Goal: Transaction & Acquisition: Purchase product/service

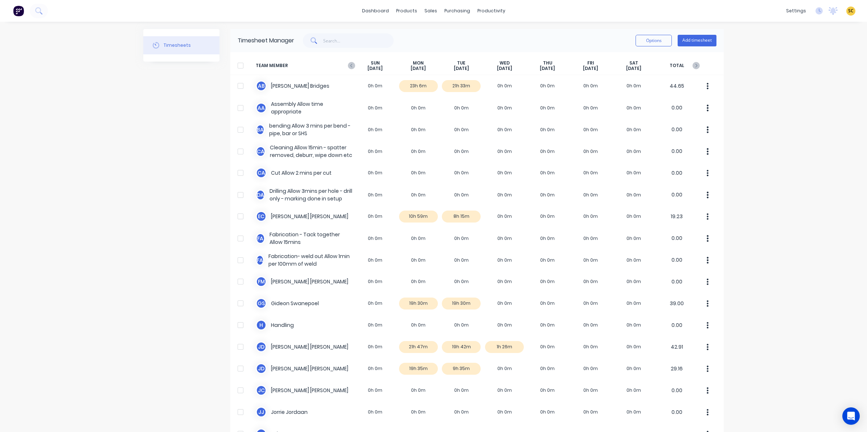
click at [18, 7] on img at bounding box center [18, 10] width 11 height 11
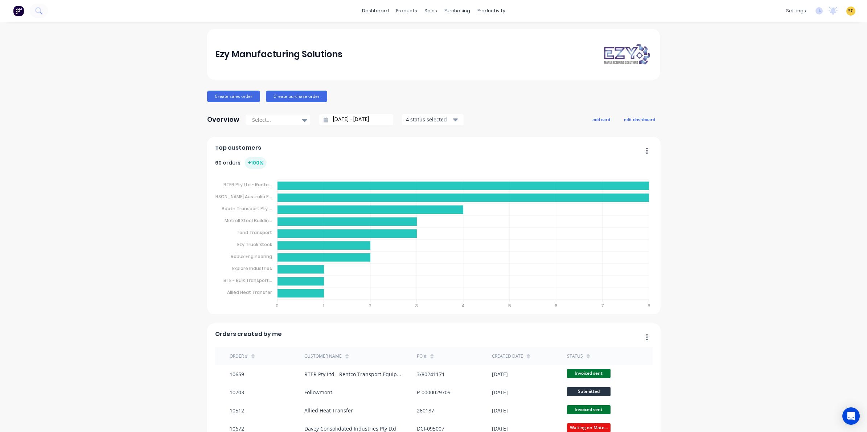
click at [32, 1] on div "dashboard products sales purchasing productivity dashboard products Product Cat…" at bounding box center [433, 11] width 867 height 22
click at [39, 7] on button at bounding box center [39, 11] width 18 height 15
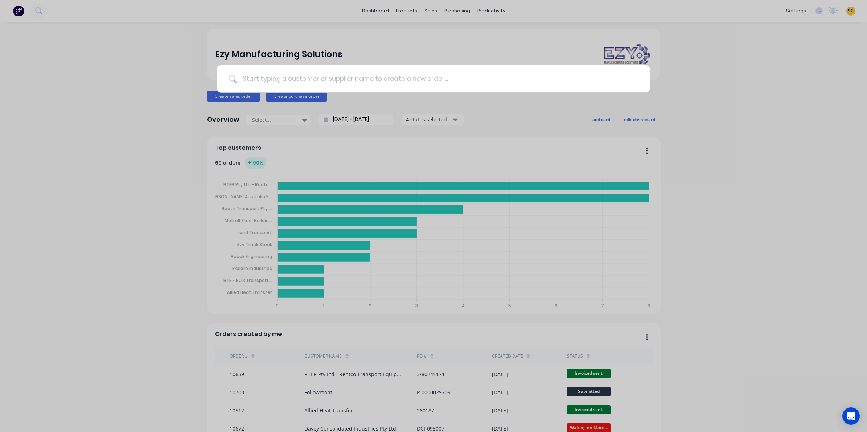
click at [324, 74] on input at bounding box center [437, 78] width 402 height 27
type input "10617"
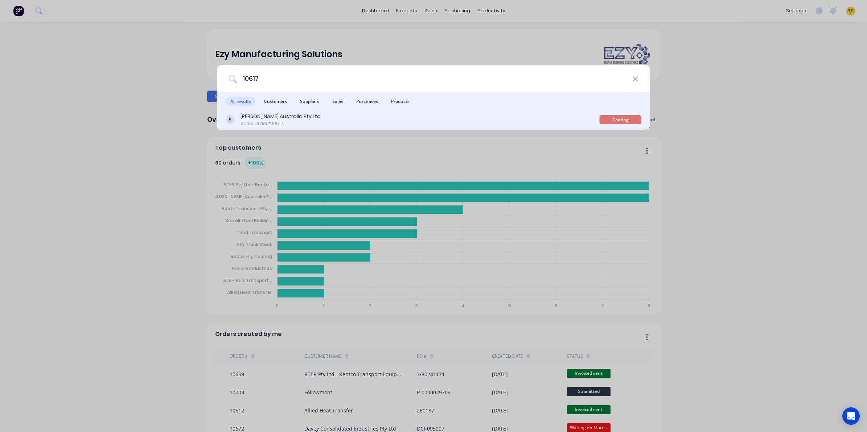
click at [441, 125] on div "[PERSON_NAME] Australia Pty Ltd Sales Order #10617" at bounding box center [413, 120] width 374 height 14
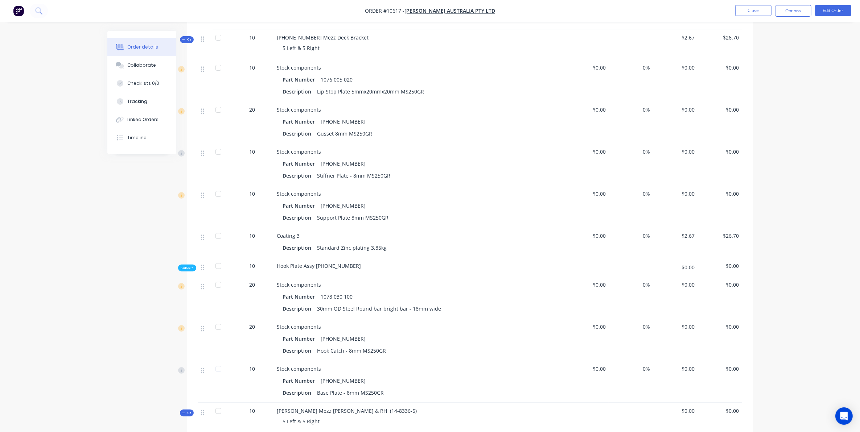
scroll to position [272, 0]
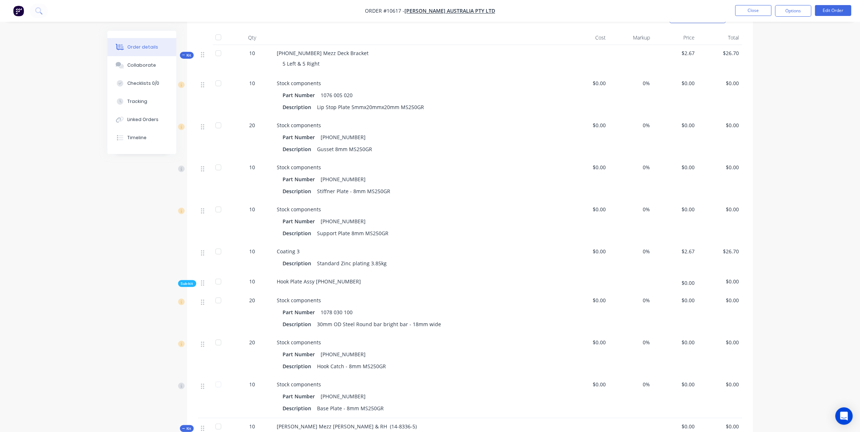
click at [185, 52] on div "Kit" at bounding box center [187, 55] width 14 height 7
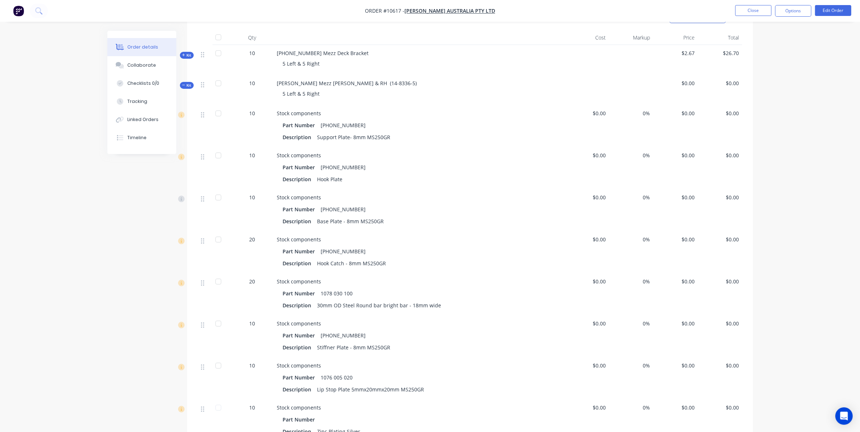
click at [184, 83] on icon at bounding box center [183, 85] width 3 height 4
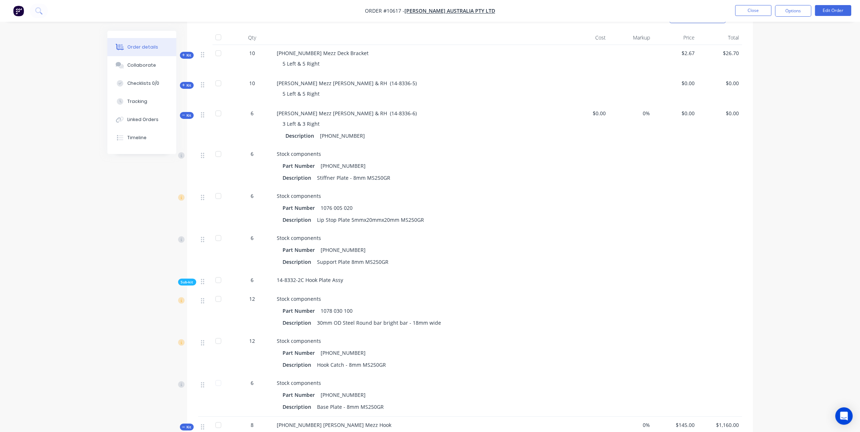
click at [187, 113] on span "Kit" at bounding box center [186, 115] width 9 height 5
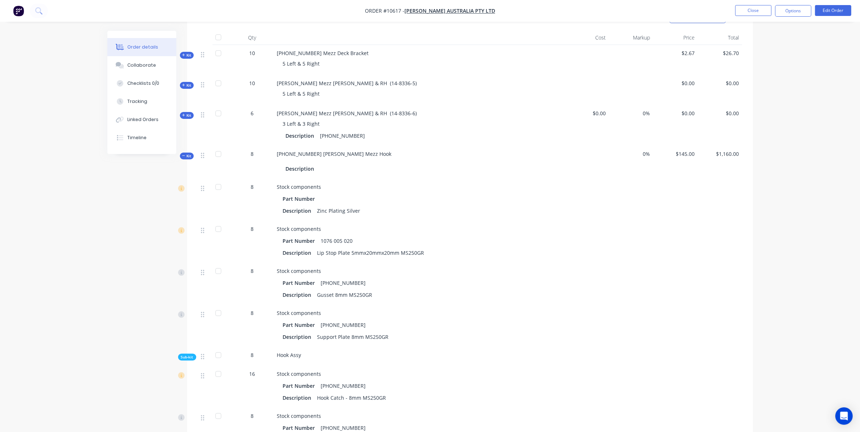
click at [190, 153] on span "Kit" at bounding box center [186, 155] width 9 height 5
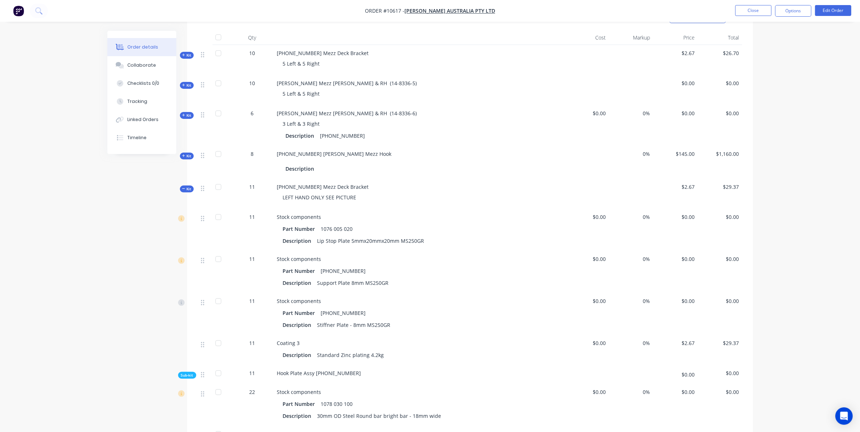
click at [187, 186] on span "Kit" at bounding box center [186, 188] width 9 height 5
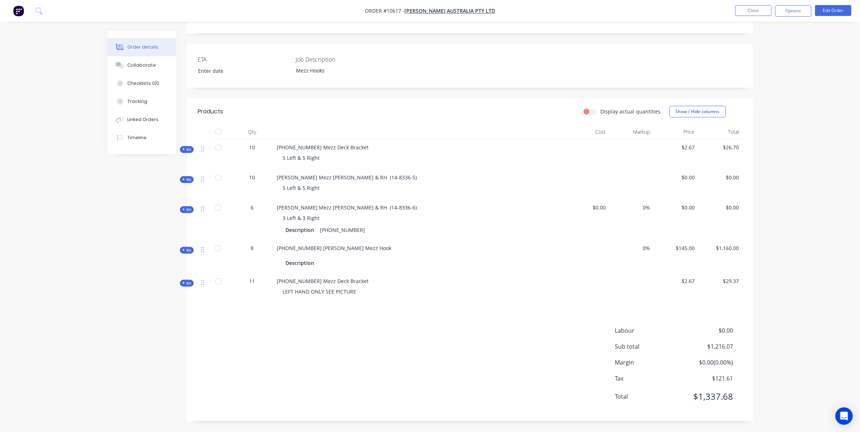
scroll to position [168, 0]
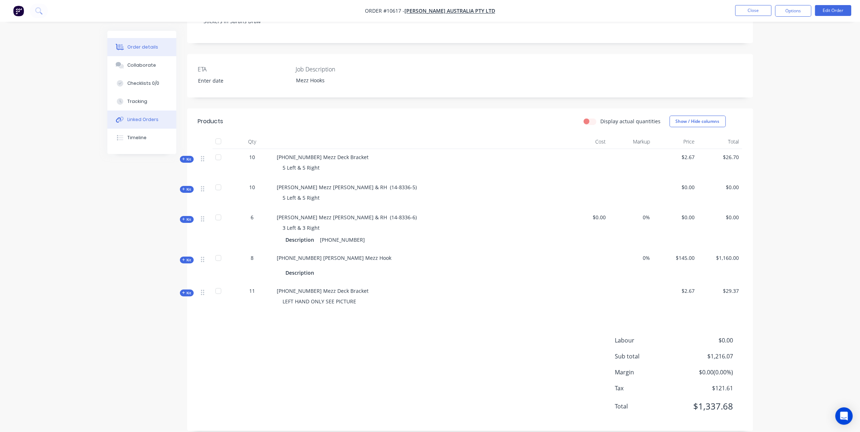
click at [135, 120] on div "Linked Orders" at bounding box center [142, 119] width 31 height 7
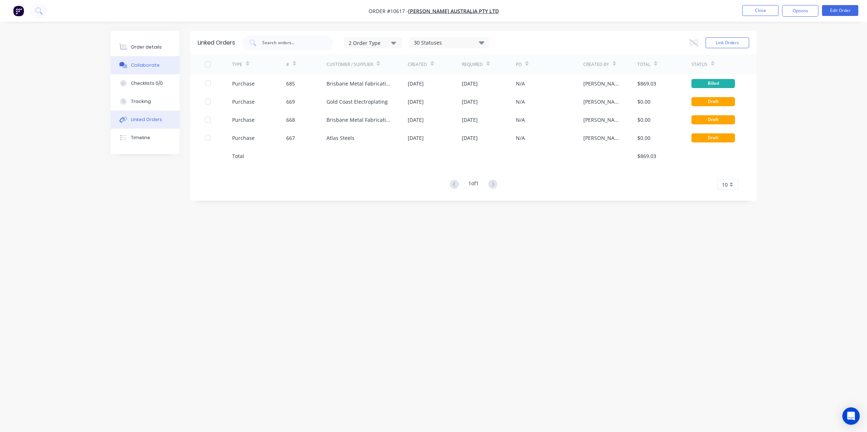
click at [137, 64] on div "Collaborate" at bounding box center [145, 65] width 29 height 7
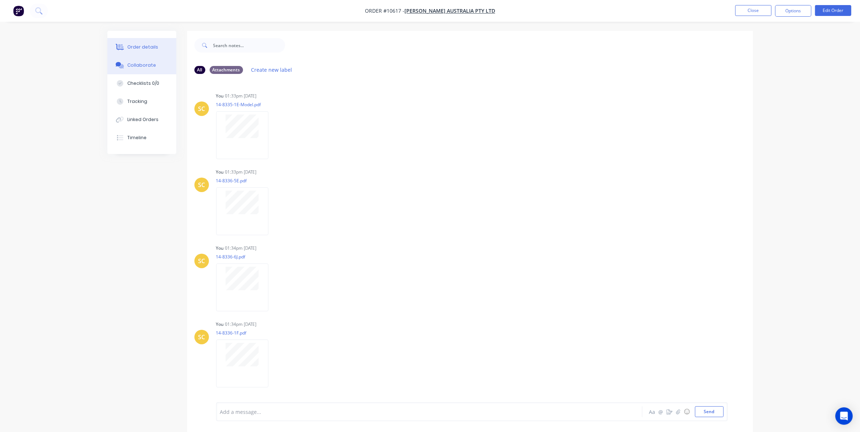
click at [143, 46] on div "Order details" at bounding box center [142, 47] width 31 height 7
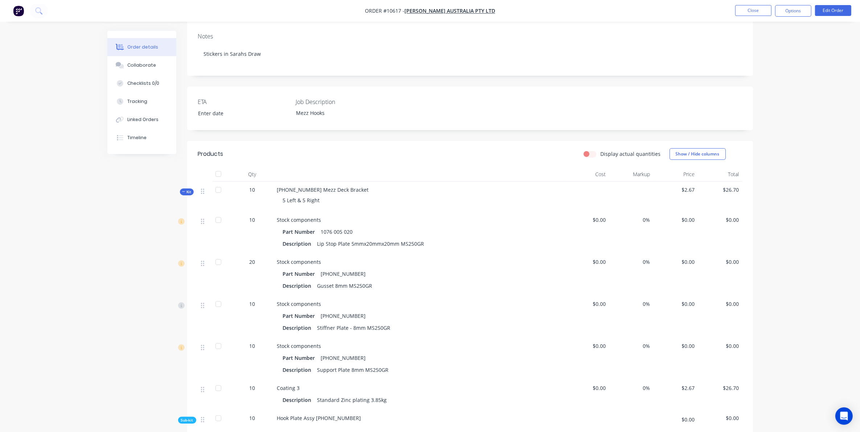
scroll to position [136, 0]
click at [184, 189] on span "Kit" at bounding box center [186, 191] width 9 height 5
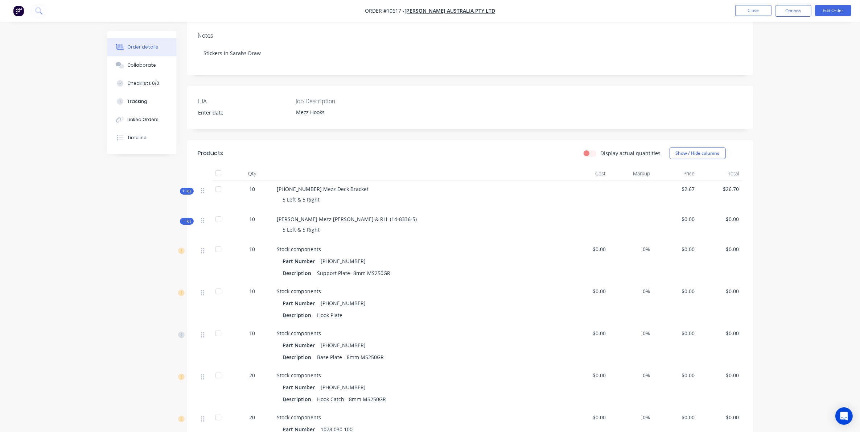
click at [190, 219] on span "Kit" at bounding box center [186, 221] width 9 height 5
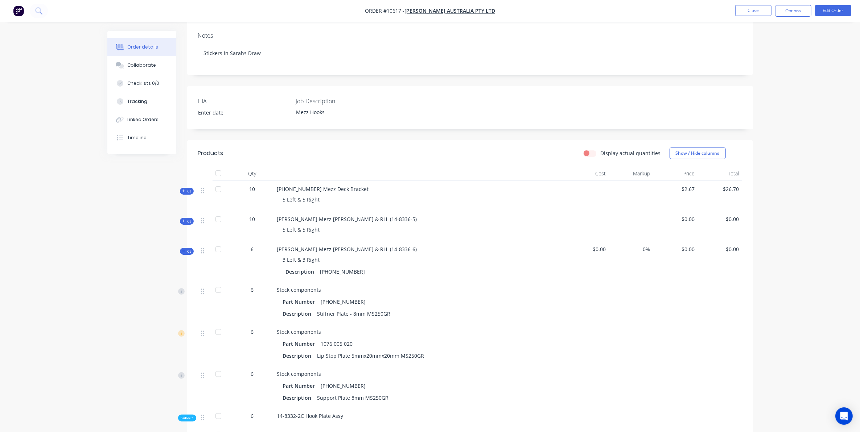
click at [184, 250] on icon at bounding box center [183, 252] width 3 height 4
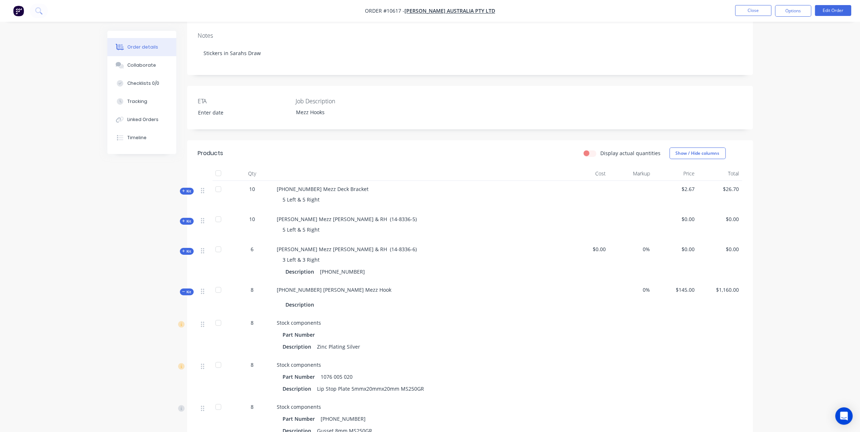
click at [189, 289] on div "Kit" at bounding box center [187, 292] width 14 height 7
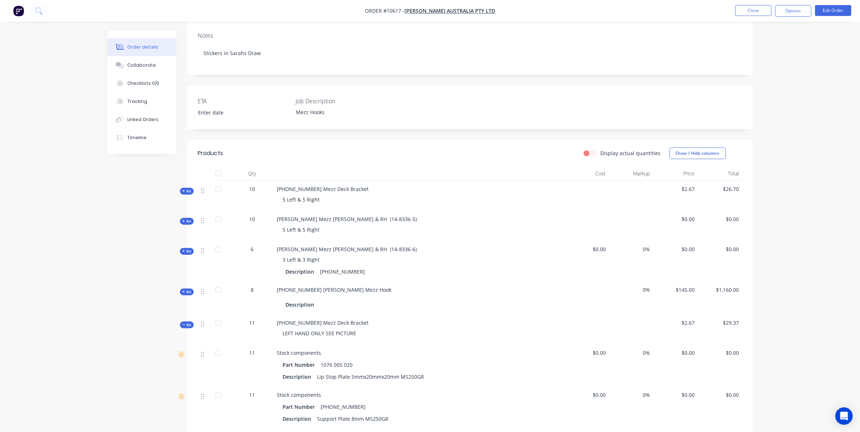
click at [178, 318] on div "Created by Sarah Created 30/06/25 Required 30/06/25 Assigned to Add team member…" at bounding box center [430, 335] width 646 height 881
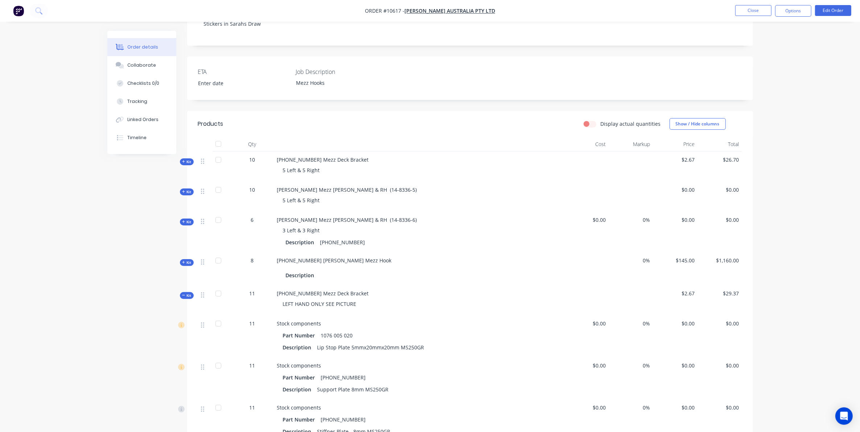
scroll to position [181, 0]
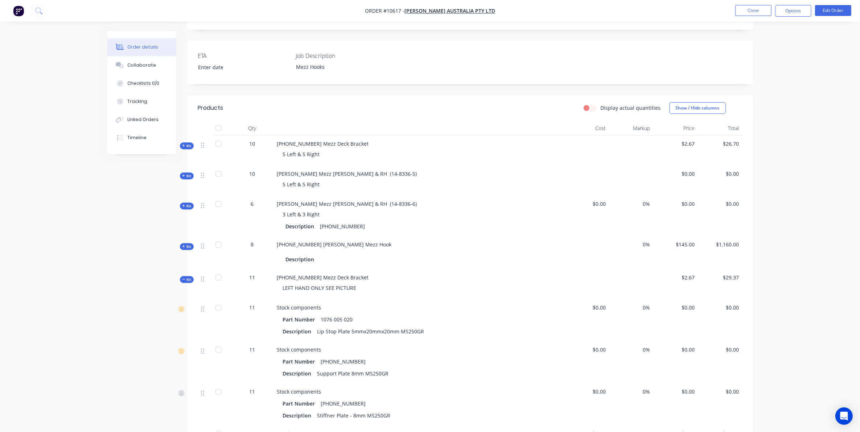
click at [112, 257] on div "Created by Sarah Created 30/06/25 Required 30/06/25 Assigned to Add team member…" at bounding box center [430, 289] width 646 height 881
click at [179, 271] on div "Created by Sarah Created 30/06/25 Required 30/06/25 Assigned to Add team member…" at bounding box center [430, 289] width 646 height 881
click at [182, 278] on icon at bounding box center [183, 280] width 3 height 4
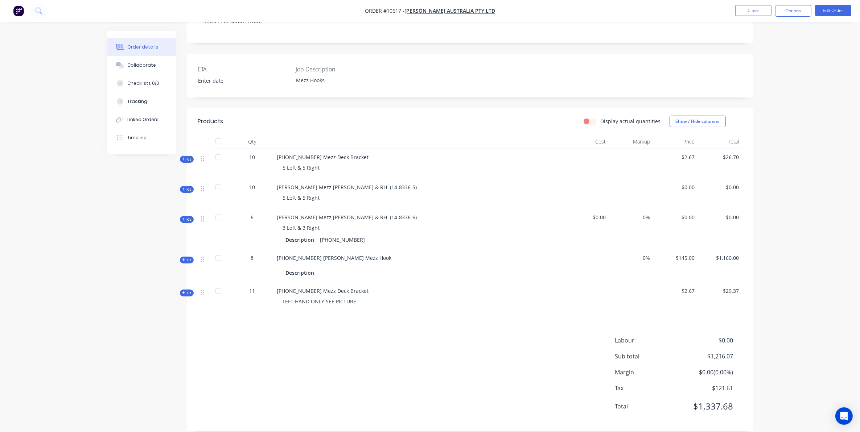
click at [379, 399] on div "Labour $0.00 Sub total $1,216.07 Margin $0.00 ( 0.00 %) Tax $121.61 Total $1,33…" at bounding box center [470, 378] width 544 height 84
click at [132, 65] on div "Collaborate" at bounding box center [141, 65] width 29 height 7
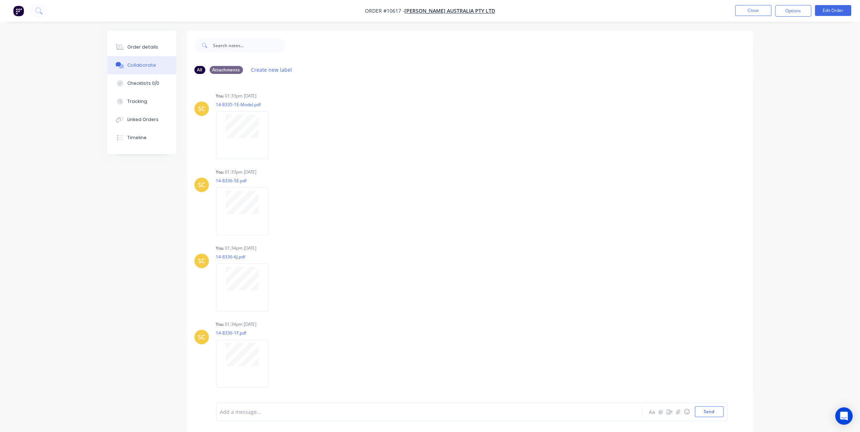
click at [125, 41] on button "Order details" at bounding box center [141, 47] width 69 height 18
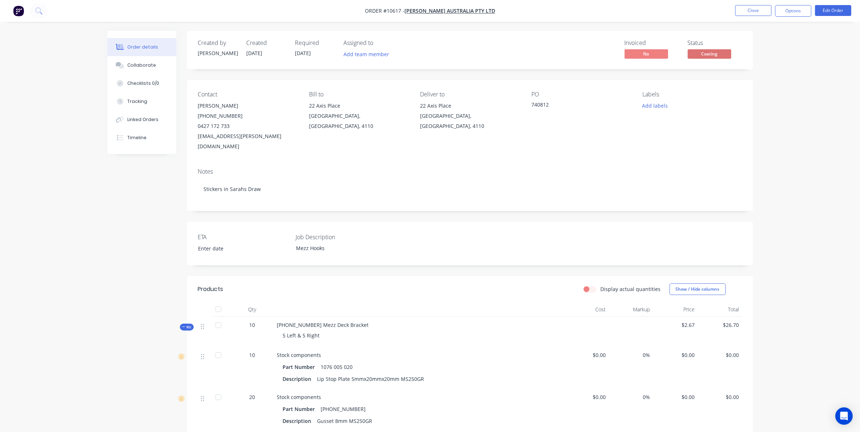
click at [187, 325] on span "Kit" at bounding box center [186, 327] width 9 height 5
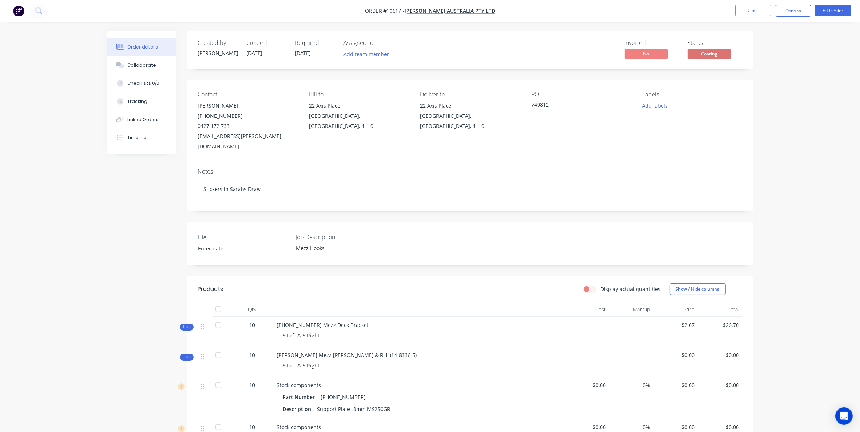
drag, startPoint x: 187, startPoint y: 320, endPoint x: 190, endPoint y: 345, distance: 24.8
click at [190, 354] on div "Kit" at bounding box center [187, 357] width 14 height 7
click at [191, 385] on span "Kit" at bounding box center [186, 387] width 9 height 5
drag, startPoint x: 183, startPoint y: 419, endPoint x: 186, endPoint y: 411, distance: 9.2
click at [182, 426] on icon at bounding box center [183, 428] width 3 height 4
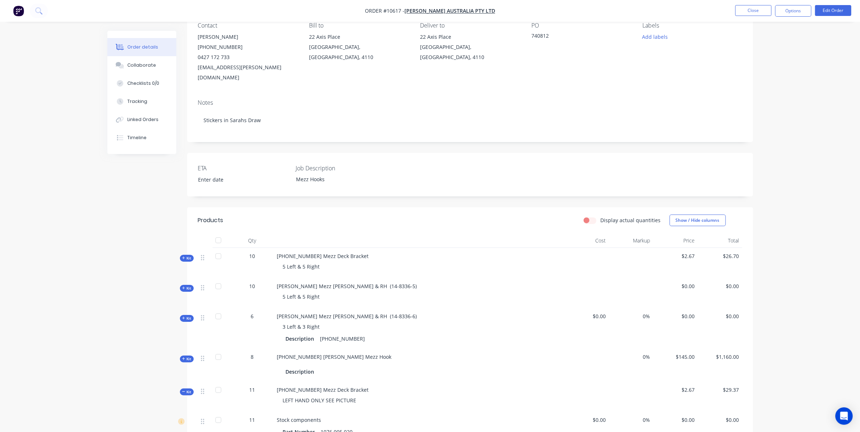
scroll to position [91, 0]
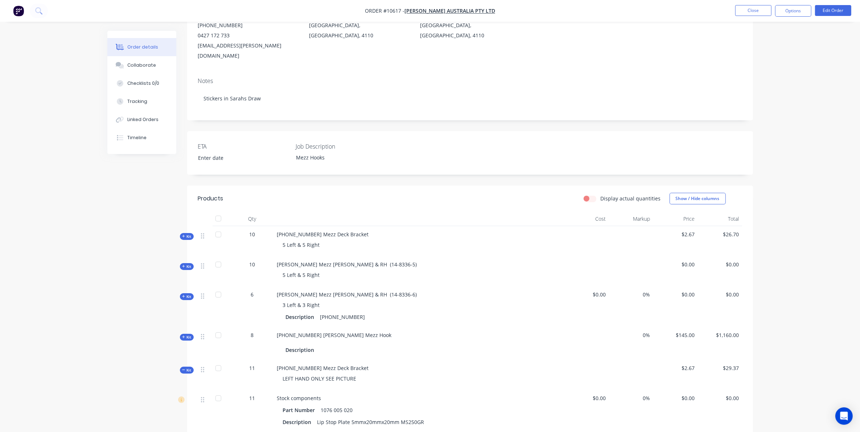
click at [191, 367] on div "Kit" at bounding box center [187, 370] width 14 height 7
click at [792, 1] on nav "Order #10617 - Vawdrey Australia Pty Ltd Close Options Edit Order" at bounding box center [430, 11] width 860 height 22
click at [796, 12] on button "Options" at bounding box center [793, 11] width 36 height 12
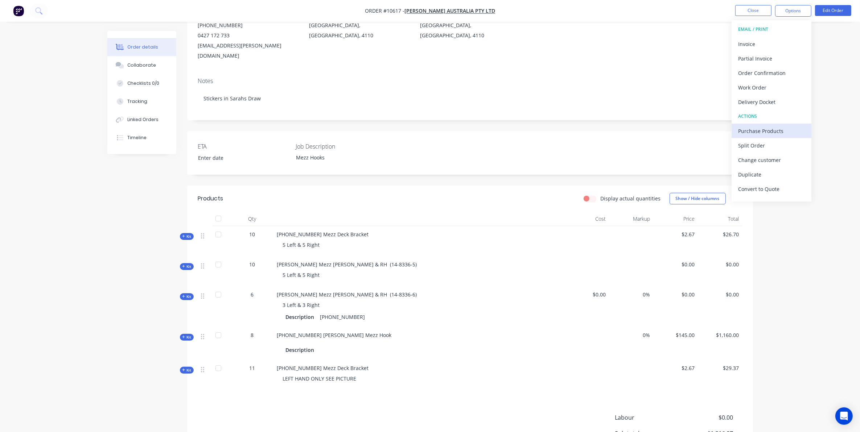
click at [766, 132] on div "Purchase Products" at bounding box center [771, 131] width 67 height 11
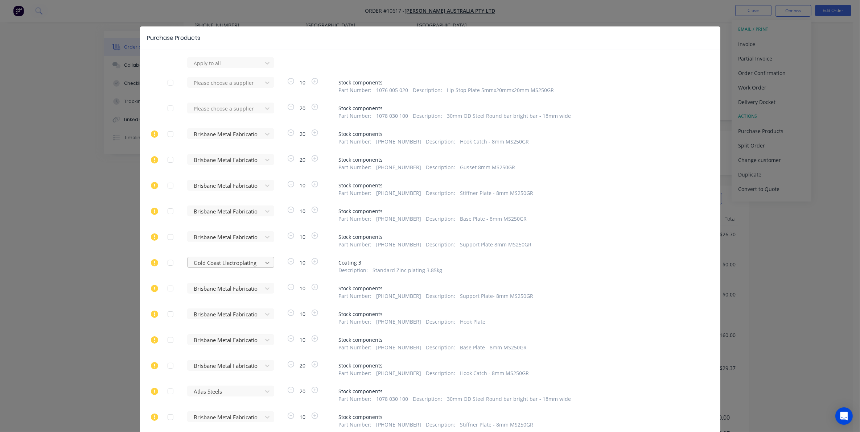
scroll to position [0, 0]
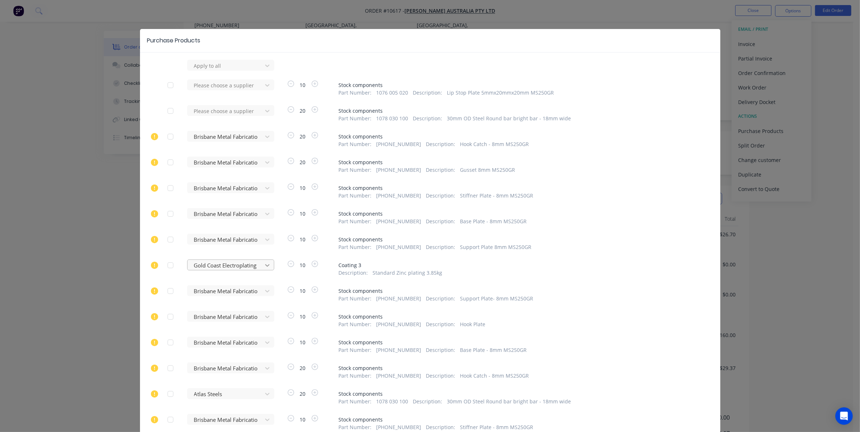
click at [265, 67] on icon at bounding box center [267, 66] width 4 height 3
type input "c.p"
drag, startPoint x: 225, startPoint y: 268, endPoint x: 207, endPoint y: 268, distance: 17.8
click at [207, 268] on div at bounding box center [225, 265] width 65 height 9
click at [218, 265] on div at bounding box center [225, 265] width 65 height 9
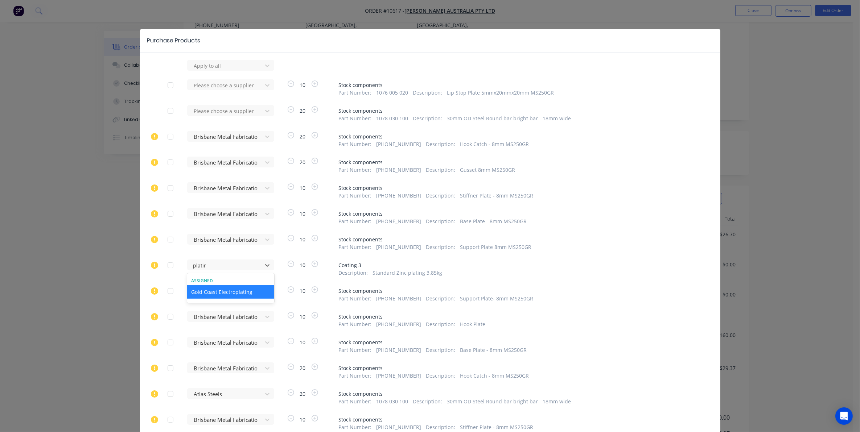
type input "plating"
drag, startPoint x: 223, startPoint y: 265, endPoint x: 164, endPoint y: 263, distance: 59.1
click at [168, 263] on div "Gold Coast Electroplating 10 Coating 3 Description : Standard Zinc plating 3.85…" at bounding box center [430, 268] width 525 height 17
click at [236, 264] on div at bounding box center [225, 265] width 65 height 9
click at [746, 44] on div "Purchase Products Apply to all Please choose a supplier 10 Stock components Par…" at bounding box center [430, 216] width 860 height 432
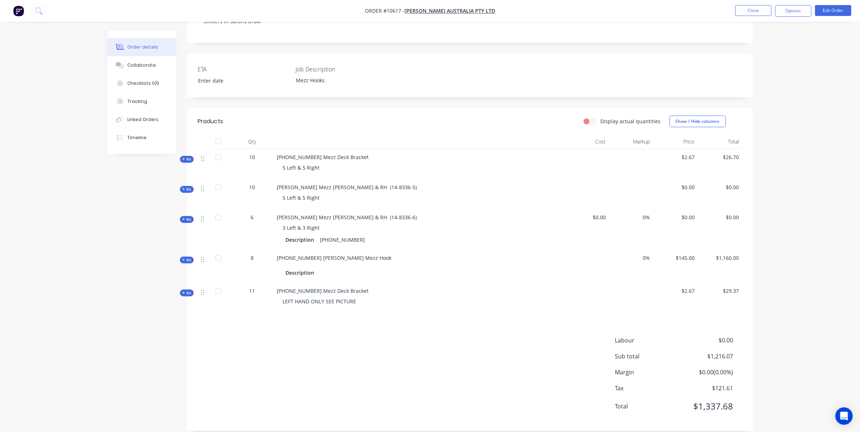
scroll to position [123, 0]
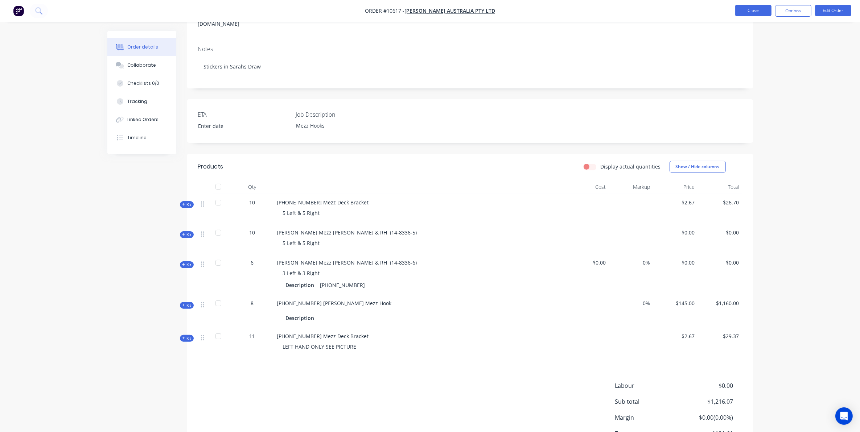
click at [765, 12] on button "Close" at bounding box center [753, 10] width 36 height 11
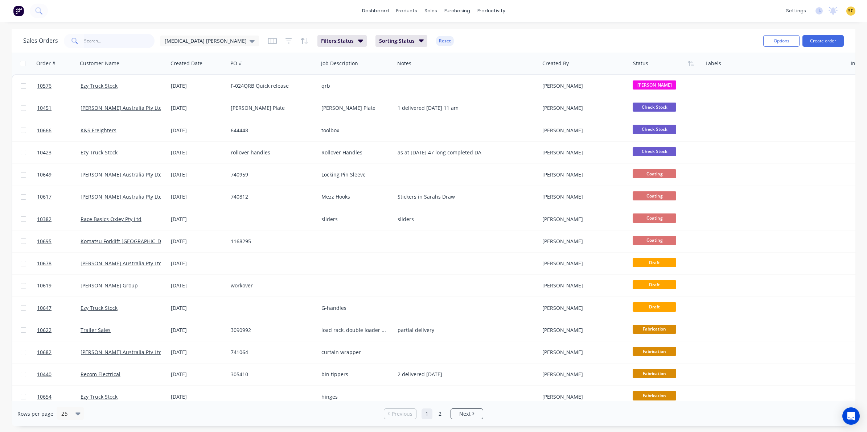
click at [121, 38] on input "text" at bounding box center [119, 41] width 71 height 15
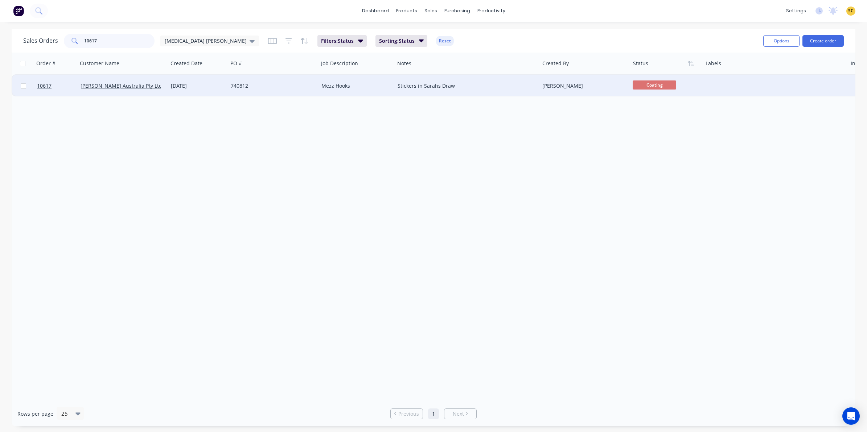
type input "10617"
click at [251, 88] on div "740812" at bounding box center [271, 85] width 81 height 7
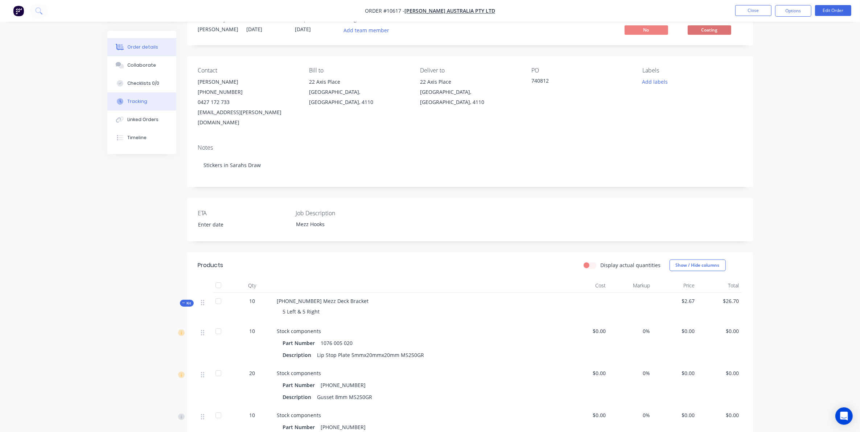
scroll to position [45, 0]
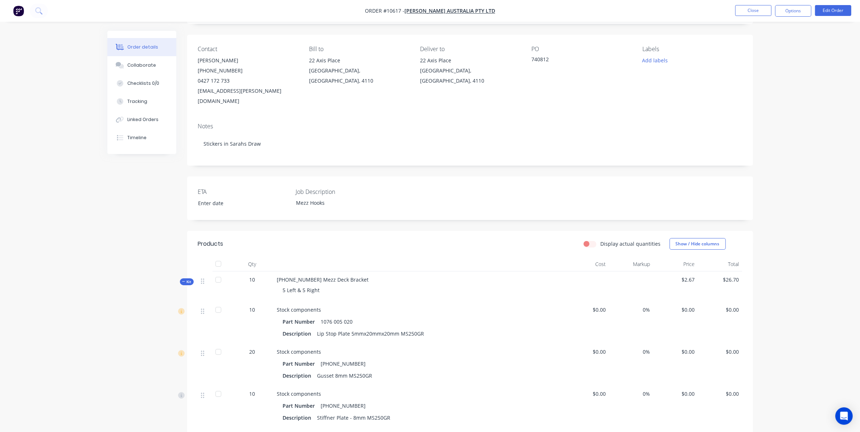
click at [798, 17] on nav "Order #10617 - Vawdrey Australia Pty Ltd Close Options Edit Order" at bounding box center [430, 11] width 860 height 22
click at [793, 6] on button "Options" at bounding box center [793, 11] width 36 height 12
click at [761, 134] on div "Purchase Products" at bounding box center [771, 131] width 67 height 11
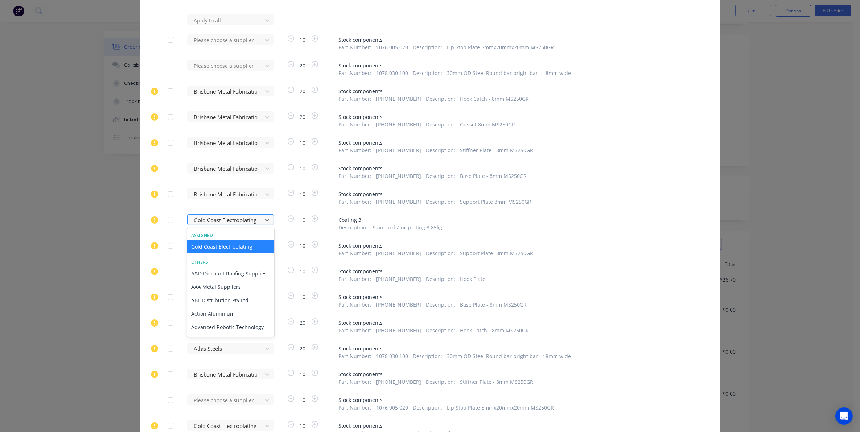
click at [217, 221] on div at bounding box center [225, 220] width 65 height 9
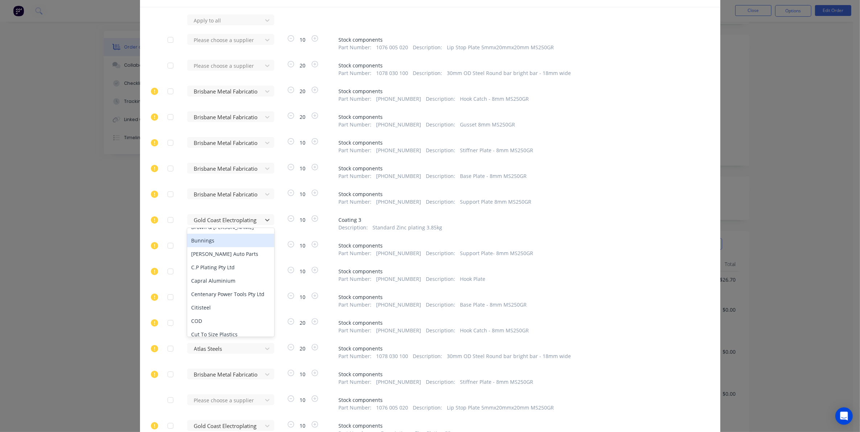
scroll to position [453, 0]
click at [200, 260] on div "C.P Plating Pty Ltd" at bounding box center [230, 253] width 87 height 13
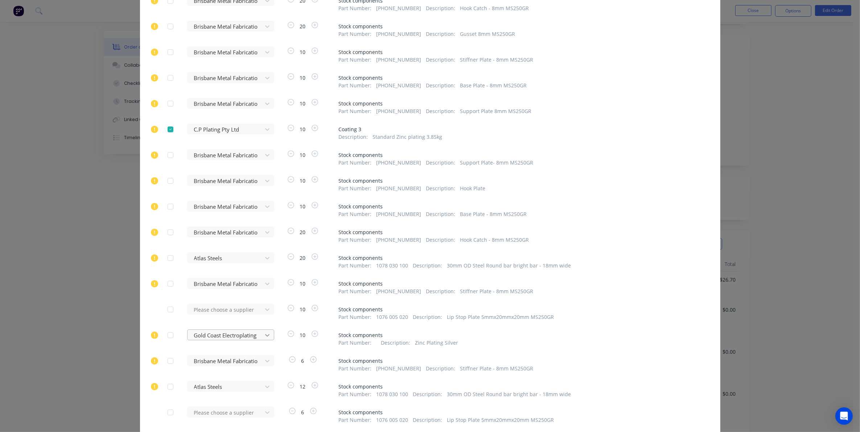
scroll to position [158, 0]
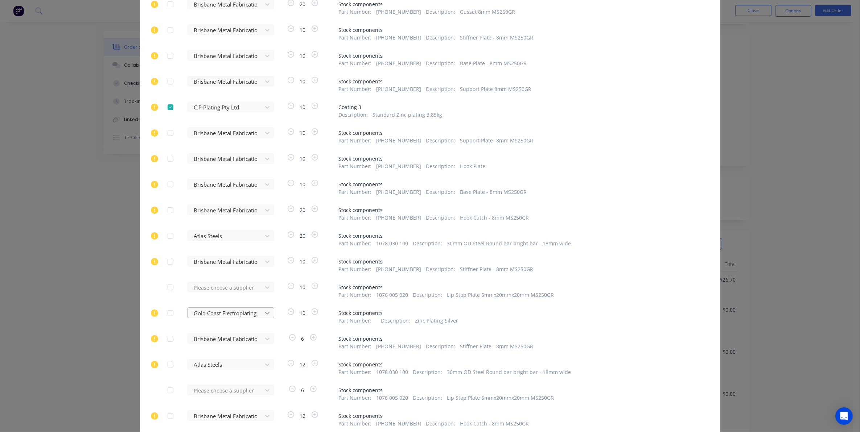
click at [229, 314] on div at bounding box center [225, 313] width 65 height 9
type input "c."
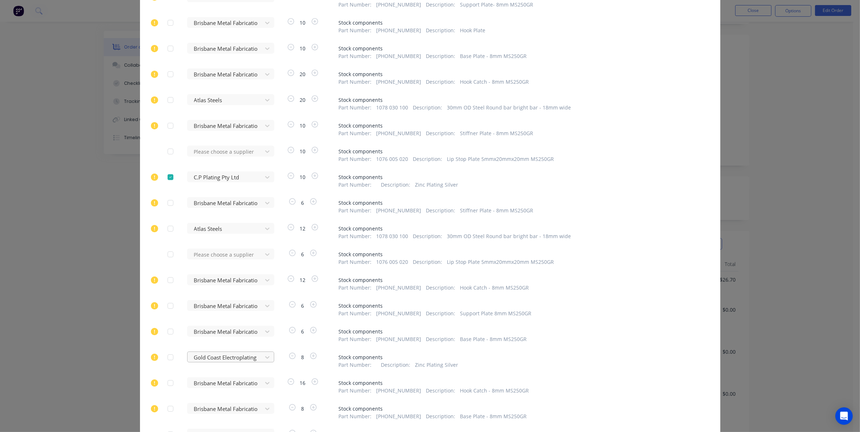
scroll to position [338, 0]
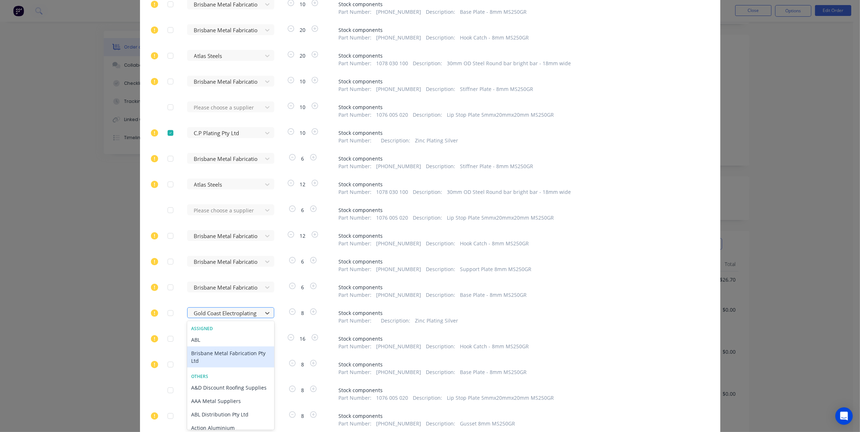
click at [211, 311] on div at bounding box center [225, 313] width 65 height 9
type input "c.p"
click at [220, 340] on div "C.P Plating Pty Ltd" at bounding box center [230, 339] width 87 height 13
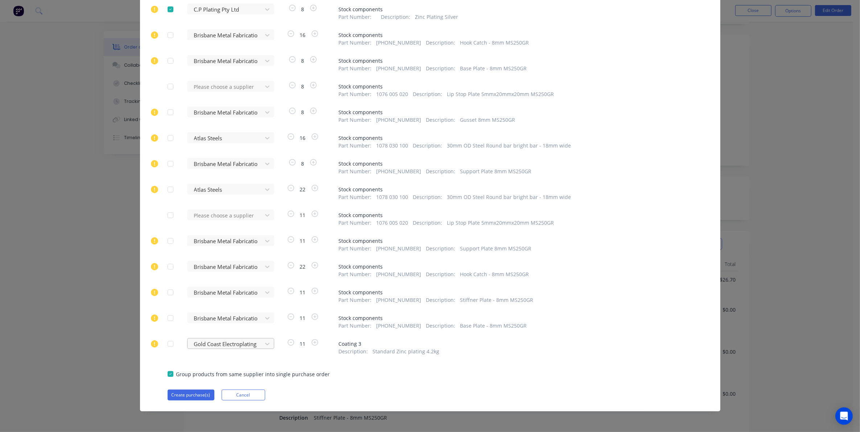
scroll to position [670, 0]
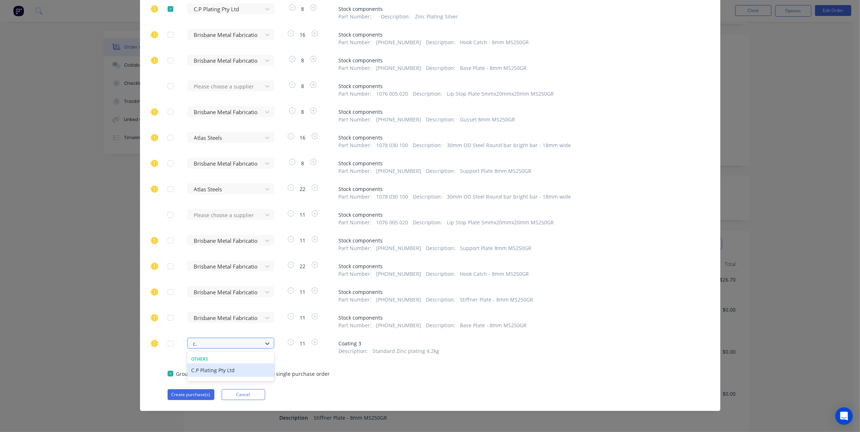
scroll to position [642, 0]
type input "c.p"
click at [218, 372] on div "C.P Plating Pty Ltd" at bounding box center [230, 370] width 87 height 13
click at [187, 396] on button "Create purchase(s)" at bounding box center [191, 395] width 47 height 11
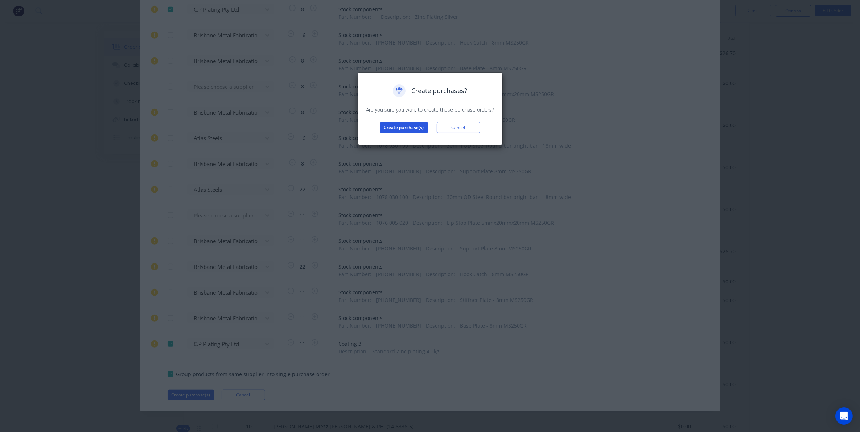
click at [423, 129] on button "Create purchase(s)" at bounding box center [404, 127] width 48 height 11
click at [410, 144] on button "View purchase(s)" at bounding box center [404, 139] width 44 height 11
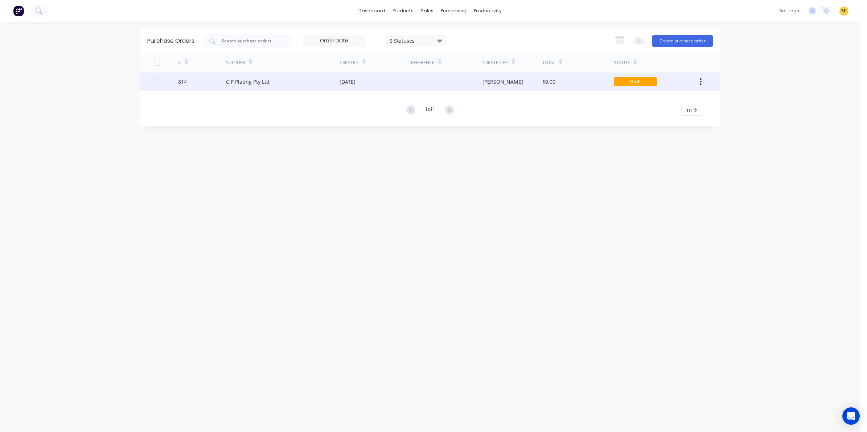
click at [380, 77] on div "13 Aug 2025" at bounding box center [374, 82] width 71 height 18
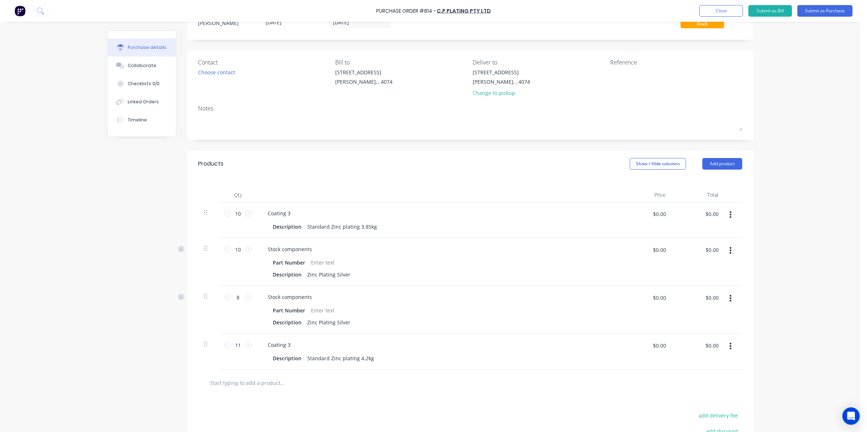
scroll to position [45, 0]
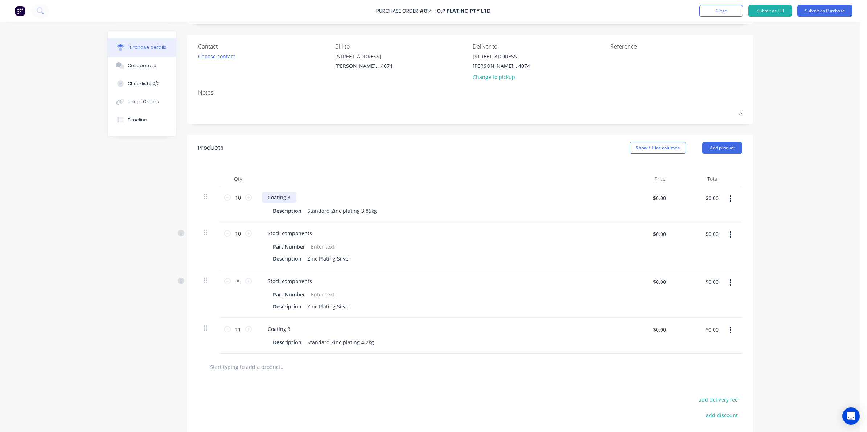
click at [282, 201] on div "Coating 3" at bounding box center [279, 197] width 34 height 11
drag, startPoint x: 287, startPoint y: 198, endPoint x: 246, endPoint y: 197, distance: 41.7
click at [246, 197] on div "10 10 Coating 3 Description Standard Zinc plating 3.85kg $0.00 $0.00 $0.00 $0.00" at bounding box center [470, 204] width 544 height 36
paste div
drag, startPoint x: 289, startPoint y: 327, endPoint x: 240, endPoint y: 327, distance: 49.7
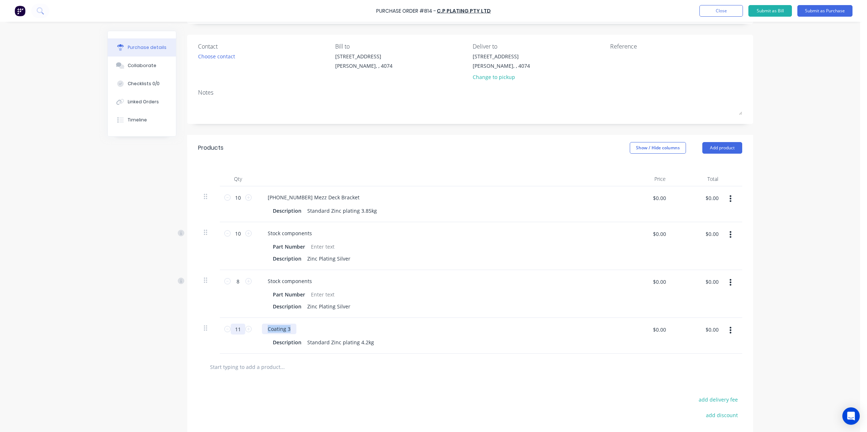
click at [240, 327] on div "11 11 Coating 3 Description Standard Zinc plating 4.2kg $0.00 $0.00 $0.00 $0.00" at bounding box center [470, 336] width 544 height 36
paste div
drag, startPoint x: 309, startPoint y: 279, endPoint x: 222, endPoint y: 279, distance: 87.0
click at [222, 279] on div "8 8 Stock components Part Number Description Zinc Plating Silver $0.00 $0.00 $0…" at bounding box center [470, 294] width 544 height 48
paste div
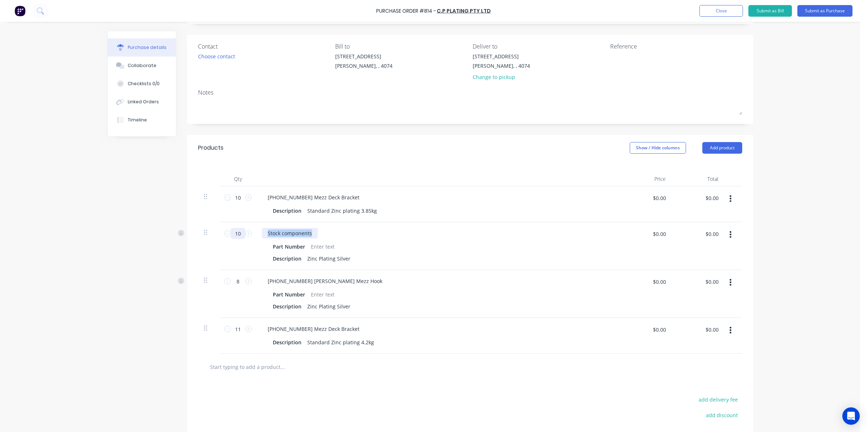
drag, startPoint x: 308, startPoint y: 232, endPoint x: 234, endPoint y: 231, distance: 73.3
click at [234, 231] on div "10 10 Stock components Part Number Description Zinc Plating Silver $0.00 $0.00 …" at bounding box center [470, 246] width 544 height 48
paste div
click at [267, 370] on input "text" at bounding box center [282, 367] width 145 height 15
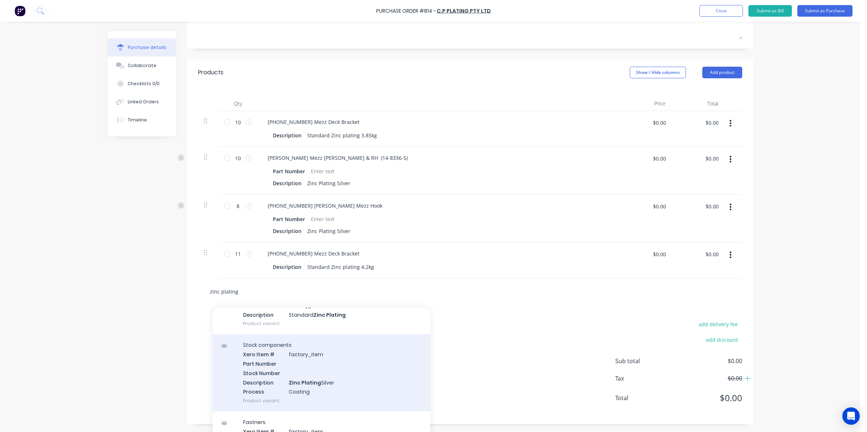
type input "zinc plating"
click at [333, 374] on div "Stock components Xero Item # factory_item Part Number Stock Number Description …" at bounding box center [322, 372] width 218 height 77
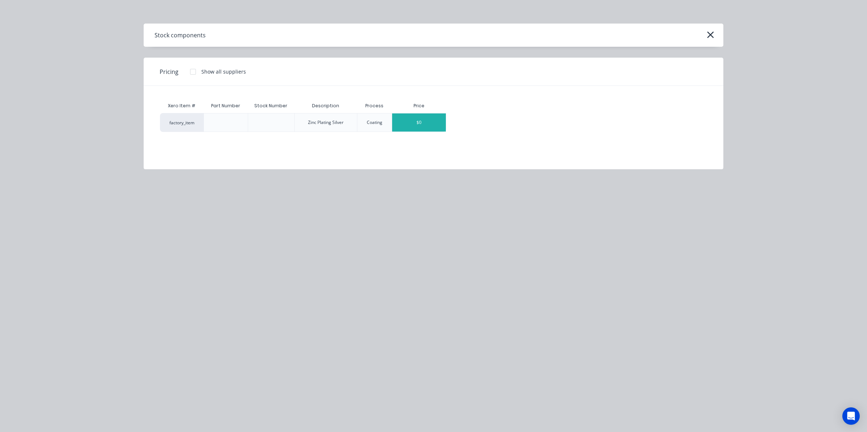
click at [425, 125] on div "$0" at bounding box center [419, 123] width 54 height 18
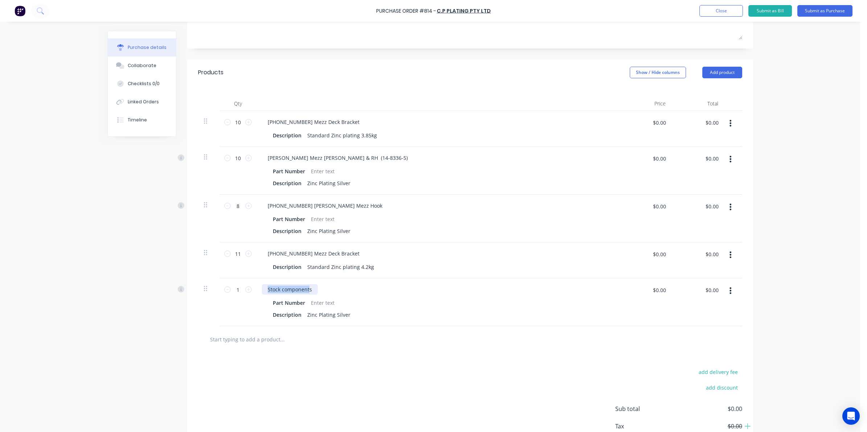
drag, startPoint x: 307, startPoint y: 292, endPoint x: 184, endPoint y: 289, distance: 123.0
click at [187, 289] on div "Qty Price Total 10 10 14-8335-1 Mezz Deck Bracket Description Standard Zinc pla…" at bounding box center [470, 206] width 566 height 241
click at [236, 291] on input "1" at bounding box center [238, 289] width 15 height 11
type input "6"
click at [133, 98] on button "Linked Orders" at bounding box center [142, 102] width 68 height 18
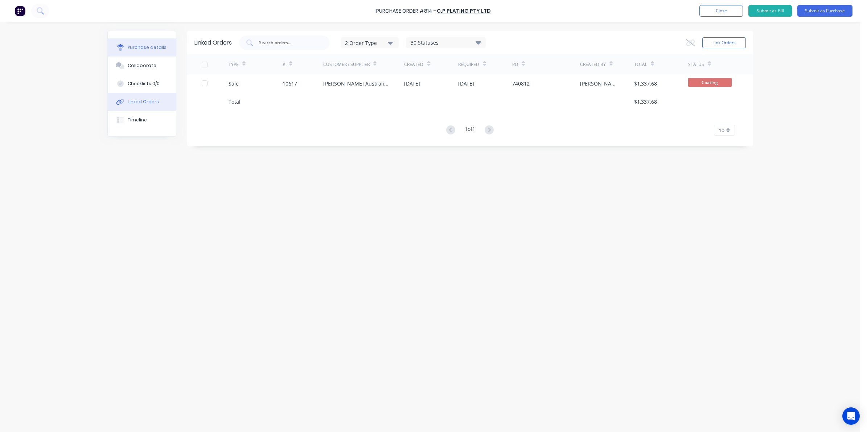
click at [146, 50] on div "Purchase details" at bounding box center [147, 47] width 39 height 7
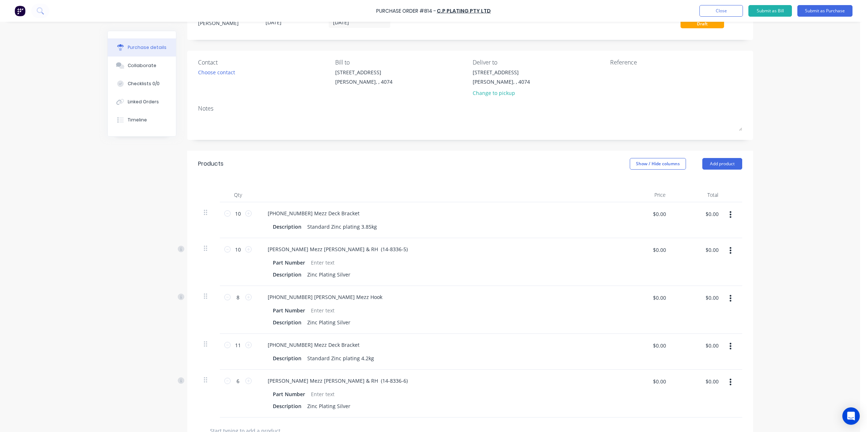
scroll to position [45, 0]
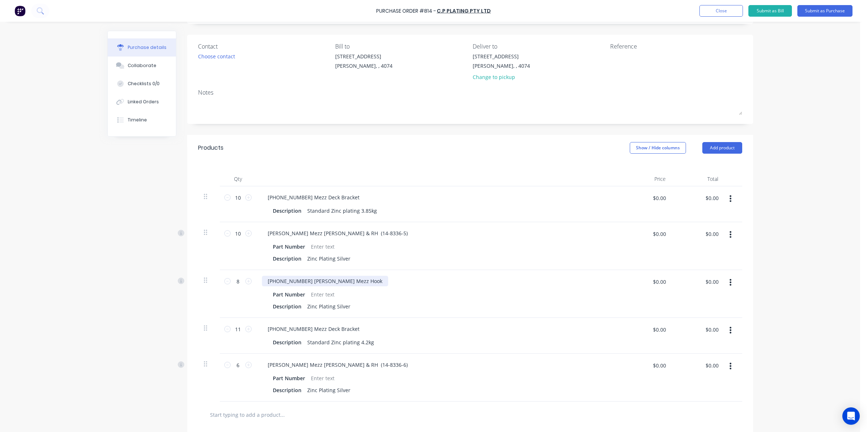
click at [340, 281] on div "14-8336-1 Vawdrey Mezz Hook" at bounding box center [325, 281] width 126 height 11
click at [362, 234] on div "Vawdrey Mezz Hook LH & RH (14-8336-5)" at bounding box center [338, 233] width 152 height 11
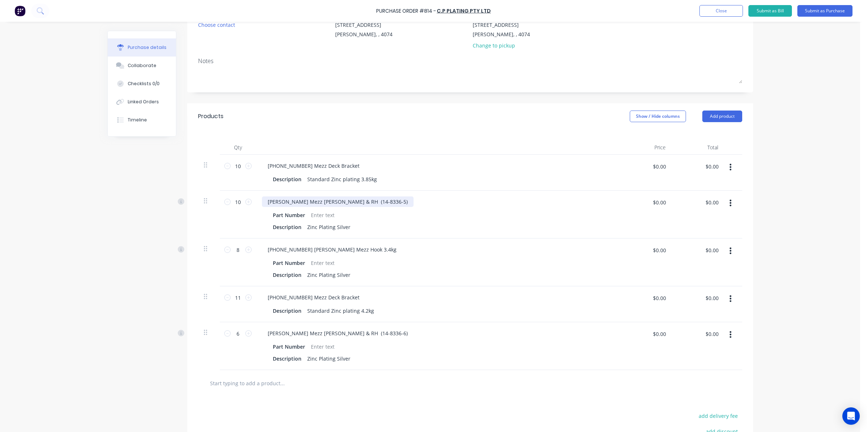
scroll to position [91, 0]
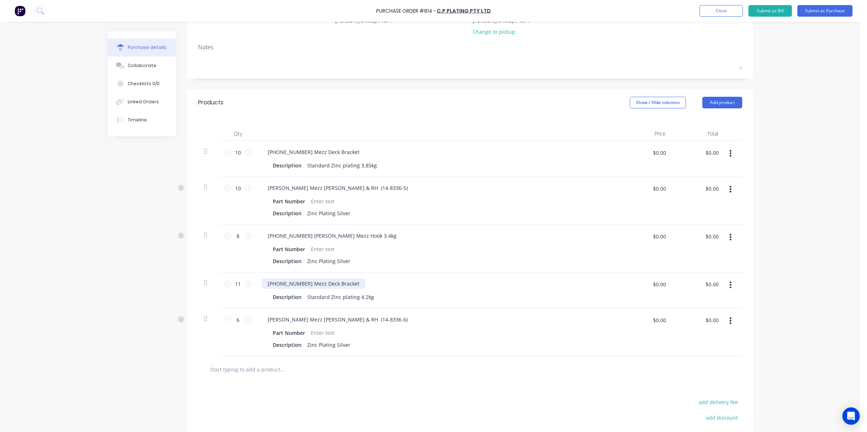
click at [334, 284] on div "14-8335-5 Mezz Deck Bracket" at bounding box center [313, 284] width 103 height 11
drag, startPoint x: 354, startPoint y: 298, endPoint x: 383, endPoint y: 299, distance: 28.7
click at [383, 299] on div "Description Standard Zinc plating 4.2kg" at bounding box center [436, 297] width 332 height 11
drag, startPoint x: 345, startPoint y: 401, endPoint x: 339, endPoint y: 385, distance: 17.2
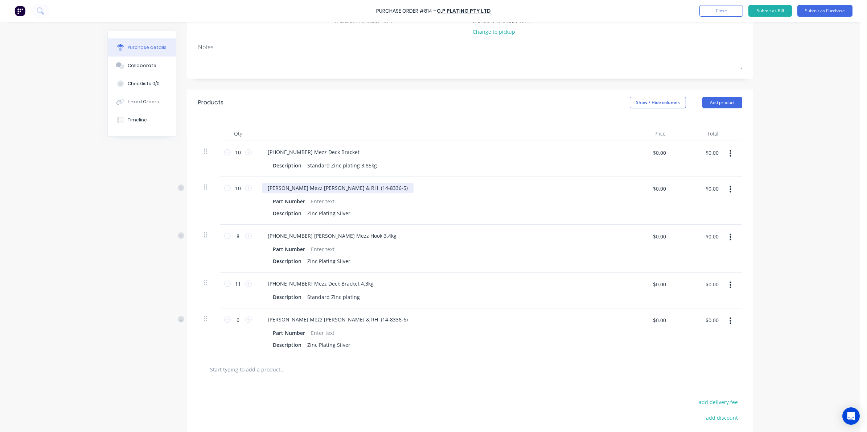
click at [365, 187] on div "Vawdrey Mezz Hook LH & RH (14-8336-5)" at bounding box center [338, 188] width 152 height 11
click at [366, 319] on div "Vawdrey Mezz Hook LH & RH (14-8336-6)" at bounding box center [338, 319] width 152 height 11
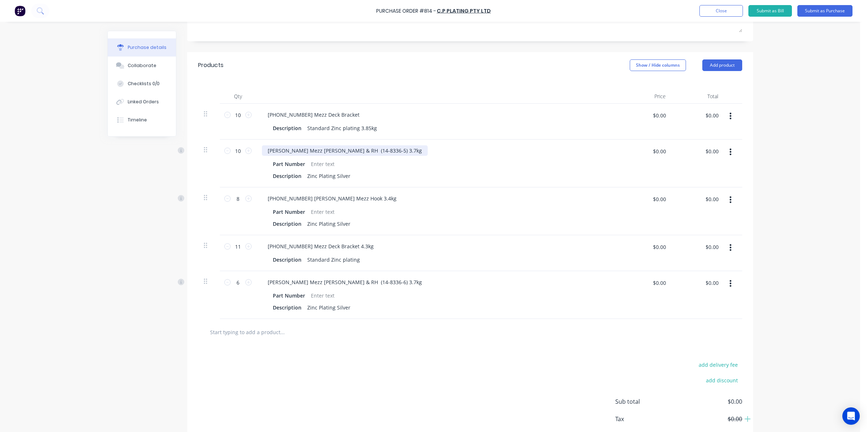
scroll to position [136, 0]
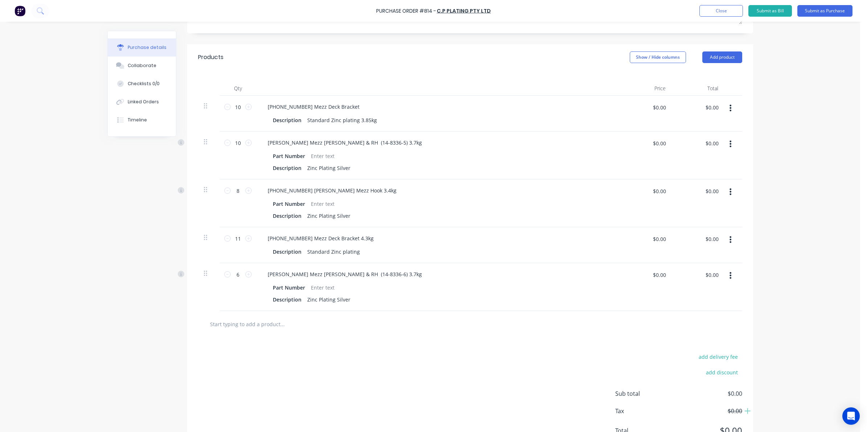
click at [297, 342] on div "add delivery fee add discount Sub total $0.00 Tax $0.00 Total $0.00" at bounding box center [470, 397] width 566 height 119
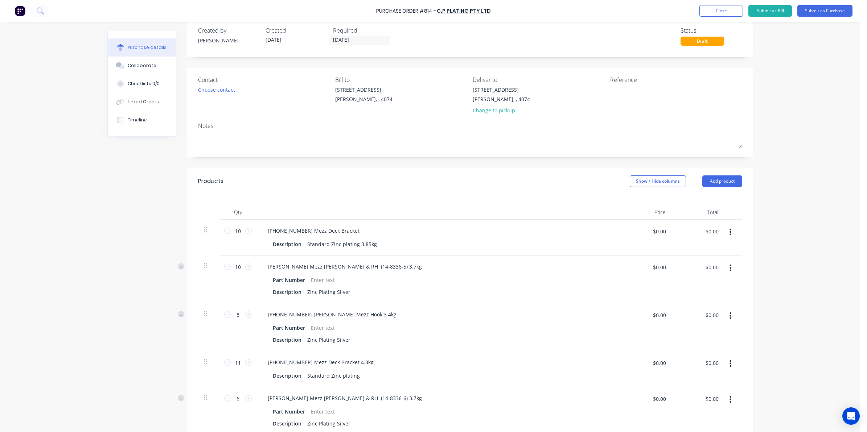
scroll to position [0, 0]
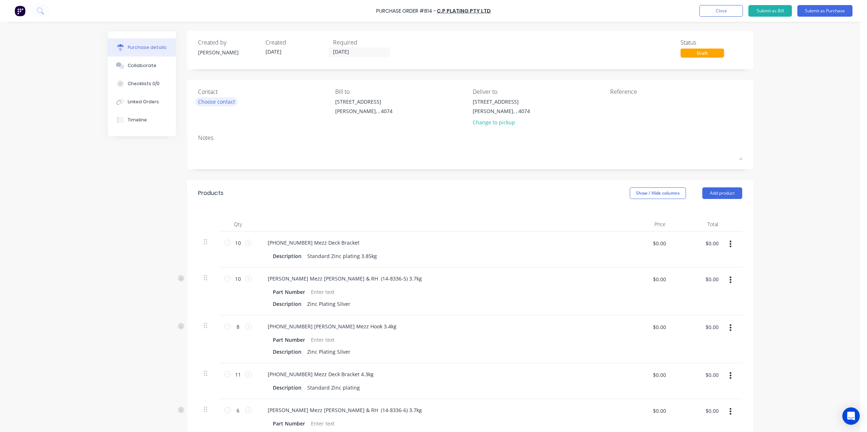
click at [210, 99] on div "Choose contact" at bounding box center [216, 102] width 37 height 8
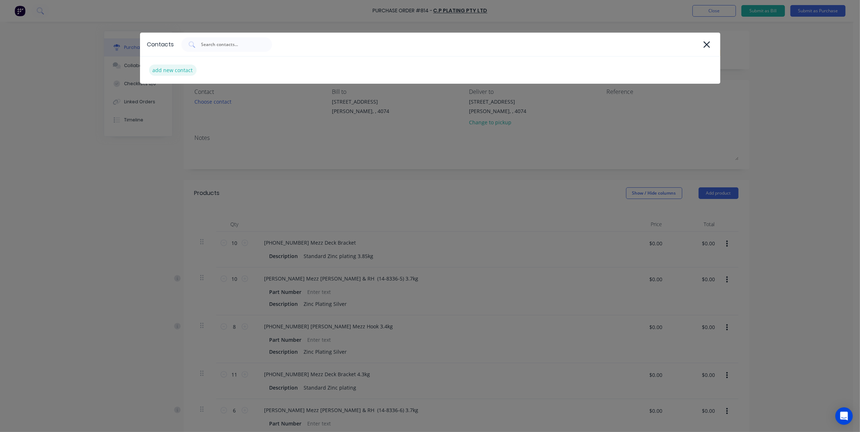
click at [169, 69] on div "add new contact" at bounding box center [173, 70] width 48 height 11
select select "AU"
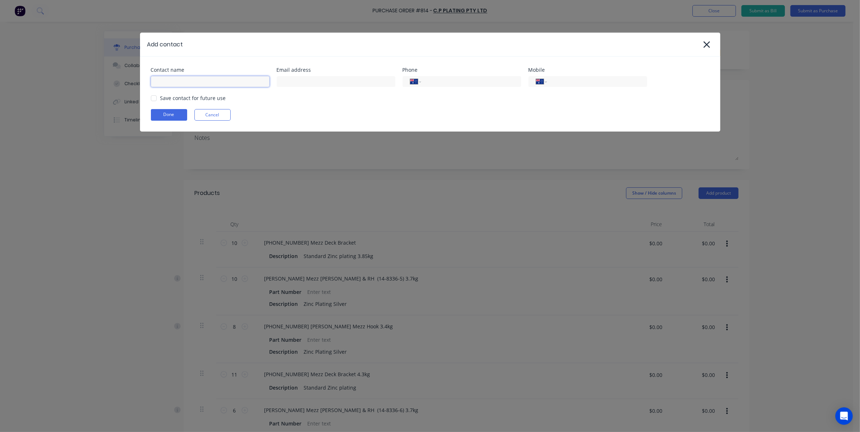
click at [189, 77] on input at bounding box center [210, 81] width 119 height 11
type input "Neil Weyer"
type input "factory@cpplating.com.au"
type input "(07) 3268 3044"
type input "0434 132 602"
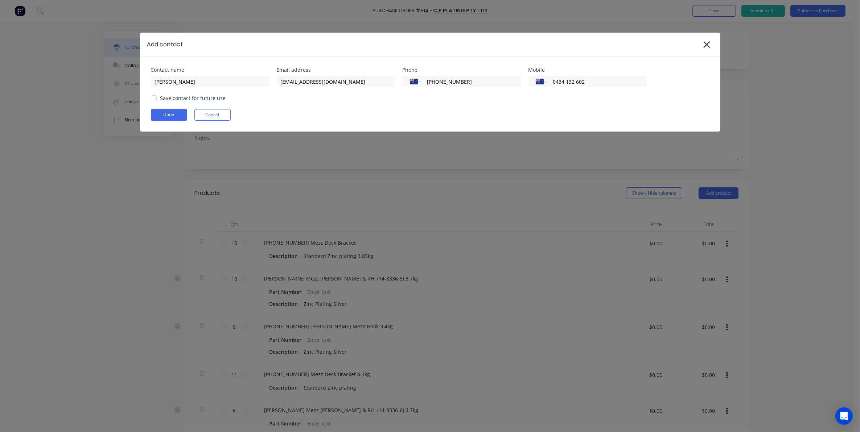
click at [155, 98] on div at bounding box center [154, 98] width 15 height 15
click at [169, 118] on button "Done" at bounding box center [169, 115] width 36 height 12
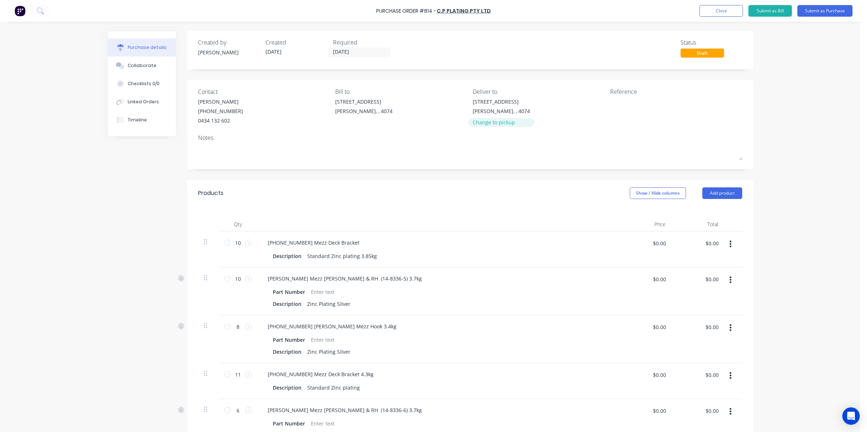
click at [501, 119] on div "Change to pickup" at bounding box center [501, 123] width 57 height 8
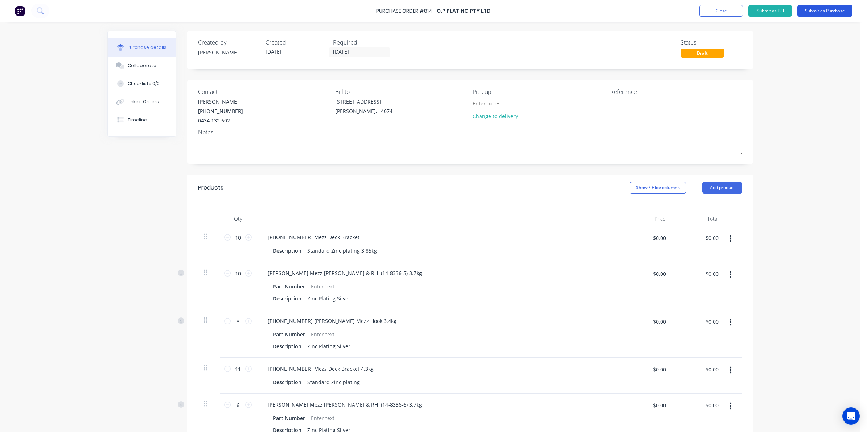
click at [837, 8] on button "Submit as Purchase" at bounding box center [824, 11] width 55 height 12
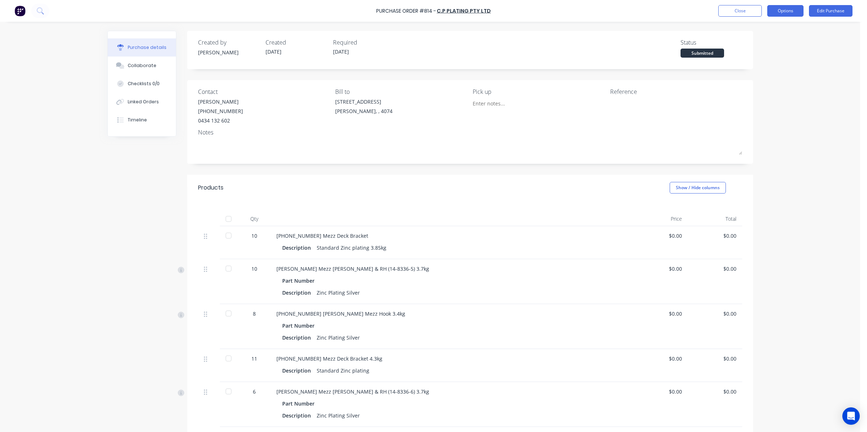
click at [787, 7] on button "Options" at bounding box center [785, 11] width 36 height 12
click at [754, 29] on div "Print / Email" at bounding box center [769, 29] width 56 height 11
click at [764, 57] on div "Without pricing" at bounding box center [769, 58] width 56 height 11
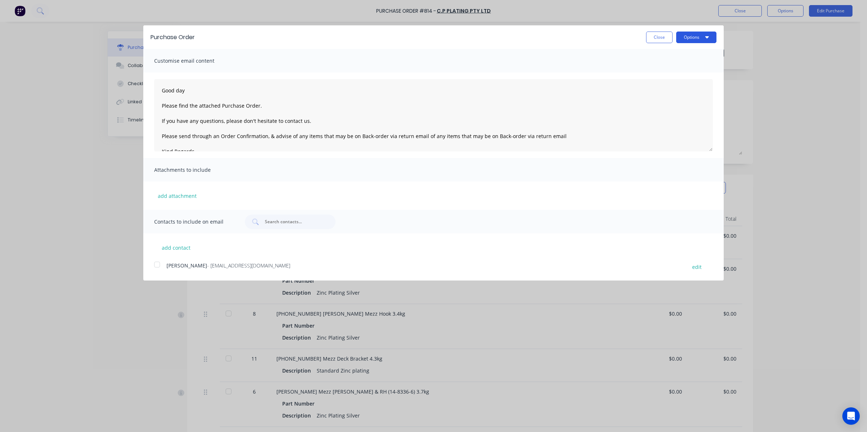
drag, startPoint x: 696, startPoint y: 37, endPoint x: 696, endPoint y: 41, distance: 4.0
click at [696, 37] on button "Options" at bounding box center [696, 38] width 40 height 12
click at [668, 60] on div "Print" at bounding box center [682, 55] width 56 height 11
type textarea "Good day Please find the attached Purchase Order. If you have any questions, pl…"
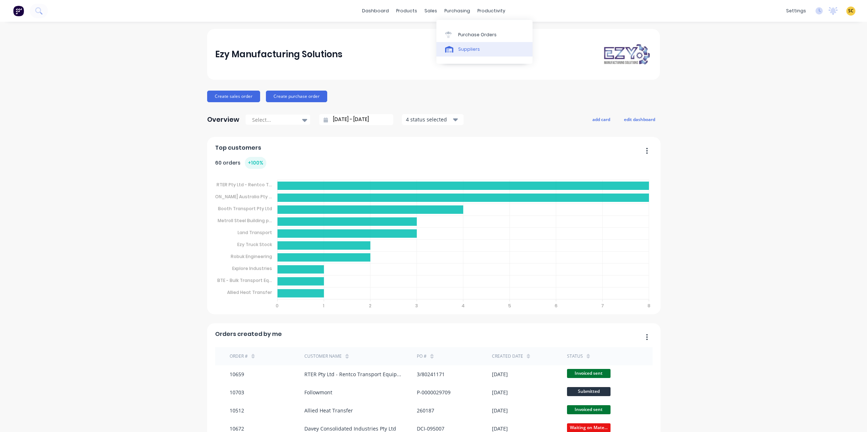
click at [474, 50] on div "Suppliers" at bounding box center [469, 49] width 22 height 7
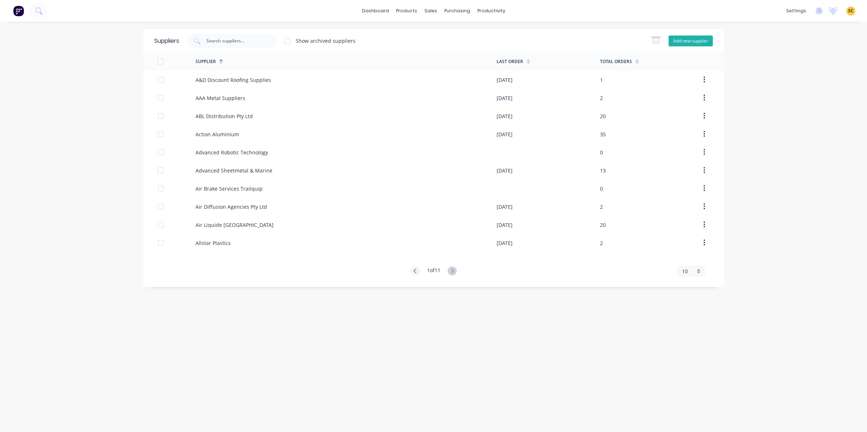
click at [700, 39] on button "Add new supplier" at bounding box center [690, 41] width 44 height 11
select select "AU"
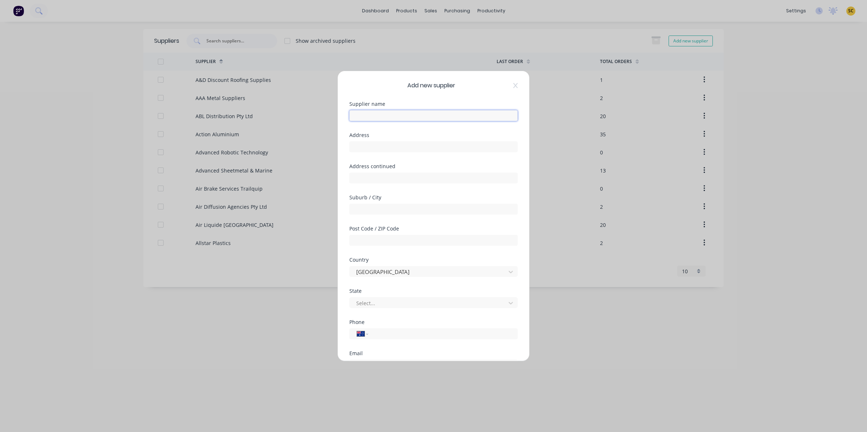
click at [379, 117] on input "text" at bounding box center [433, 115] width 168 height 11
click at [385, 114] on input "C.P Plating PTY Ltd" at bounding box center [433, 115] width 168 height 11
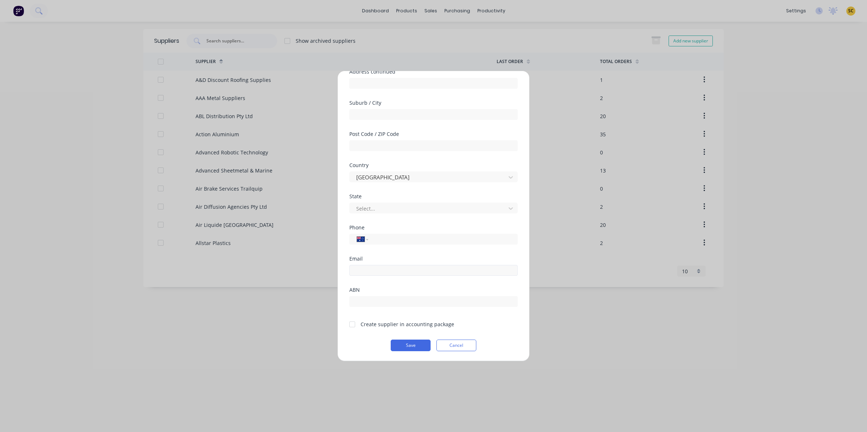
scroll to position [50, 0]
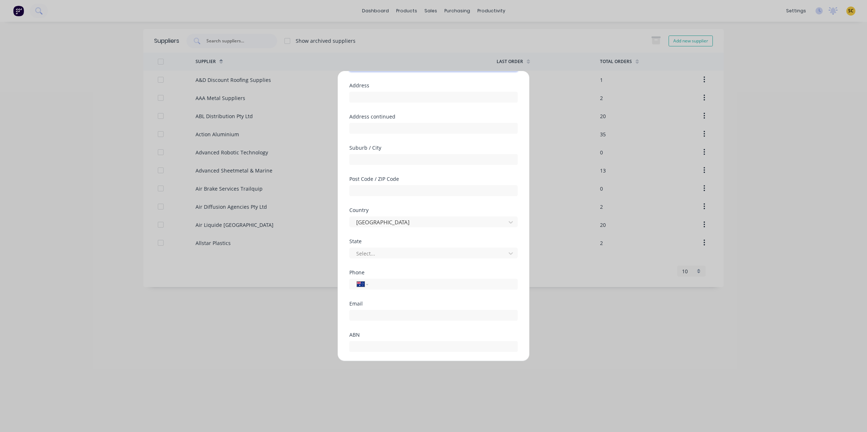
type input "C.P Plating Pty Ltd"
click at [357, 338] on div "ABN" at bounding box center [433, 335] width 168 height 5
click at [359, 341] on div at bounding box center [433, 345] width 168 height 13
click at [360, 343] on input "text" at bounding box center [433, 346] width 168 height 11
type input "44010246867"
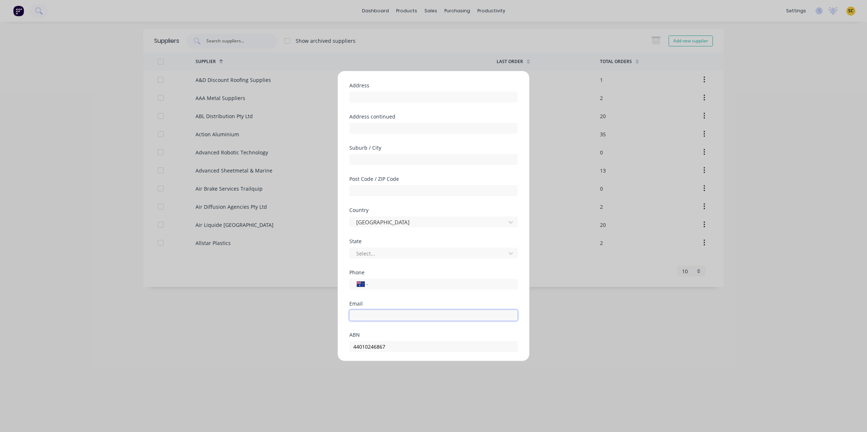
click at [363, 318] on input "email" at bounding box center [433, 315] width 168 height 11
type input "[EMAIL_ADDRESS][DOMAIN_NAME]"
click at [368, 124] on input "text" at bounding box center [433, 128] width 168 height 11
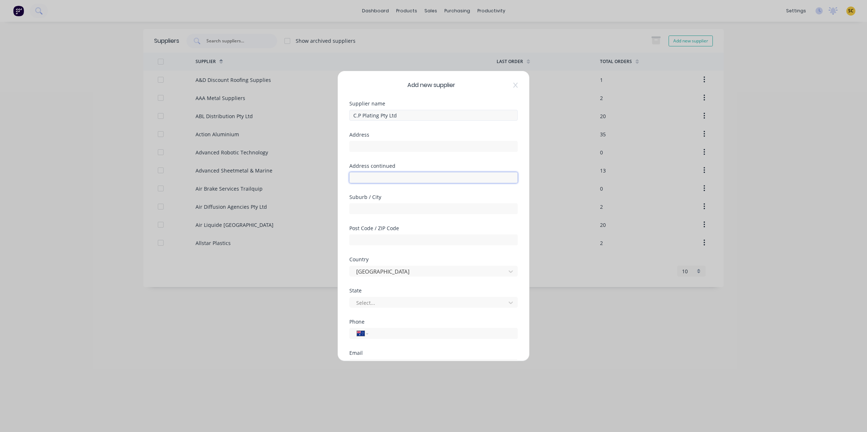
scroll to position [0, 0]
drag, startPoint x: 361, startPoint y: 142, endPoint x: 356, endPoint y: 146, distance: 6.4
click at [359, 143] on input "text" at bounding box center [433, 146] width 168 height 11
type input "222a MacarthurAvenue"
type input "Hamilton"
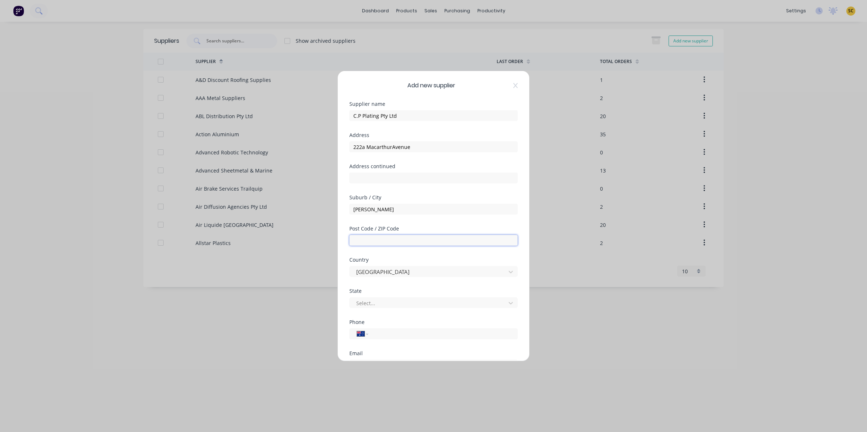
click at [399, 240] on input "text" at bounding box center [433, 240] width 168 height 11
type input "4007"
click at [374, 304] on div at bounding box center [428, 303] width 147 height 9
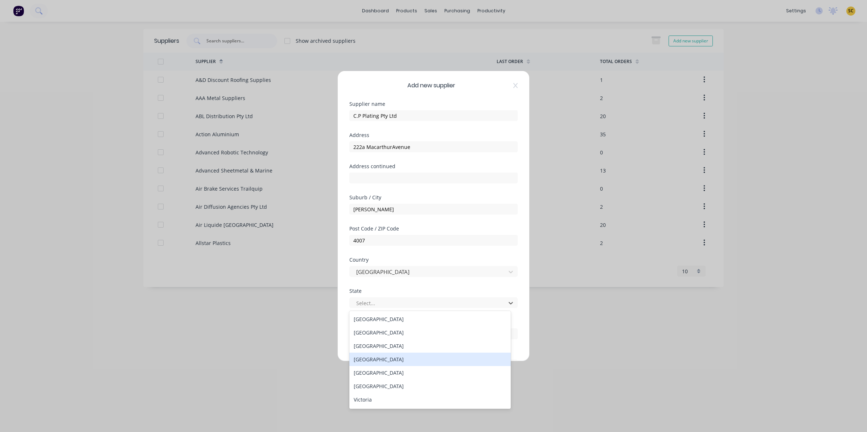
drag, startPoint x: 379, startPoint y: 359, endPoint x: 379, endPoint y: 355, distance: 4.4
click at [379, 358] on div "Queensland" at bounding box center [429, 359] width 161 height 13
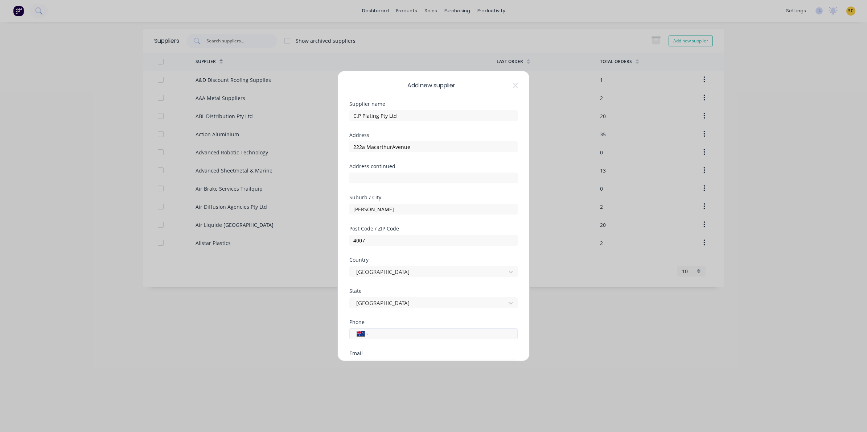
drag, startPoint x: 429, startPoint y: 340, endPoint x: 421, endPoint y: 335, distance: 9.7
click at [423, 336] on div "Phone International Afghanistan Åland Islands Albania Algeria American Samoa An…" at bounding box center [433, 335] width 168 height 31
click at [421, 334] on input "tel" at bounding box center [441, 334] width 137 height 8
paste input "[PHONE_NUMBER]"
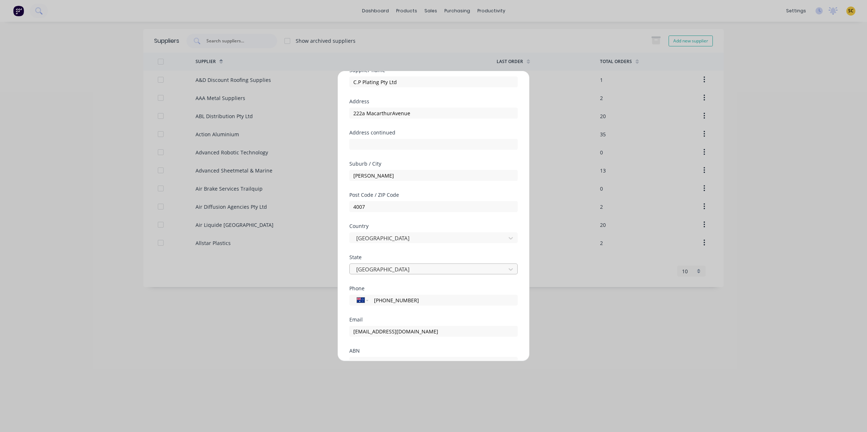
scroll to position [91, 0]
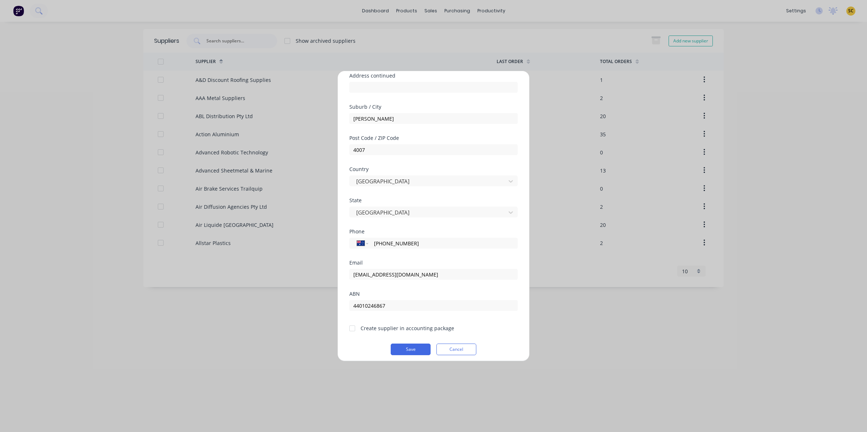
type input "[PHONE_NUMBER]"
click at [353, 328] on div at bounding box center [352, 328] width 15 height 15
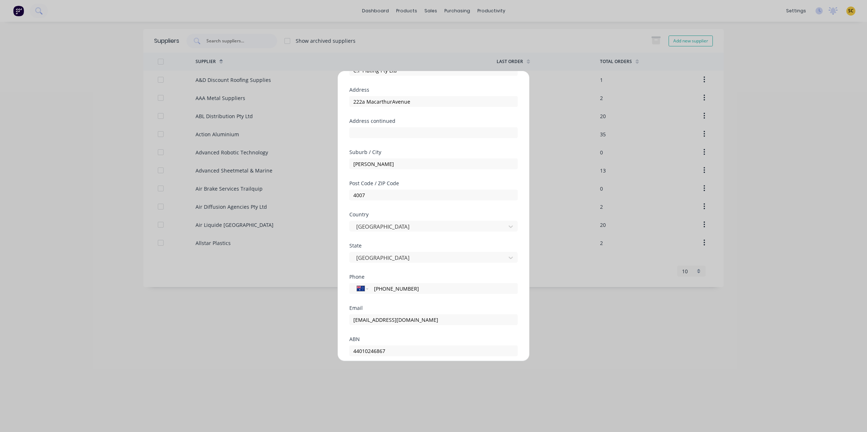
scroll to position [0, 0]
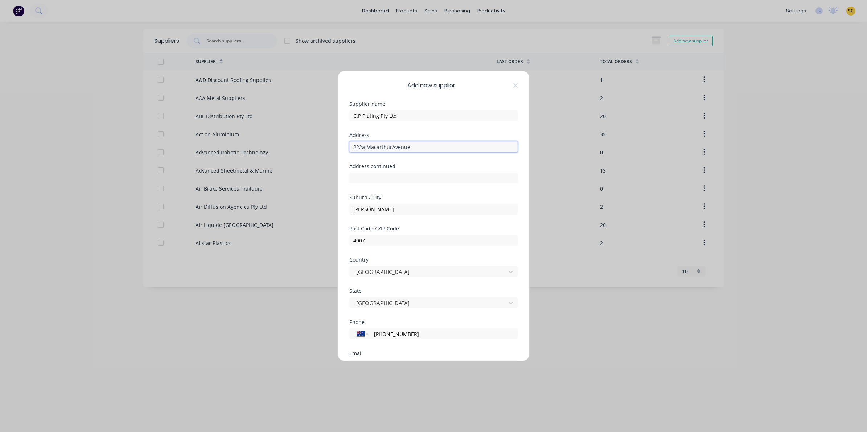
click at [391, 147] on input "222a MacarthurAvenue" at bounding box center [433, 146] width 168 height 11
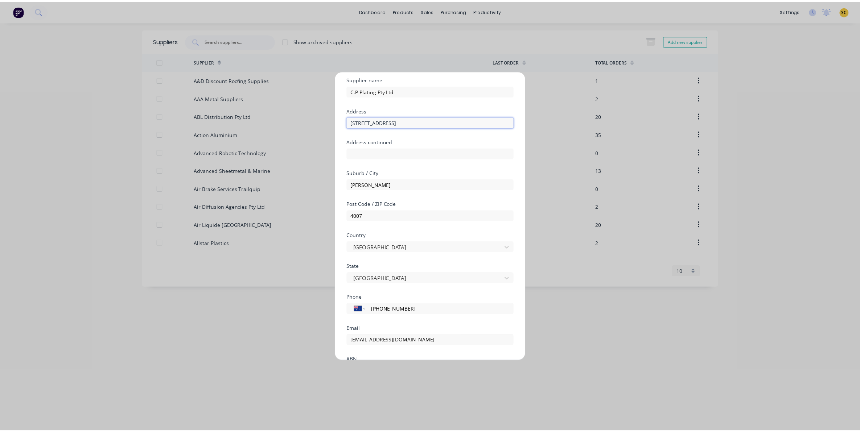
scroll to position [95, 0]
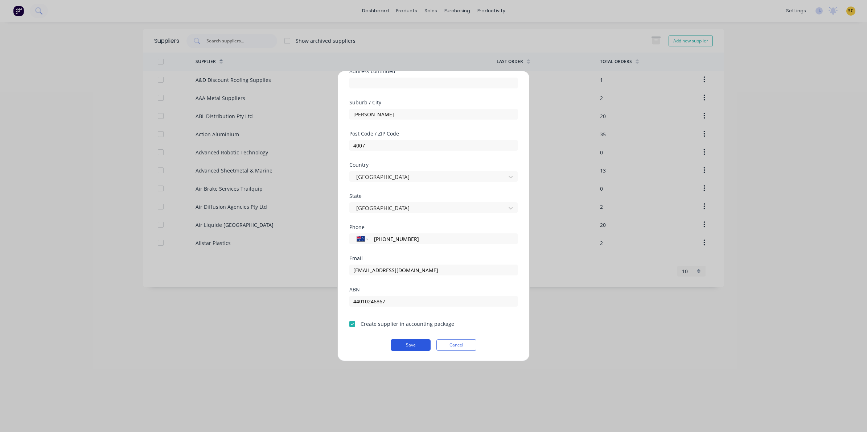
type input "222a Macarthur Avenue"
click at [407, 341] on button "Save" at bounding box center [411, 345] width 40 height 12
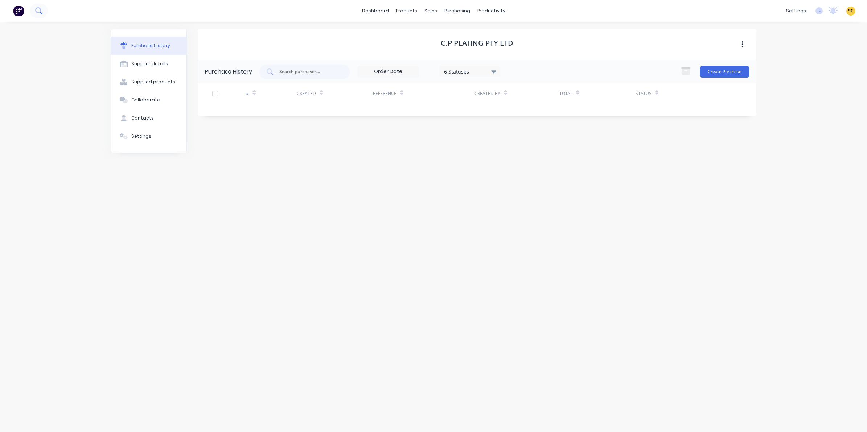
click at [37, 13] on icon at bounding box center [38, 10] width 7 height 7
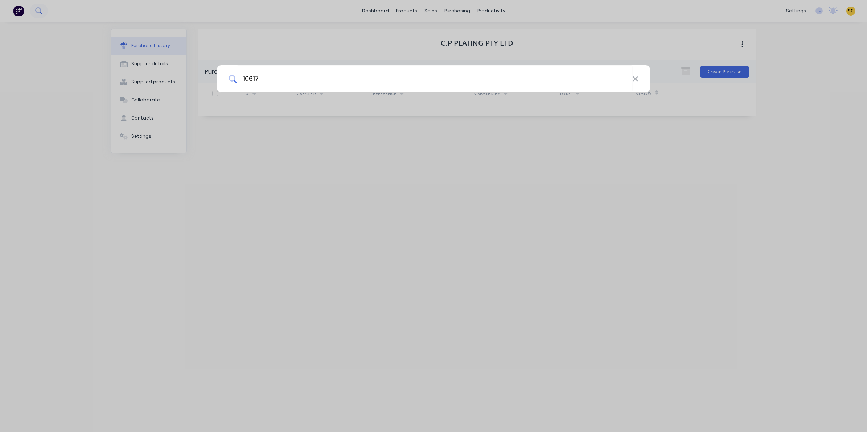
type input "10617"
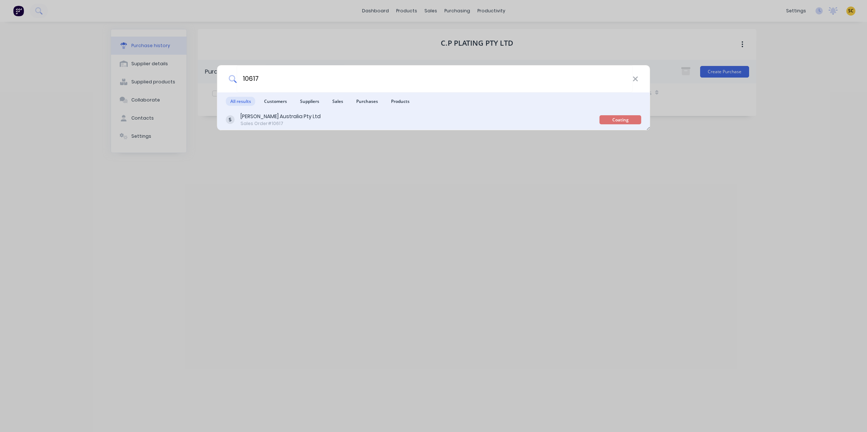
click at [330, 129] on div "Vawdrey Australia Pty Ltd Sales Order #10617 Coating" at bounding box center [433, 120] width 433 height 20
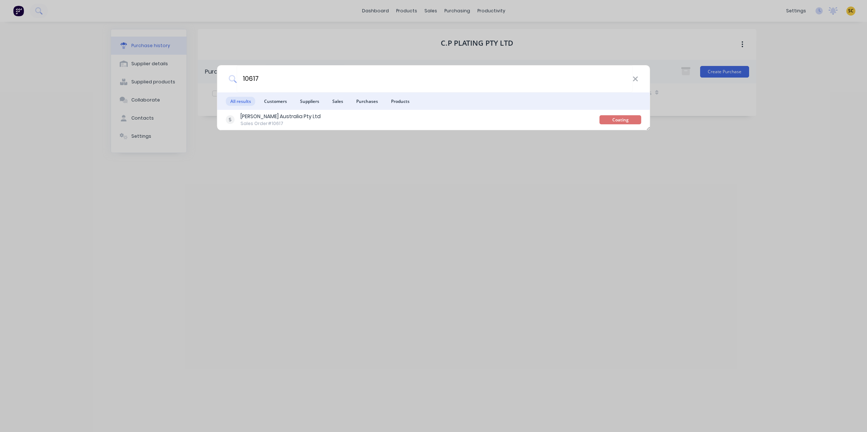
click at [265, 109] on li "Customers" at bounding box center [276, 100] width 32 height 17
click at [269, 117] on div "[PERSON_NAME] Australia Pty Ltd" at bounding box center [280, 117] width 80 height 8
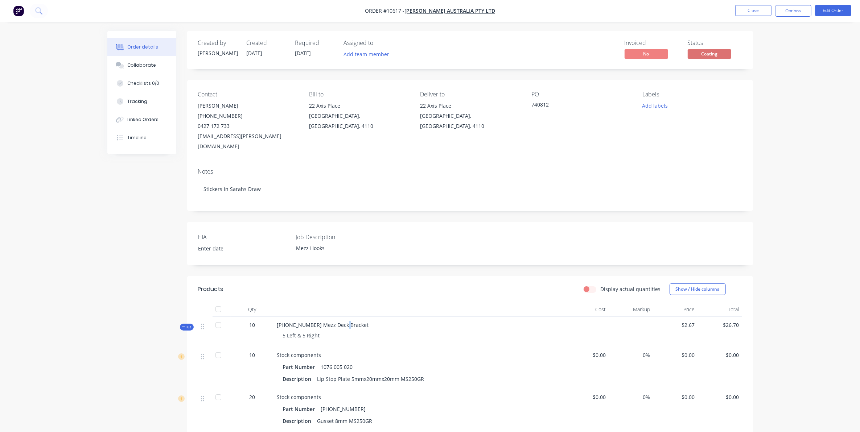
click at [342, 322] on span "[PHONE_NUMBER] Mezz Deck Bracket" at bounding box center [323, 325] width 92 height 7
drag, startPoint x: 342, startPoint y: 317, endPoint x: 346, endPoint y: 317, distance: 4.4
click at [346, 317] on div "14-8335-1 Mezz Deck Bracket 5 Left & 5 Right" at bounding box center [419, 332] width 290 height 30
drag, startPoint x: 346, startPoint y: 316, endPoint x: 273, endPoint y: 313, distance: 72.6
click at [273, 317] on div "Kit 10 14-8335-1 Mezz Deck Bracket 5 Left & 5 Right $2.67 $26.70" at bounding box center [470, 332] width 544 height 30
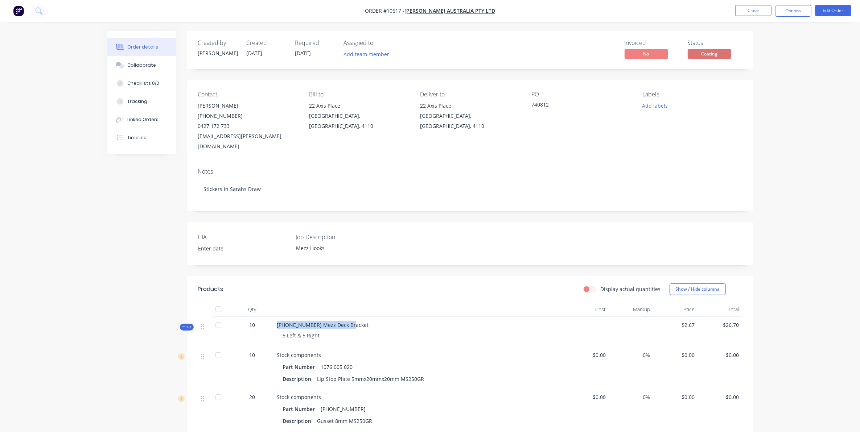
copy div "[PHONE_NUMBER] Mezz Deck Bracket"
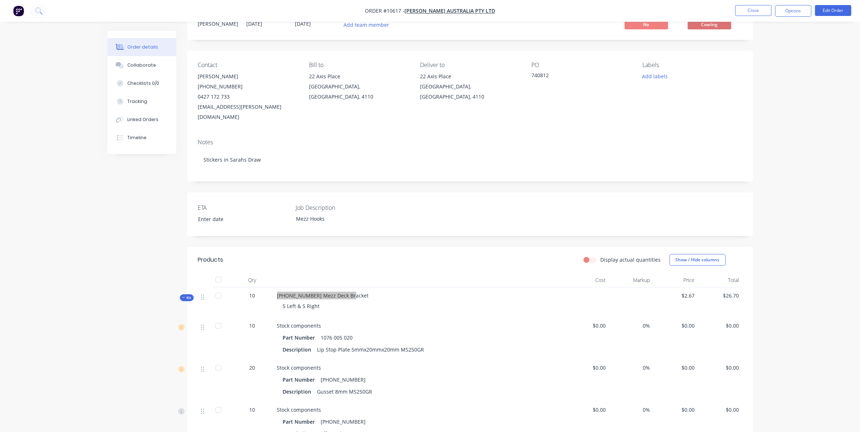
scroll to position [45, 0]
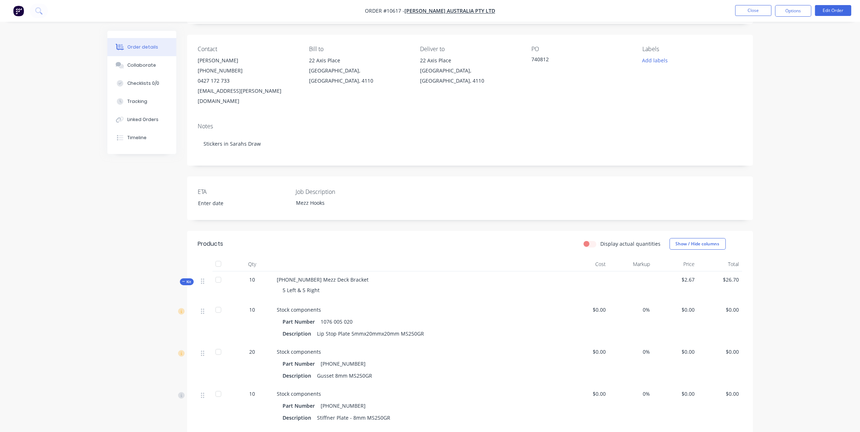
click at [186, 279] on span "Kit" at bounding box center [186, 281] width 9 height 5
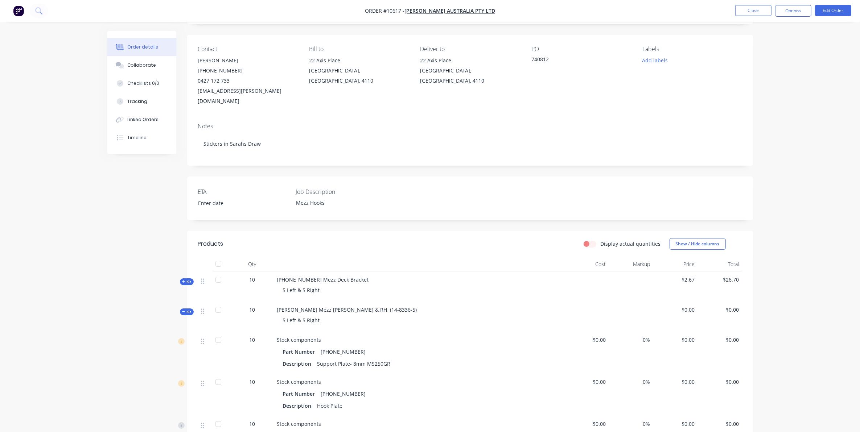
click at [192, 309] on div "Kit" at bounding box center [187, 312] width 14 height 7
click at [191, 339] on div "Kit" at bounding box center [187, 342] width 14 height 7
click at [189, 380] on span "Kit" at bounding box center [186, 382] width 9 height 5
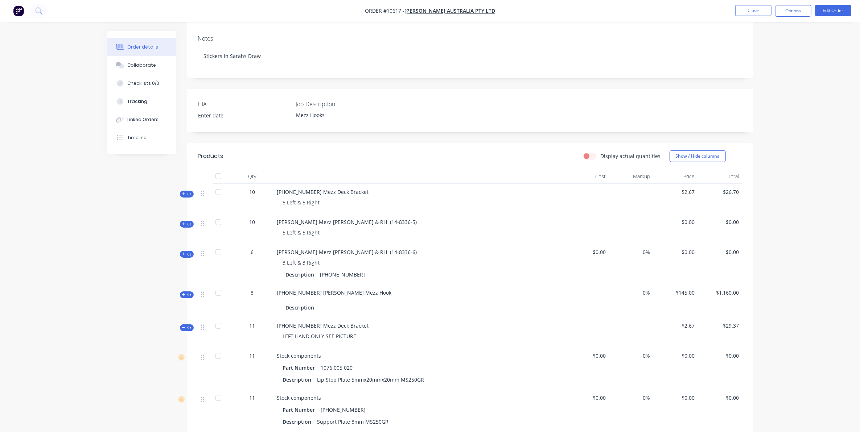
scroll to position [136, 0]
click at [153, 297] on div "Created by Sarah Created 30/06/25 Required 30/06/25 Assigned to Add team member…" at bounding box center [430, 335] width 646 height 881
click at [189, 322] on span "Kit" at bounding box center [186, 324] width 9 height 5
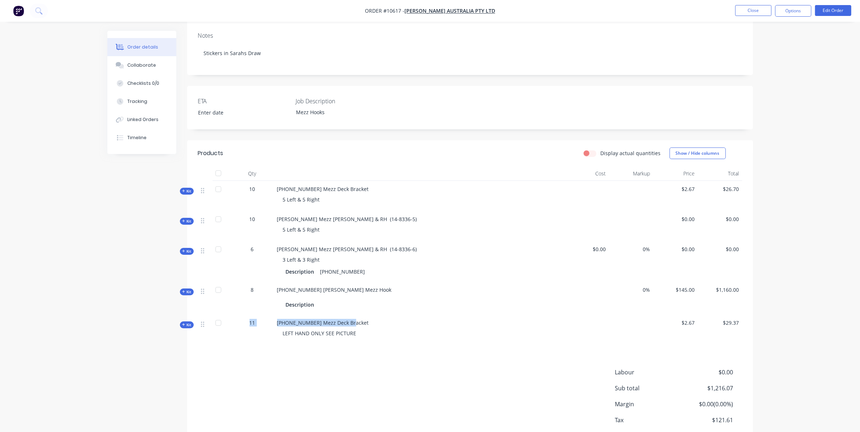
drag, startPoint x: 346, startPoint y: 312, endPoint x: 250, endPoint y: 320, distance: 97.1
click at [250, 320] on div "Kit 11 14-8335-5 Mezz Deck Bracket LEFT HAND ONLY SEE PICTURE $2.67 $29.37" at bounding box center [470, 330] width 544 height 30
drag, startPoint x: 250, startPoint y: 320, endPoint x: 331, endPoint y: 316, distance: 81.7
click at [331, 320] on span "14-8335-5 Mezz Deck Bracket" at bounding box center [323, 323] width 92 height 7
drag, startPoint x: 345, startPoint y: 314, endPoint x: 275, endPoint y: 314, distance: 70.7
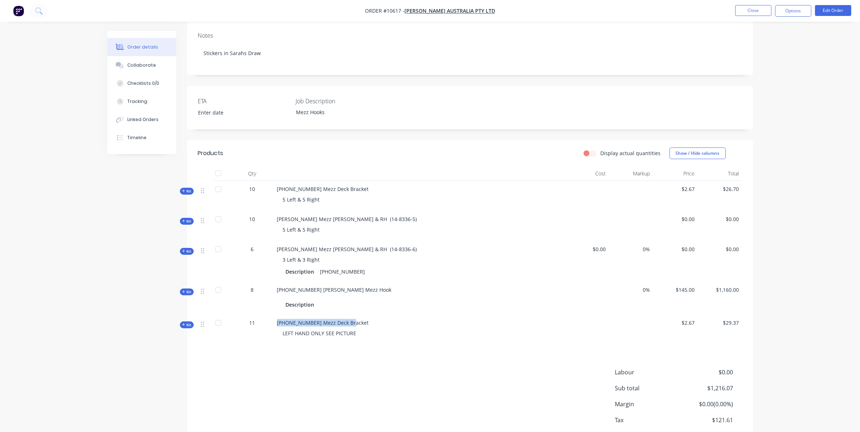
click at [275, 315] on div "14-8335-5 Mezz Deck Bracket LEFT HAND ONLY SEE PICTURE" at bounding box center [419, 330] width 290 height 30
copy span "14-8335-5 Mezz Deck Bracket"
drag, startPoint x: 349, startPoint y: 280, endPoint x: 274, endPoint y: 279, distance: 74.7
click at [274, 282] on div "14-8336-1 Vawdrey Mezz Hook Description" at bounding box center [419, 298] width 290 height 33
copy span "14-8336-1 Vawdrey Mezz Hook"
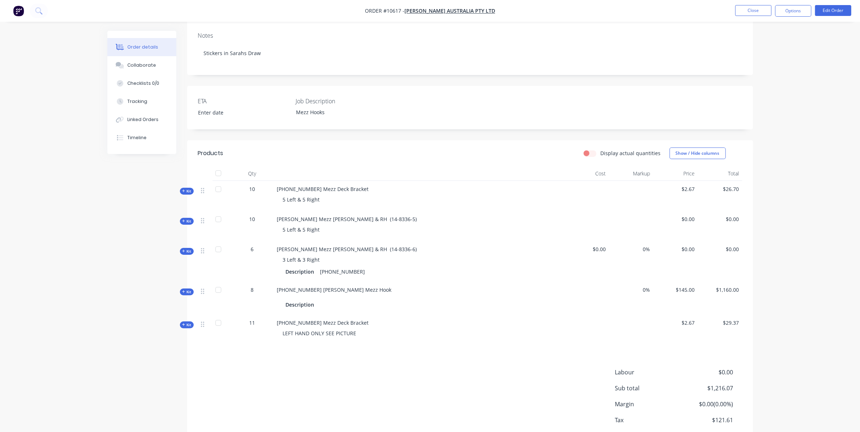
click at [374, 216] on span "Vawdrey Mezz Hook LH & RH (14-8336-5)" at bounding box center [347, 219] width 140 height 7
drag, startPoint x: 375, startPoint y: 208, endPoint x: 277, endPoint y: 209, distance: 97.9
click at [277, 216] on span "Vawdrey Mezz Hook LH & RH (14-8336-5)" at bounding box center [347, 219] width 140 height 7
copy div "Vawdrey Mezz Hook LH & RH (14-8336-5)"
drag, startPoint x: 374, startPoint y: 239, endPoint x: 360, endPoint y: 235, distance: 15.0
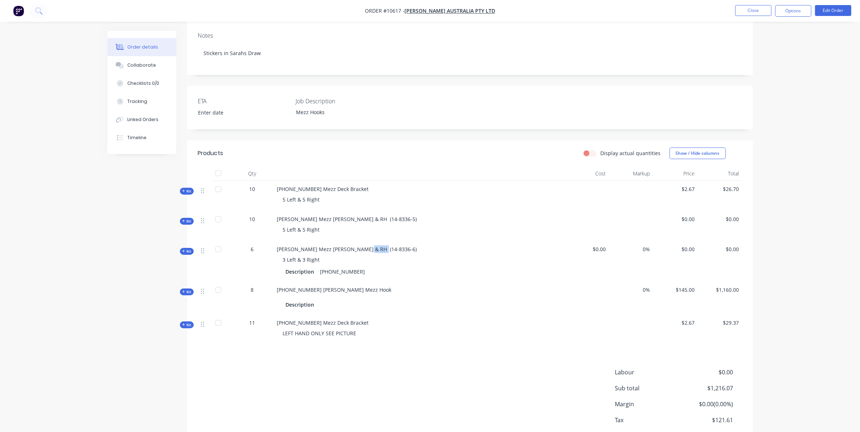
click at [360, 241] on div "Vawdrey Mezz Hook LH & RH (14-8336-6) 3 Left & 3 Right Description 14-8336-6" at bounding box center [419, 261] width 290 height 41
drag, startPoint x: 360, startPoint y: 235, endPoint x: 398, endPoint y: 238, distance: 37.9
click at [398, 241] on div "Vawdrey Mezz Hook LH & RH (14-8336-6) 3 Left & 3 Right Description 14-8336-6" at bounding box center [419, 261] width 290 height 41
drag, startPoint x: 374, startPoint y: 240, endPoint x: 262, endPoint y: 231, distance: 112.8
click at [262, 241] on div "Kit 6 Vawdrey Mezz Hook LH & RH (14-8336-6) 3 Left & 3 Right Description 14-833…" at bounding box center [470, 261] width 544 height 41
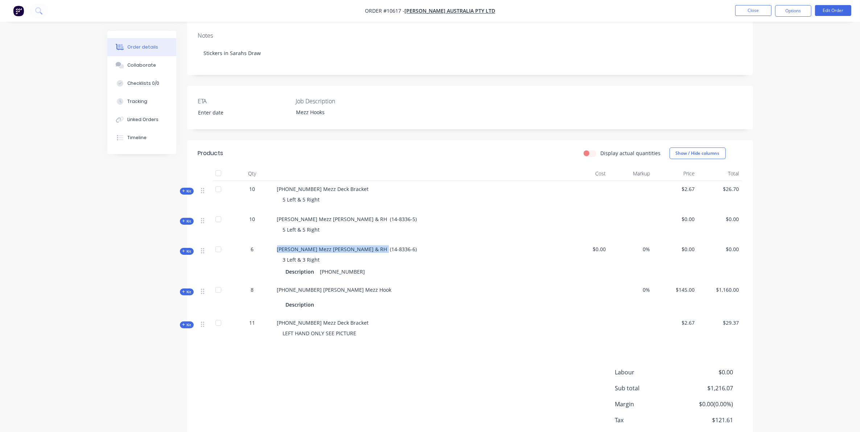
copy div "Vawdrey Mezz Hook LH & RH (14-8336-6)"
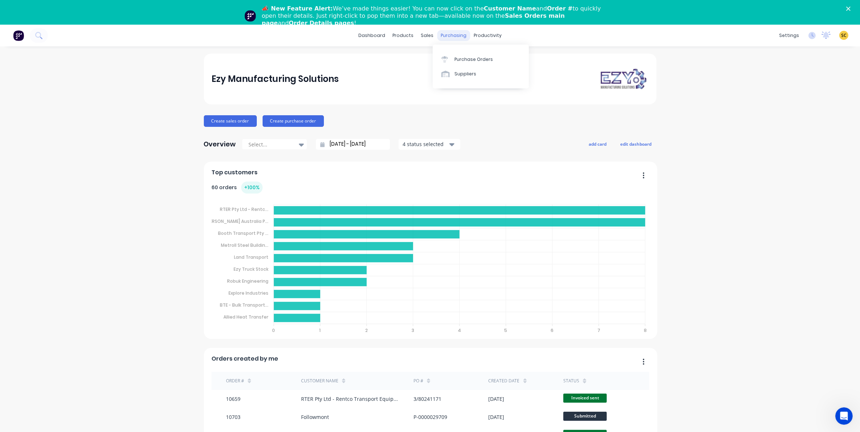
click at [449, 30] on div "purchasing" at bounding box center [453, 35] width 33 height 11
click at [452, 60] on div at bounding box center [446, 59] width 11 height 7
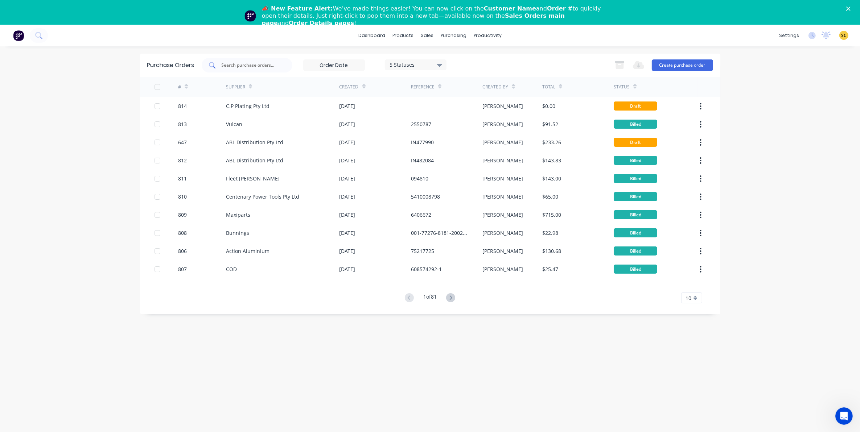
click at [233, 64] on input "text" at bounding box center [251, 65] width 60 height 7
type input "777"
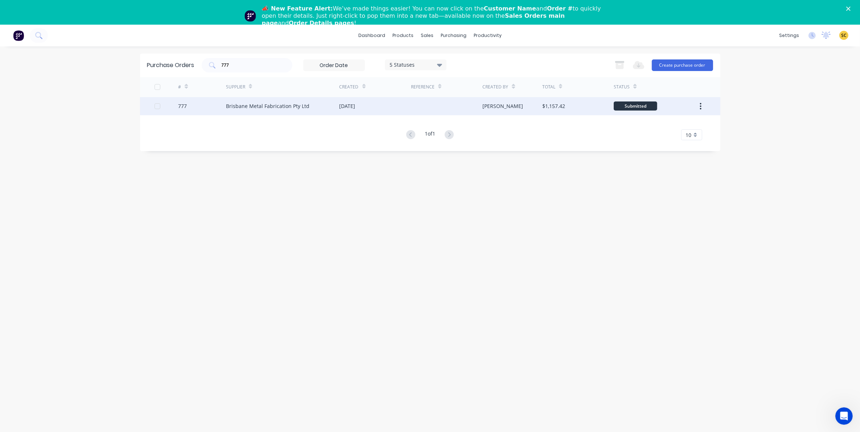
click at [277, 114] on div "Brisbane Metal Fabrication Pty Ltd" at bounding box center [283, 106] width 114 height 18
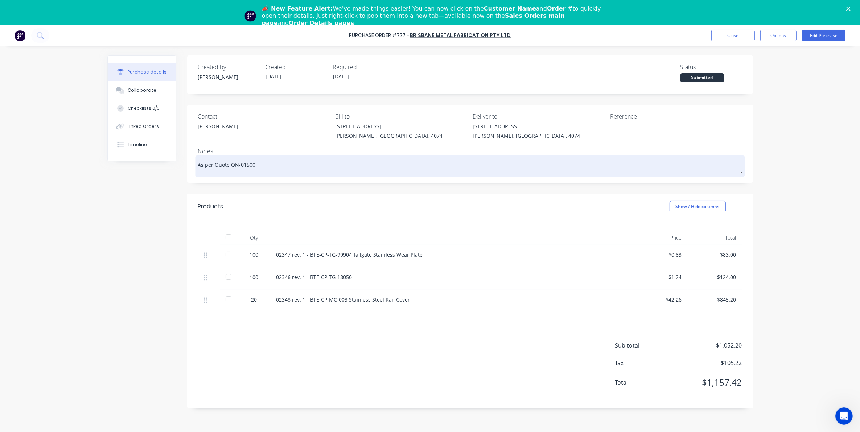
type textarea "x"
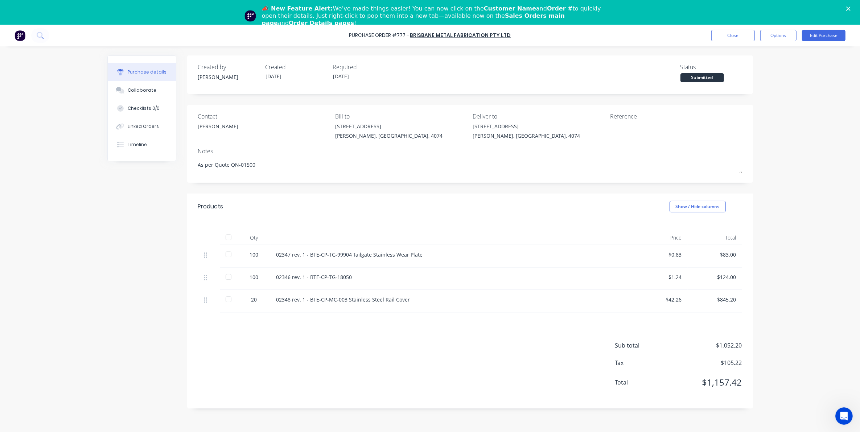
click at [239, 387] on div "Sub total $1,052.20 Tax $105.22 Total $1,157.42" at bounding box center [470, 361] width 566 height 96
click at [136, 207] on div "Created by Sarah Created 30/07/25 Required 30/07/25 Status Submitted Contact Le…" at bounding box center [430, 249] width 646 height 389
click at [749, 33] on button "Close" at bounding box center [733, 36] width 44 height 12
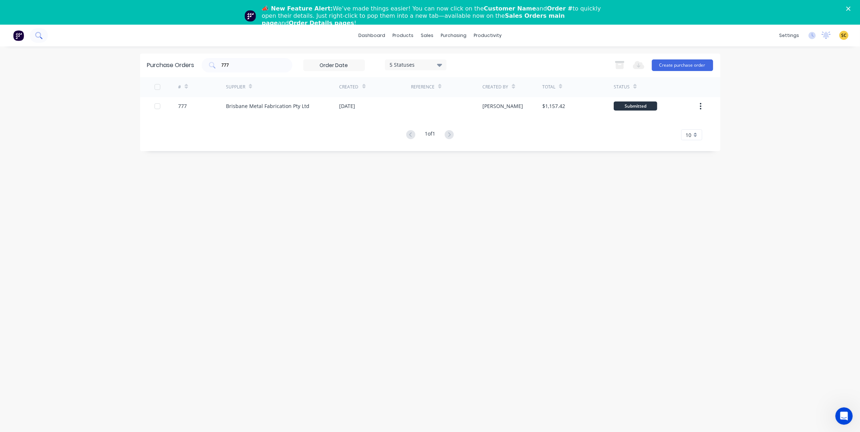
click at [41, 38] on icon at bounding box center [38, 35] width 7 height 7
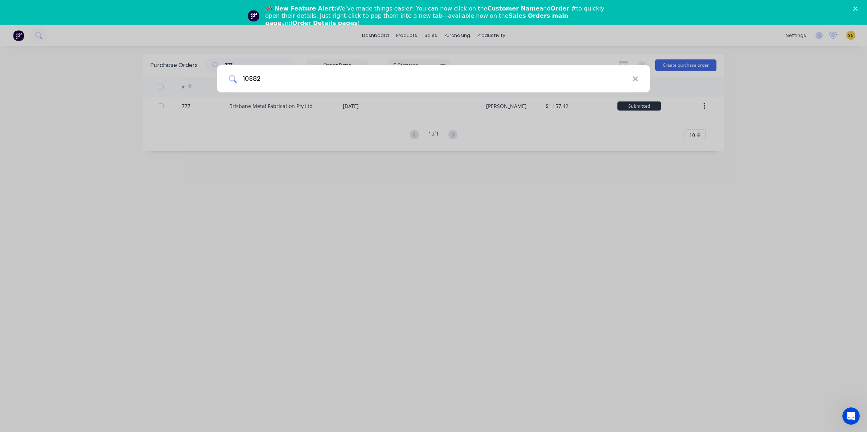
type input "10382"
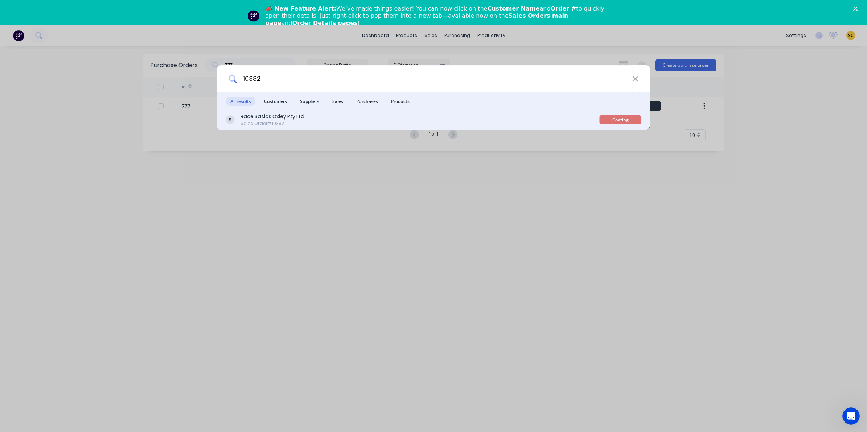
click at [255, 122] on div "Sales Order #10382" at bounding box center [272, 123] width 64 height 7
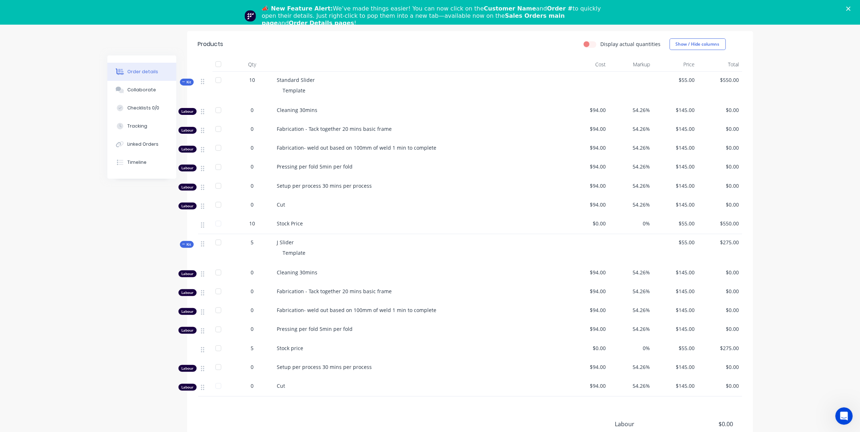
scroll to position [272, 0]
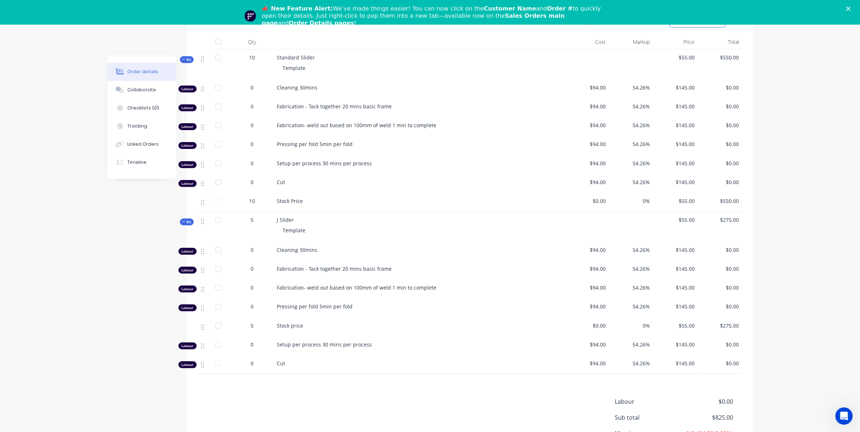
click at [184, 222] on div "Created by Sarah Created 19/03/25 Required 19/03/25 Assigned to Add team member…" at bounding box center [430, 143] width 646 height 720
click at [186, 224] on span "Kit" at bounding box center [186, 221] width 9 height 5
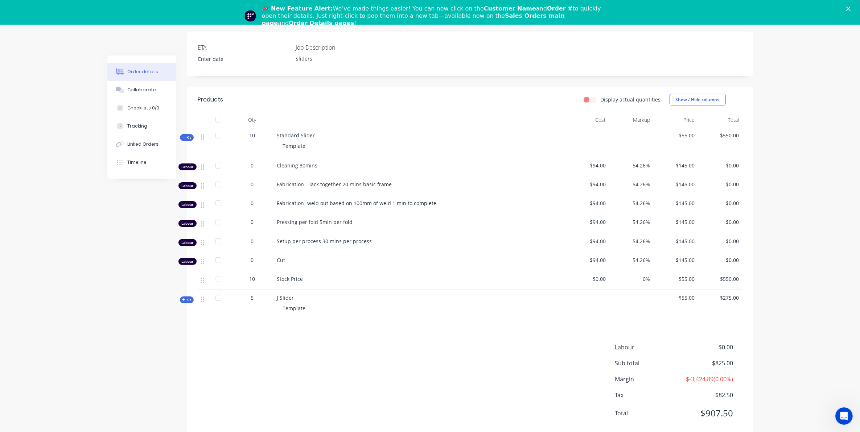
scroll to position [214, 0]
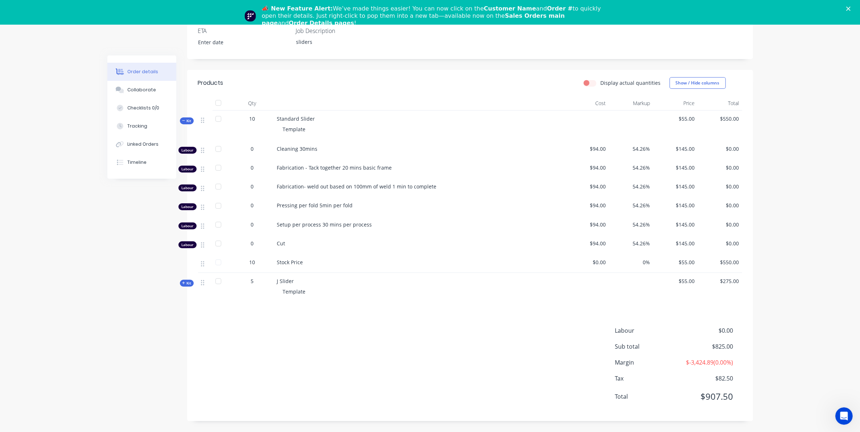
click at [187, 283] on span "Kit" at bounding box center [186, 283] width 9 height 5
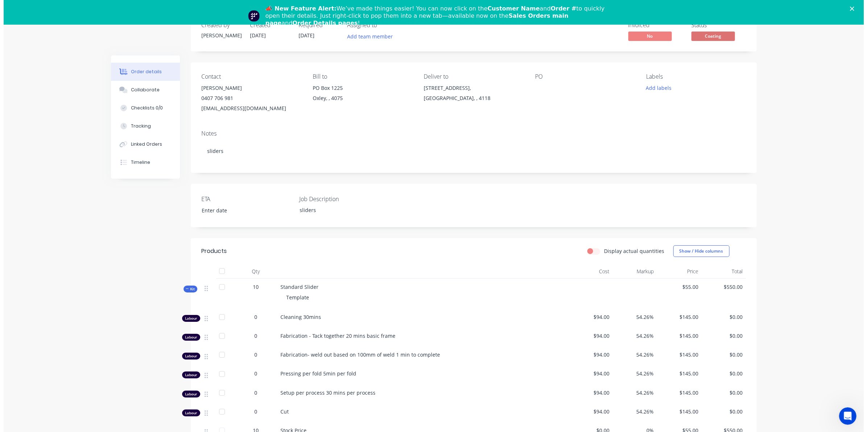
scroll to position [0, 0]
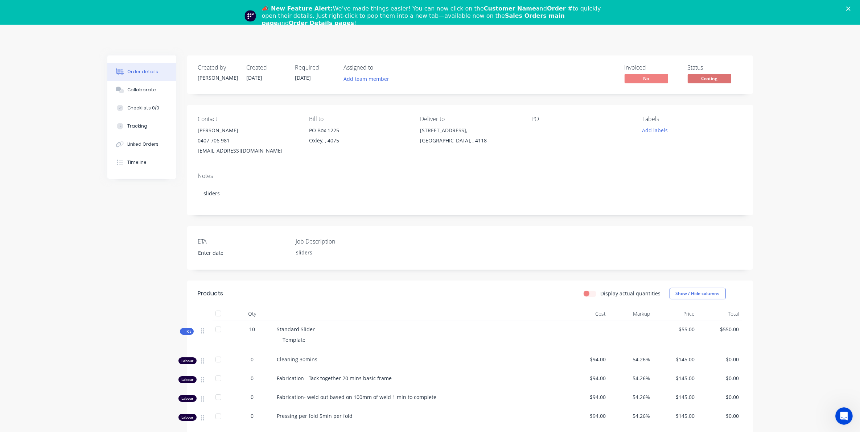
click at [851, 9] on icon "Close" at bounding box center [848, 9] width 4 height 4
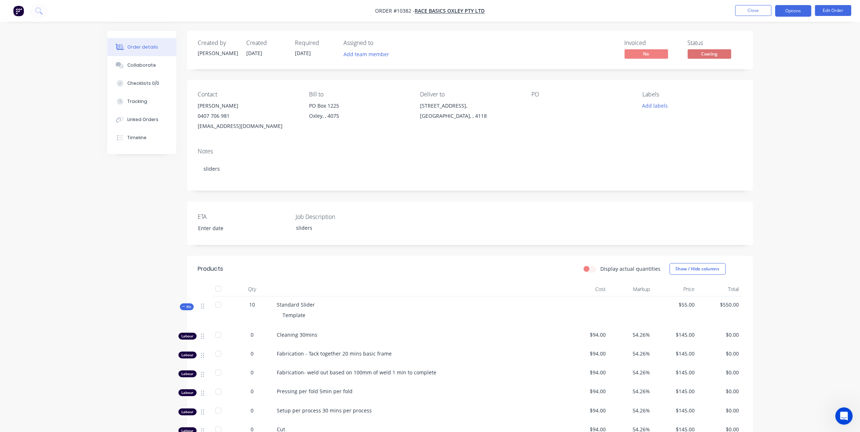
click at [791, 16] on button "Options" at bounding box center [793, 11] width 36 height 12
click at [748, 127] on div "Purchase Products" at bounding box center [771, 131] width 67 height 11
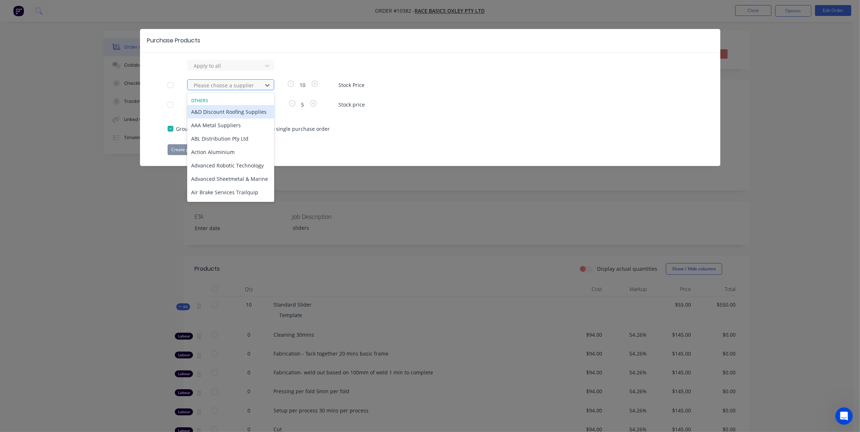
click at [194, 87] on input "text" at bounding box center [193, 86] width 1 height 8
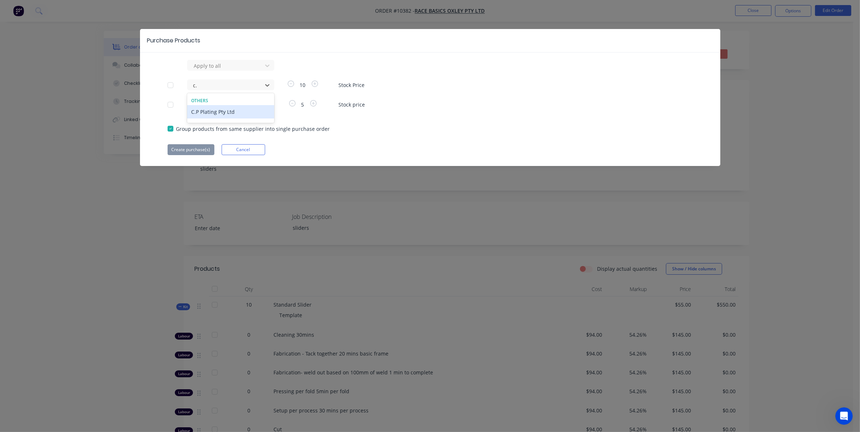
type input "c.p"
drag, startPoint x: 206, startPoint y: 111, endPoint x: 206, endPoint y: 104, distance: 6.2
click at [207, 111] on div "C.P Plating Pty Ltd" at bounding box center [230, 111] width 87 height 13
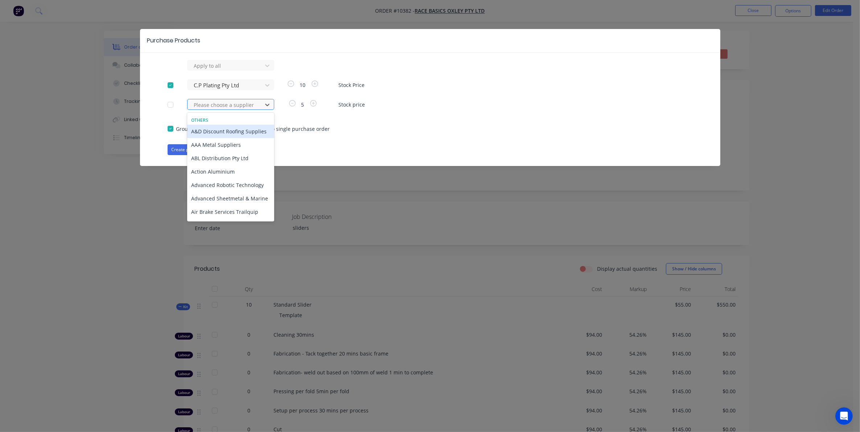
click at [207, 103] on div at bounding box center [225, 104] width 65 height 9
click at [456, 143] on div "Apply to all C.P Plating Pty Ltd 10 Stock Price 102 results available. Use Up a…" at bounding box center [430, 107] width 580 height 95
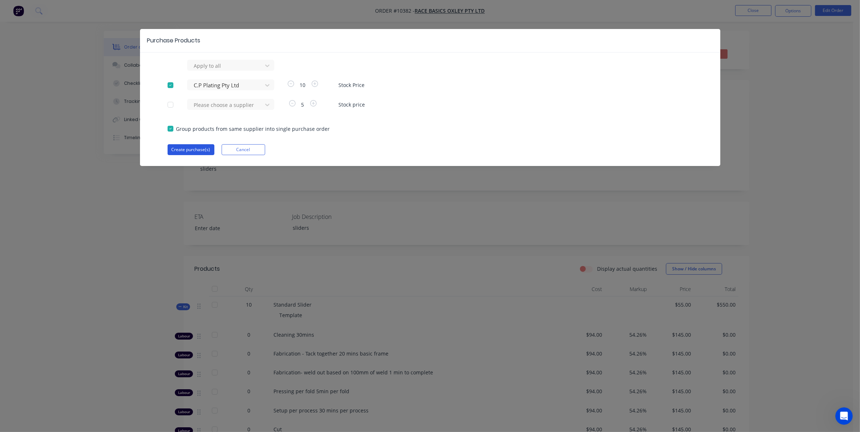
click at [192, 149] on button "Create purchase(s)" at bounding box center [191, 149] width 47 height 11
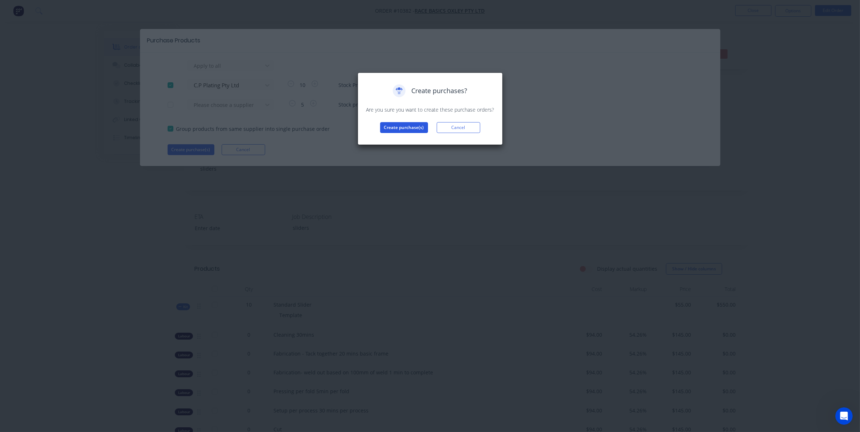
click at [403, 129] on button "Create purchase(s)" at bounding box center [404, 127] width 48 height 11
click at [408, 140] on button "View purchase(s)" at bounding box center [404, 139] width 44 height 11
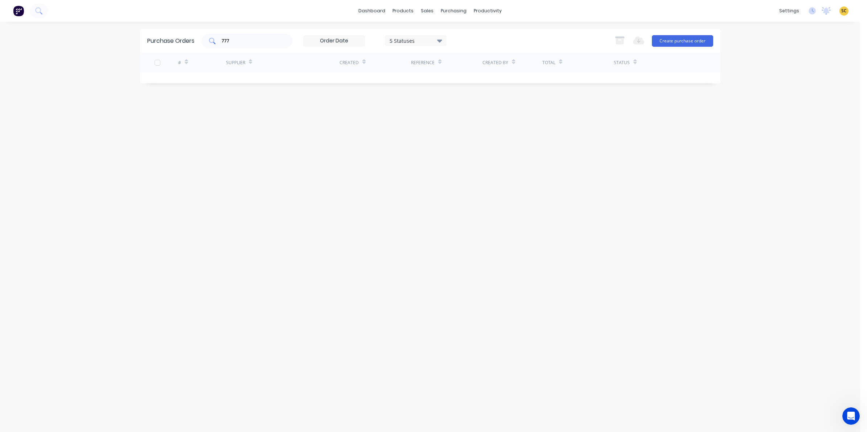
drag, startPoint x: 253, startPoint y: 45, endPoint x: 215, endPoint y: 44, distance: 38.5
click at [215, 44] on div "777" at bounding box center [247, 41] width 91 height 15
type input "7"
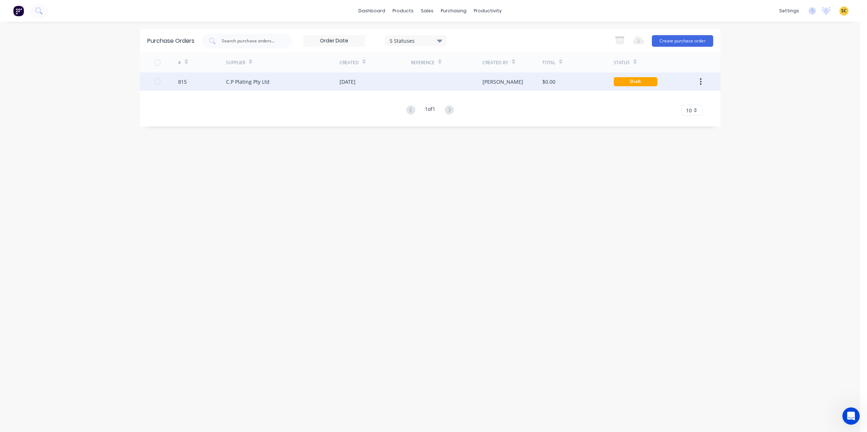
click at [524, 80] on div "[PERSON_NAME]" at bounding box center [512, 82] width 60 height 18
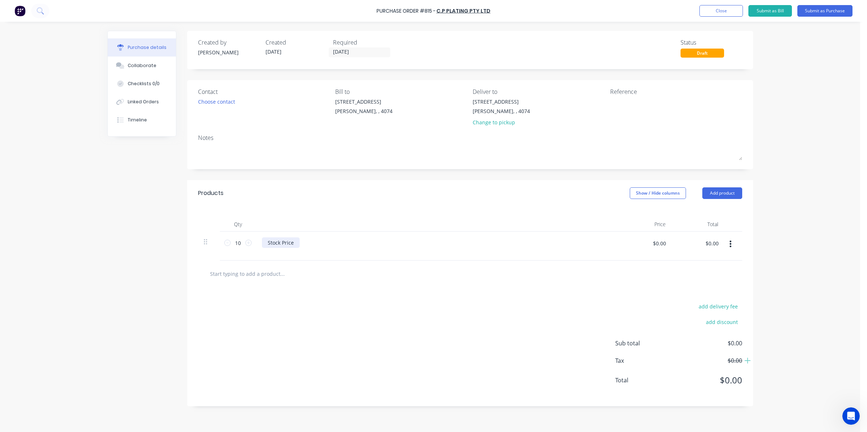
click at [296, 243] on div "Stock Price" at bounding box center [281, 243] width 38 height 11
drag, startPoint x: 296, startPoint y: 245, endPoint x: 258, endPoint y: 244, distance: 37.4
click at [258, 244] on div "Stock Price" at bounding box center [437, 246] width 363 height 29
click at [278, 256] on div "Standard Slider 970g" at bounding box center [437, 246] width 363 height 29
click at [274, 252] on div "Standard Slider 970g" at bounding box center [437, 246] width 363 height 29
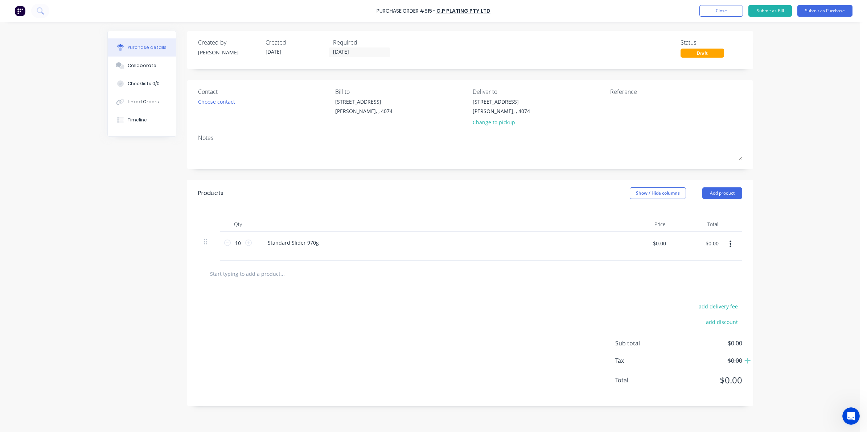
click at [268, 250] on div "Standard Slider 970g" at bounding box center [437, 246] width 363 height 29
drag, startPoint x: 293, startPoint y: 250, endPoint x: 314, endPoint y: 248, distance: 21.1
click at [296, 249] on div "Standard Slider 970g" at bounding box center [437, 246] width 363 height 29
click at [318, 247] on div "Standard Slider 970g" at bounding box center [293, 243] width 63 height 11
click at [289, 257] on div "Standard Slider 970g StandardZinc Plating" at bounding box center [293, 251] width 63 height 26
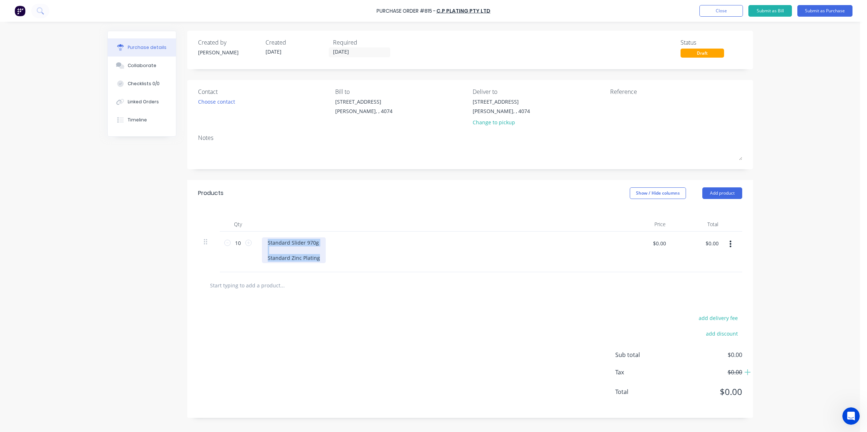
drag, startPoint x: 318, startPoint y: 260, endPoint x: 256, endPoint y: 240, distance: 65.8
click at [256, 240] on div "Standard Slider 970g Standard Zinc Plating" at bounding box center [437, 252] width 363 height 41
copy div "Standard Slider 970g Standard Zinc Plating"
click at [262, 291] on input "text" at bounding box center [282, 285] width 145 height 15
paste input "Standard Slider 970g Standard Zinc Plating"
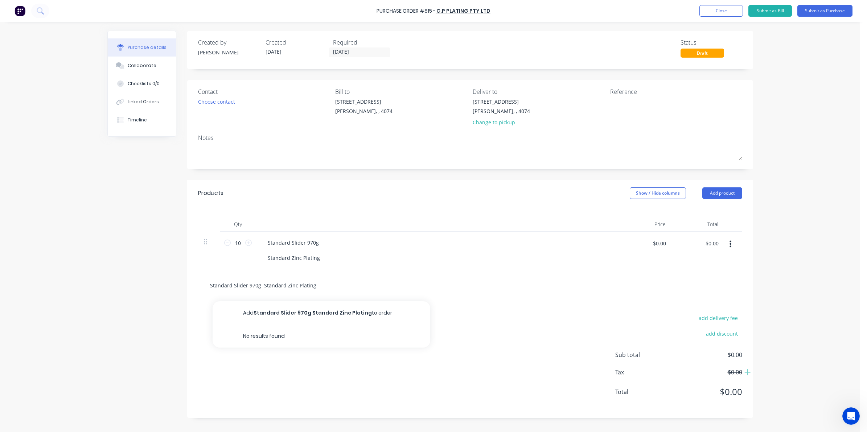
click at [244, 286] on input "Standard Slider 970g Standard Zinc Plating" at bounding box center [282, 285] width 145 height 15
drag, startPoint x: 231, startPoint y: 287, endPoint x: 113, endPoint y: 280, distance: 118.1
click at [115, 280] on div "Created by Sarah Created 13/08/25 Required 12/08/25 Status Draft Contact Choose…" at bounding box center [430, 225] width 646 height 389
type input "J Slider 1.3g Standard Zinc Plating"
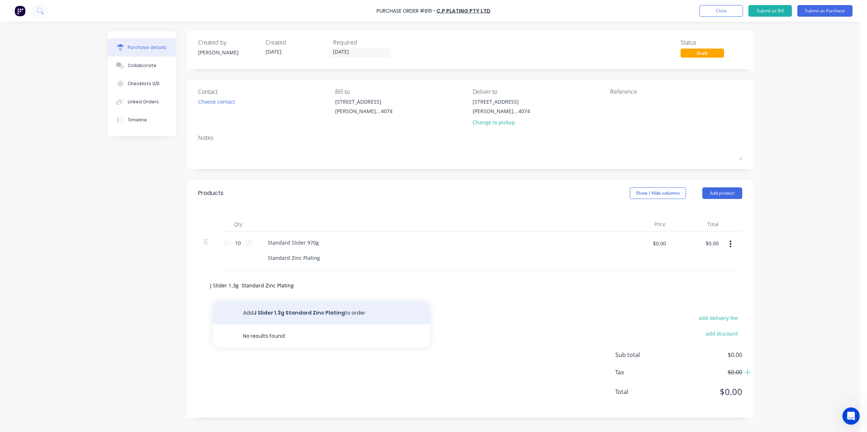
click at [266, 314] on button "Add J Slider 1.3g Standard Zinc Plating to order" at bounding box center [322, 312] width 218 height 23
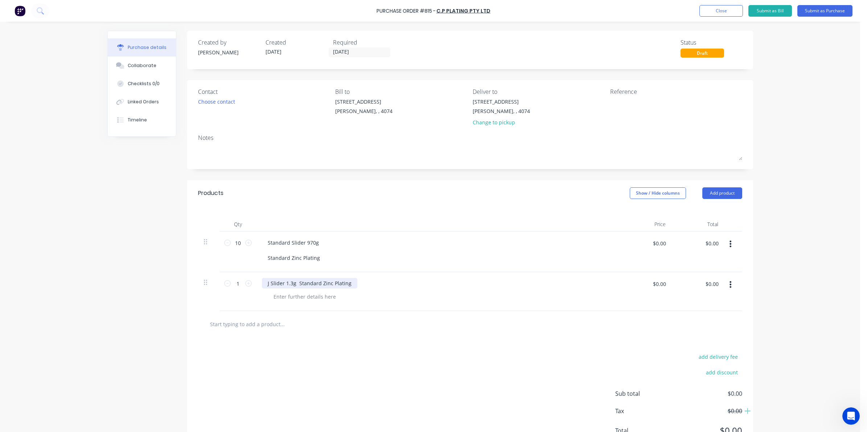
click at [293, 285] on div "J Slider 1.3g Standard Zinc Plating" at bounding box center [309, 283] width 95 height 11
click at [234, 243] on input "10" at bounding box center [238, 243] width 15 height 11
type input "7"
click at [234, 283] on input "1" at bounding box center [238, 283] width 15 height 11
type input "7"
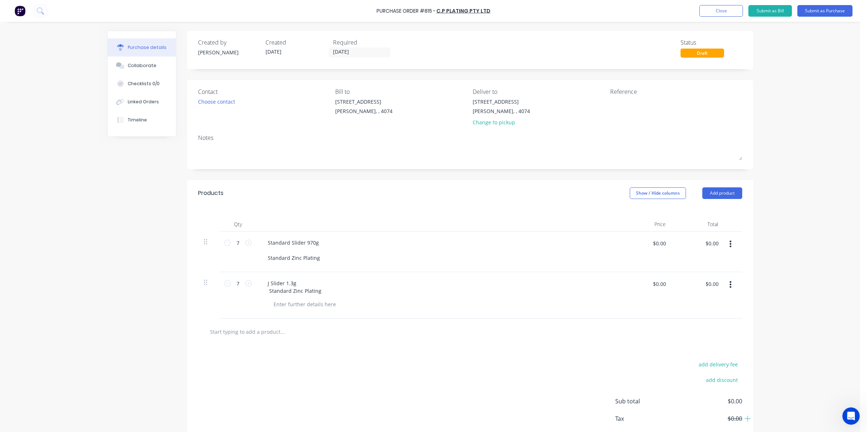
drag, startPoint x: 264, startPoint y: 357, endPoint x: 269, endPoint y: 353, distance: 7.0
click at [264, 358] on div "add delivery fee add discount Sub total $0.00 Tax $0.00 Total $0.00" at bounding box center [470, 404] width 566 height 119
click at [207, 104] on div "Choose contact" at bounding box center [216, 102] width 37 height 8
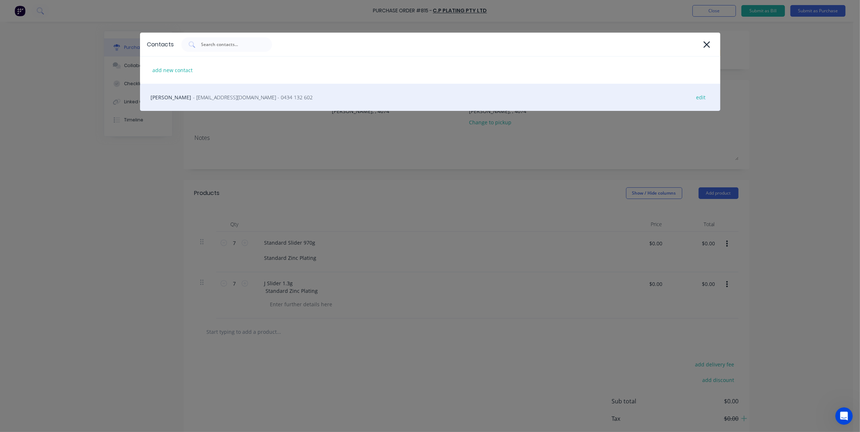
click at [220, 102] on div "Neil Weyer - factory@cpplating.com.au - 0434 132 602 edit" at bounding box center [430, 97] width 580 height 27
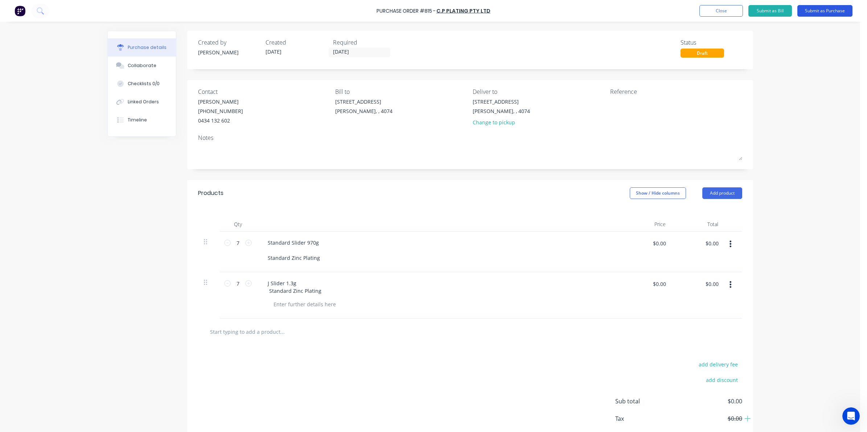
click at [827, 13] on button "Submit as Purchase" at bounding box center [824, 11] width 55 height 12
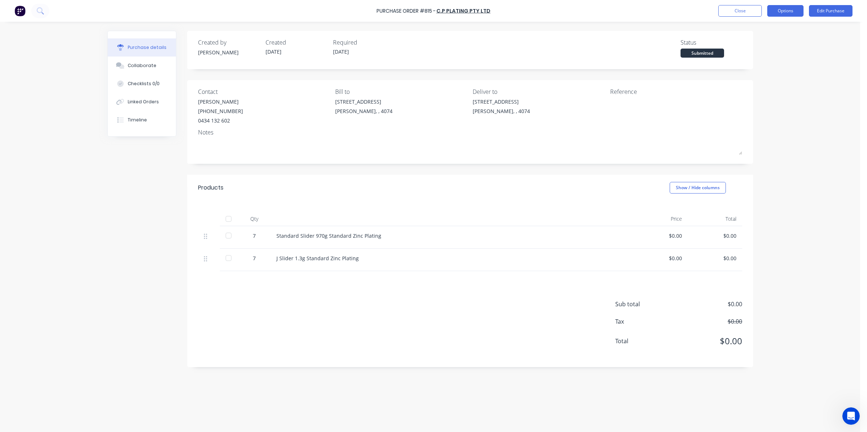
click at [786, 8] on button "Options" at bounding box center [785, 11] width 36 height 12
click at [765, 33] on div "Print / Email" at bounding box center [769, 29] width 56 height 11
click at [754, 57] on div "Without pricing" at bounding box center [769, 58] width 56 height 11
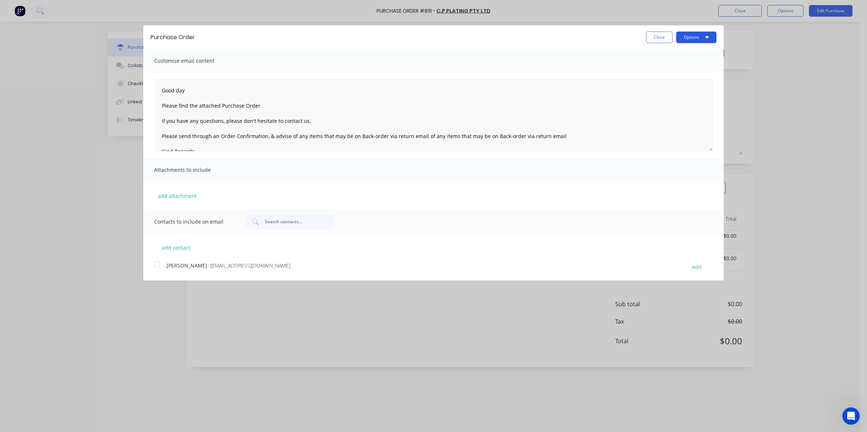
click at [685, 37] on button "Options" at bounding box center [696, 38] width 40 height 12
click at [675, 57] on div "Print" at bounding box center [682, 55] width 56 height 11
type textarea "Good day Please find the attached Purchase Order. If you have any questions, pl…"
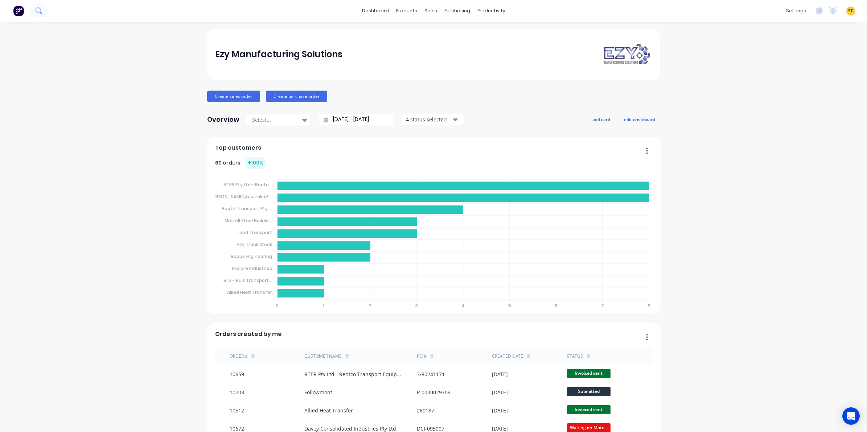
click at [42, 10] on icon at bounding box center [38, 10] width 7 height 7
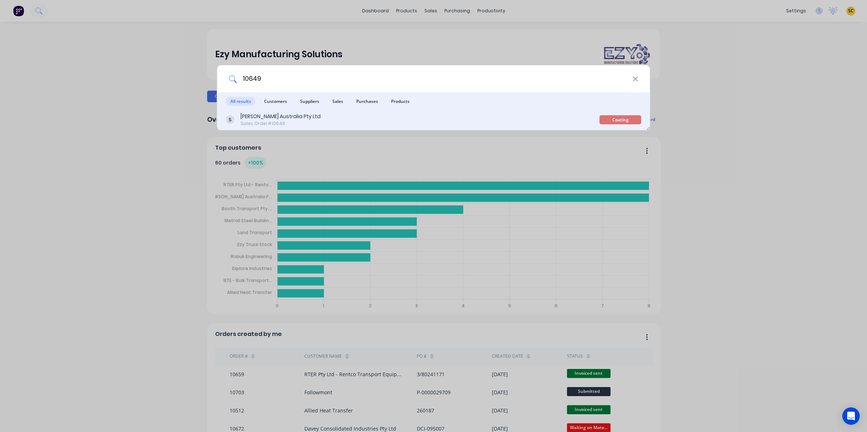
type input "10649"
click at [375, 126] on div "Vawdrey Australia Pty Ltd Sales Order #10649" at bounding box center [413, 120] width 374 height 14
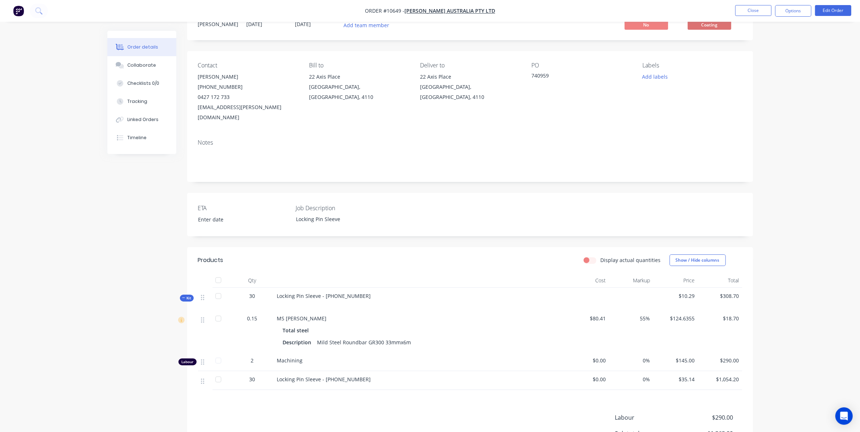
scroll to position [45, 0]
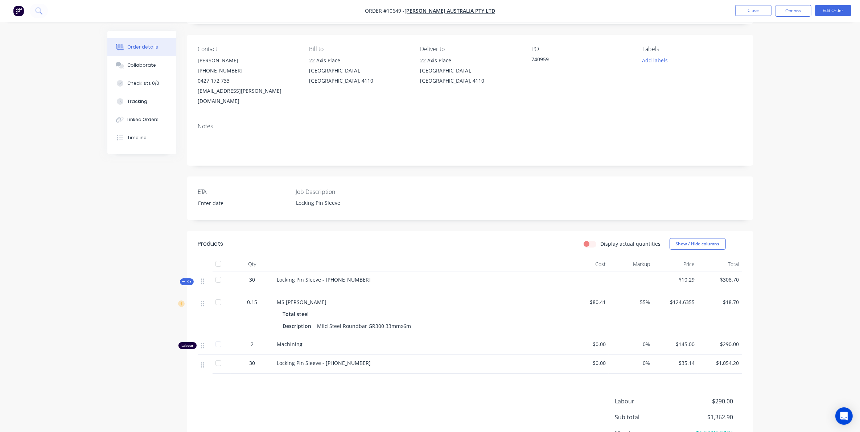
click at [124, 255] on div "Created by Sarah Created 17/07/25 Required 17/07/25 Assigned to Add team member…" at bounding box center [430, 244] width 646 height 518
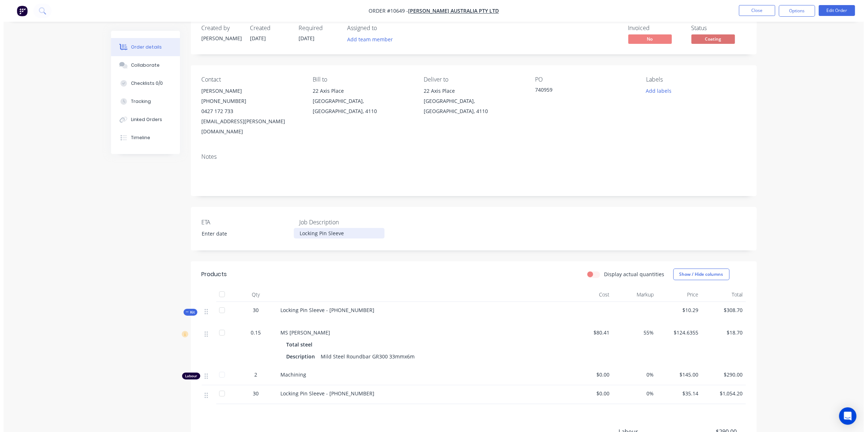
scroll to position [0, 0]
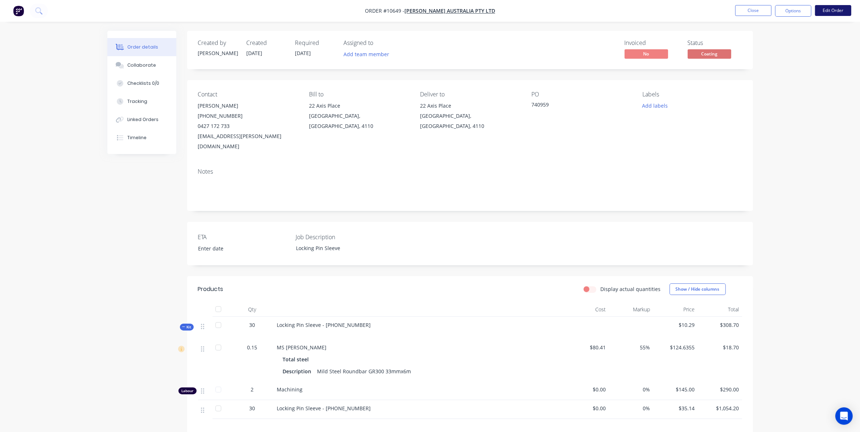
click at [829, 8] on button "Edit Order" at bounding box center [833, 10] width 36 height 11
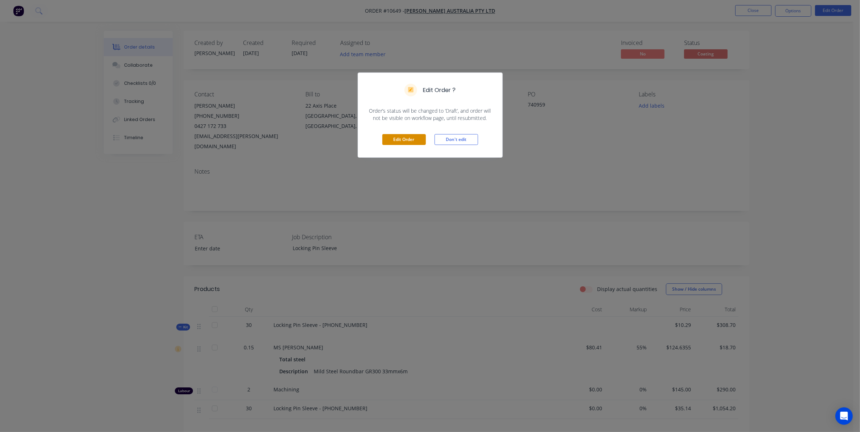
click at [415, 136] on button "Edit Order" at bounding box center [404, 139] width 44 height 11
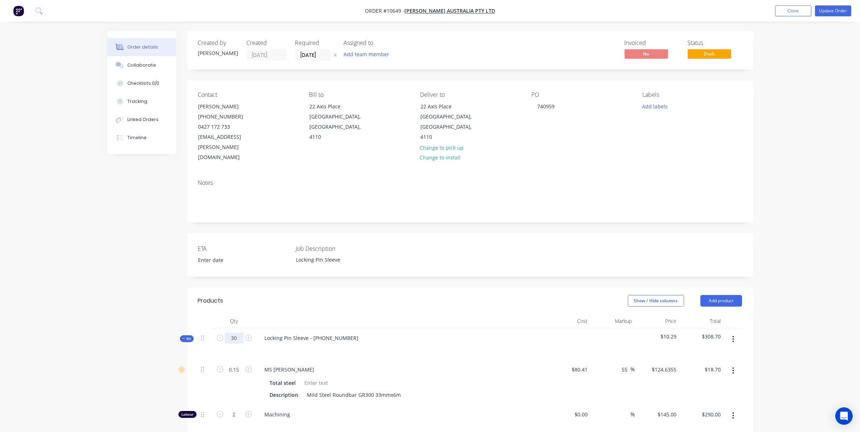
drag, startPoint x: 236, startPoint y: 314, endPoint x: 238, endPoint y: 318, distance: 4.5
click at [236, 333] on input "30" at bounding box center [234, 338] width 19 height 11
type input "20"
type input "0.1"
type input "$12.46"
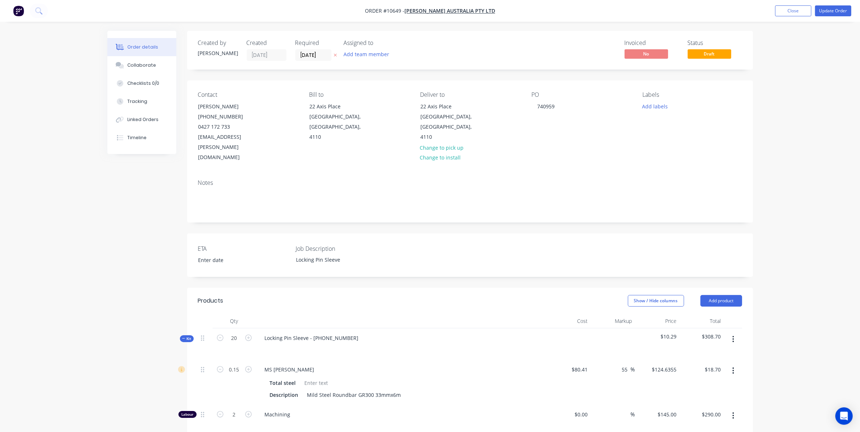
type input "1.334"
type input "$193.43"
click at [528, 234] on div "ETA Job Description Locking Pin Sleeve" at bounding box center [470, 256] width 566 height 44
click at [787, 11] on button "Close" at bounding box center [793, 10] width 36 height 11
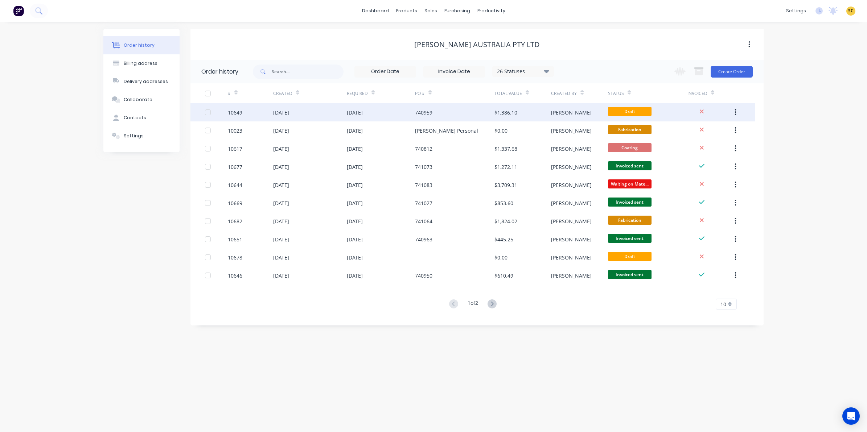
click at [500, 109] on div "$1,386.10" at bounding box center [505, 113] width 23 height 8
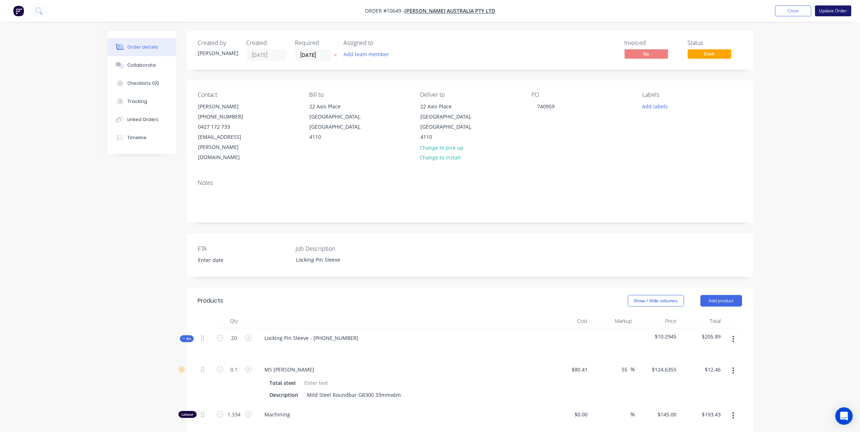
click at [831, 9] on button "Update Order" at bounding box center [833, 10] width 36 height 11
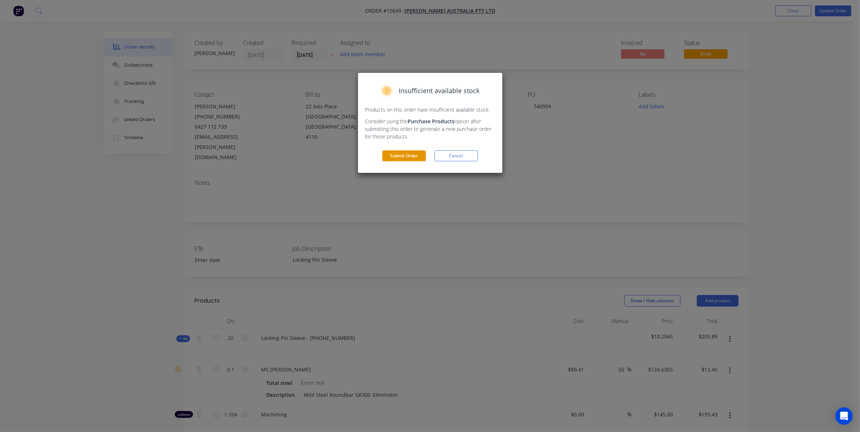
click at [392, 155] on button "Submit Order" at bounding box center [404, 156] width 44 height 11
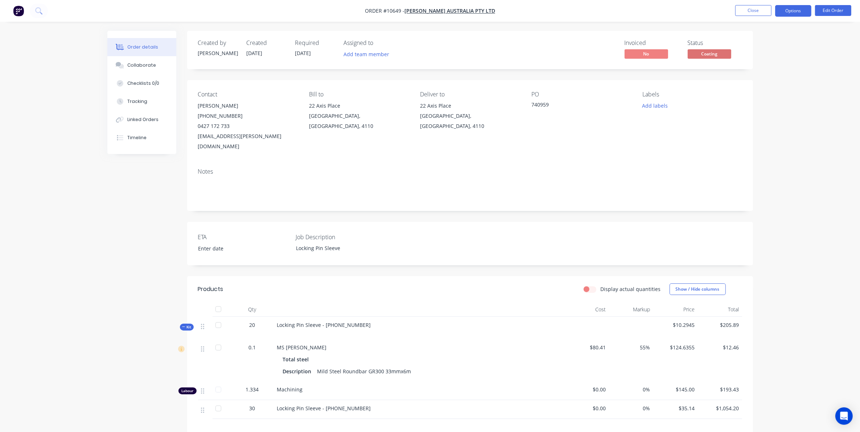
click at [803, 10] on button "Options" at bounding box center [793, 11] width 36 height 12
click at [773, 129] on div "Purchase Products" at bounding box center [771, 131] width 67 height 11
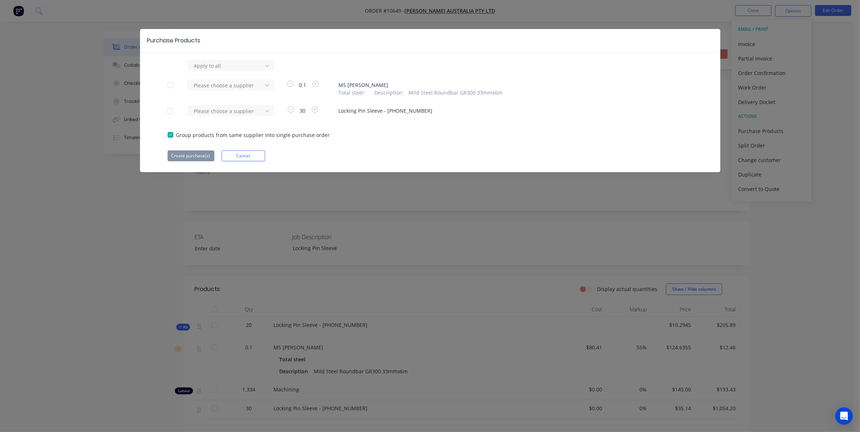
click at [162, 104] on div "Apply to all Please choose a supplier 0.1 MS Roundbar Total steel : Description…" at bounding box center [430, 111] width 580 height 102
click at [166, 112] on div at bounding box center [170, 111] width 15 height 15
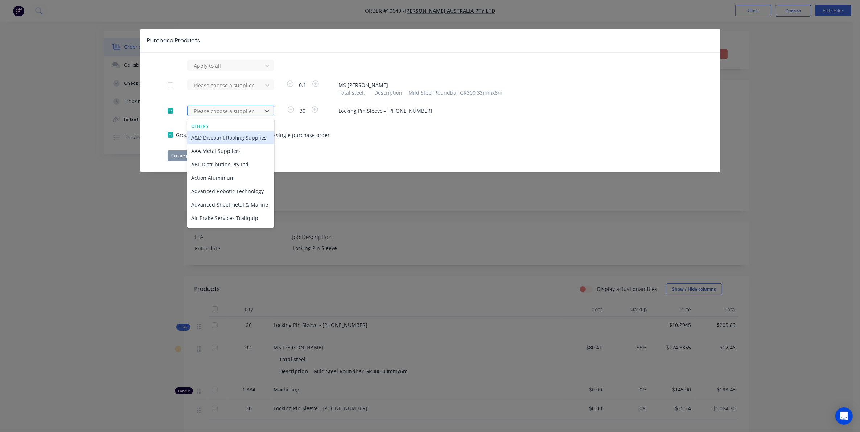
click at [219, 112] on div at bounding box center [225, 111] width 65 height 9
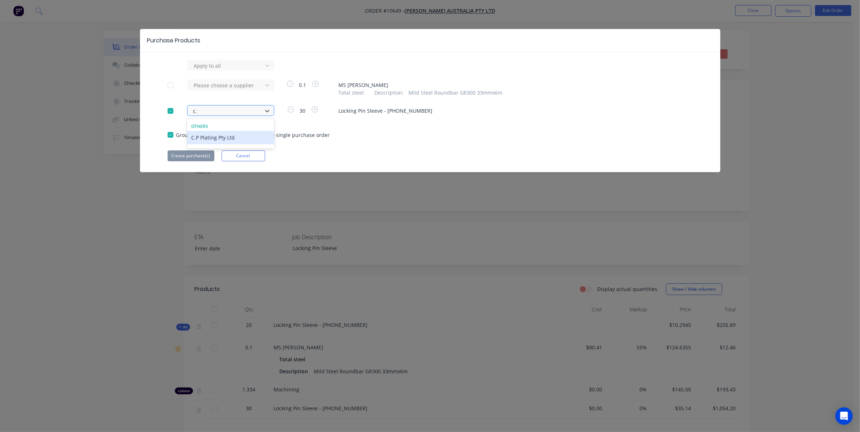
type input "c.p"
drag, startPoint x: 223, startPoint y: 139, endPoint x: 219, endPoint y: 137, distance: 4.7
click at [222, 139] on div "C.P Plating Pty Ltd" at bounding box center [230, 137] width 87 height 13
click at [187, 156] on button "Create purchase(s)" at bounding box center [191, 156] width 47 height 11
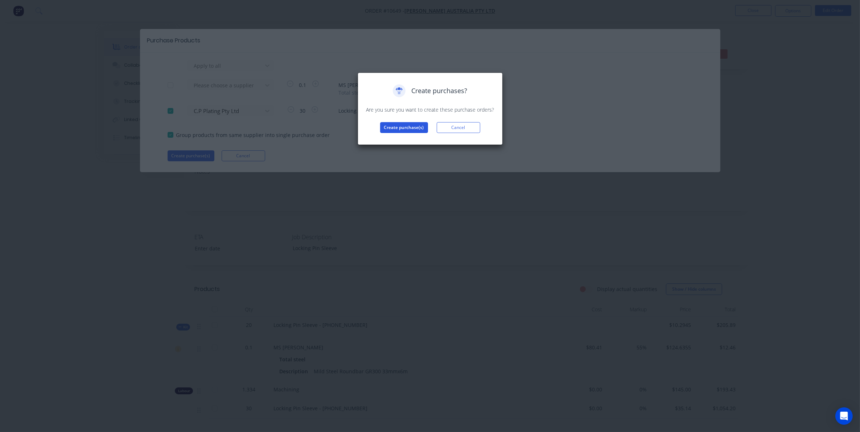
click at [398, 124] on button "Create purchase(s)" at bounding box center [404, 127] width 48 height 11
click at [410, 131] on div "Purchases created Your purchases have been created and saved as drafts. Click t…" at bounding box center [430, 115] width 130 height 60
click at [410, 134] on button "View purchase(s)" at bounding box center [404, 139] width 44 height 11
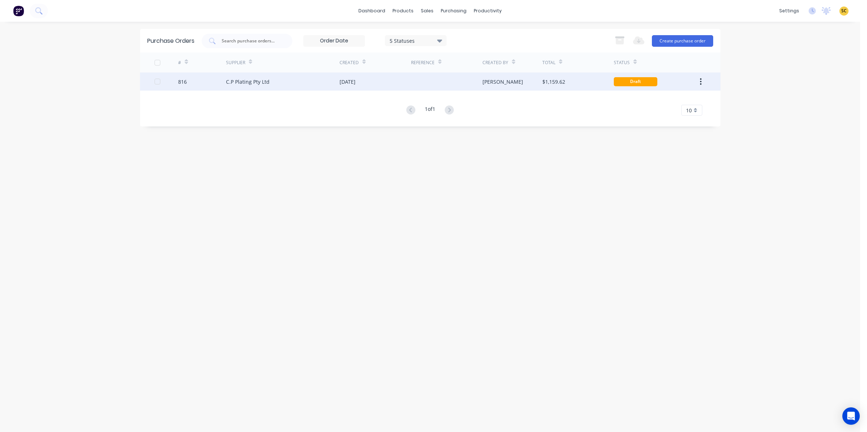
click at [463, 87] on div at bounding box center [446, 82] width 71 height 18
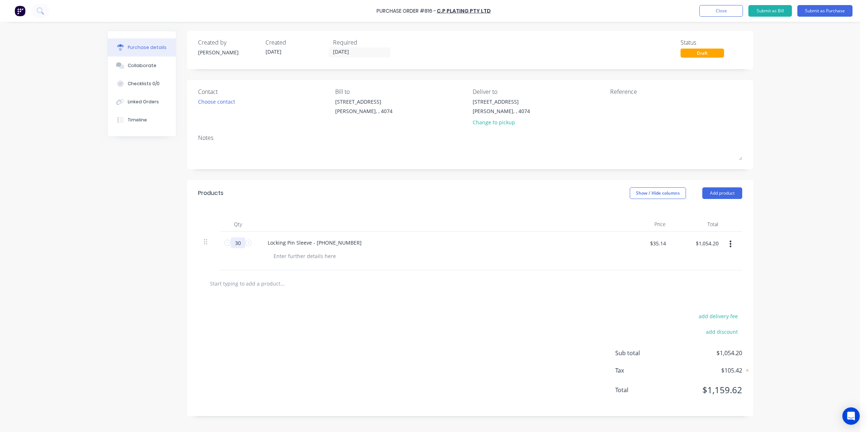
click at [242, 247] on input "30" at bounding box center [238, 243] width 15 height 11
type input "2"
type input "$70.28"
type input "20"
type input "$702.80"
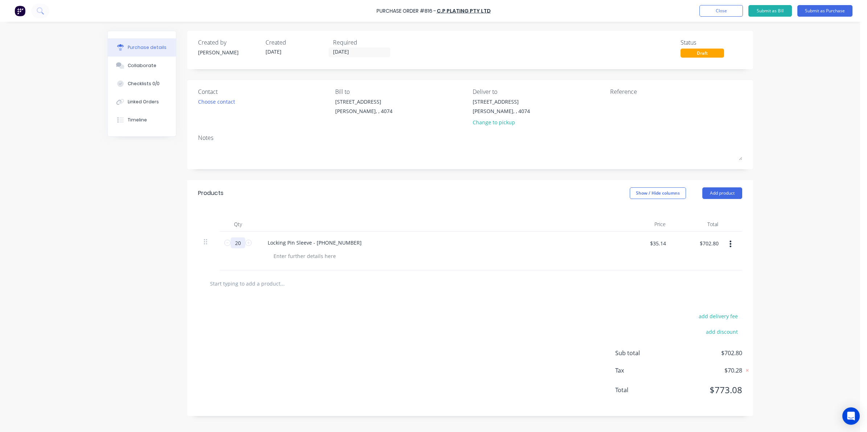
type input "20"
click at [281, 328] on div "add delivery fee add discount Sub total $702.80 Tax $70.28 Total $773.08" at bounding box center [470, 356] width 566 height 119
click at [308, 258] on div at bounding box center [305, 256] width 74 height 11
click at [278, 253] on div "STandard Zinc Plating" at bounding box center [300, 256] width 64 height 11
click at [344, 244] on div "Locking Pin Sleeve - 35-8100-15" at bounding box center [315, 243] width 106 height 11
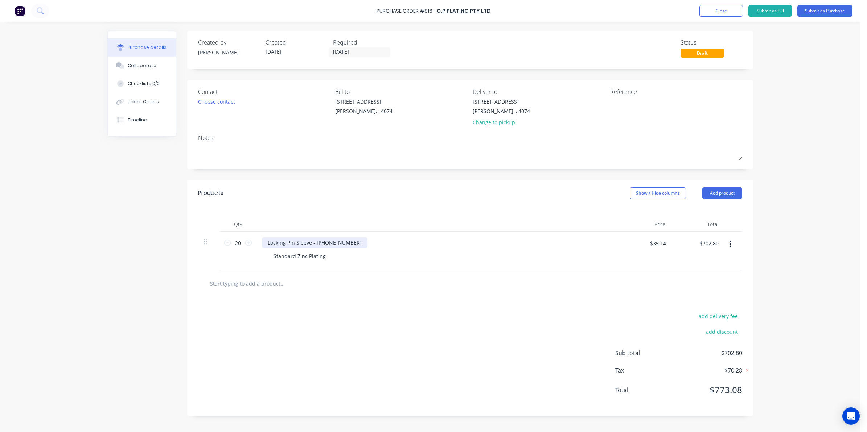
drag, startPoint x: 341, startPoint y: 249, endPoint x: 345, endPoint y: 242, distance: 8.3
click at [342, 248] on div "Locking Pin Sleeve - 35-8100-15 Standard Zinc Plating" at bounding box center [437, 251] width 363 height 39
click at [345, 241] on div "Locking Pin Sleeve - 35-8100-15" at bounding box center [315, 243] width 106 height 11
click at [380, 327] on div "add delivery fee add discount Sub total $702.80 Tax $70.28 Total $773.08" at bounding box center [470, 356] width 566 height 119
click at [648, 245] on input "$35.14" at bounding box center [657, 244] width 25 height 12
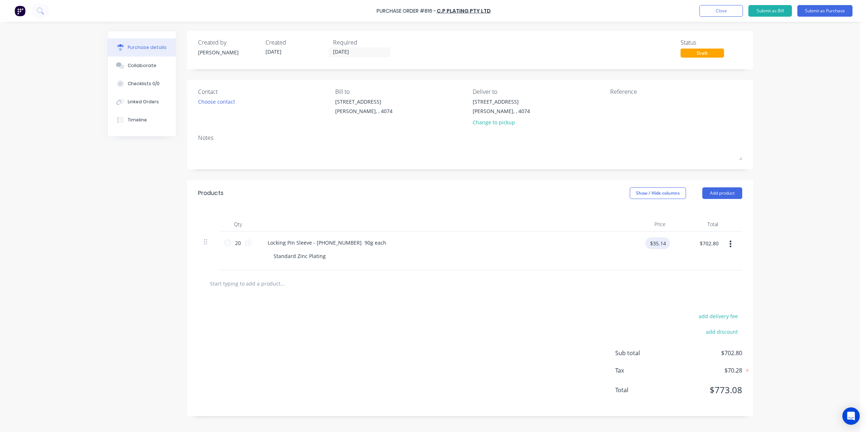
click at [652, 246] on input "$35.14" at bounding box center [657, 244] width 25 height 12
click at [626, 291] on div at bounding box center [470, 283] width 532 height 15
drag, startPoint x: 653, startPoint y: 243, endPoint x: 675, endPoint y: 252, distance: 24.2
click at [675, 252] on div "20 20 Locking Pin Sleeve - 35-8100-15 90g each Standard Zinc Plating $35.14 $35…" at bounding box center [470, 251] width 544 height 39
type input "$"
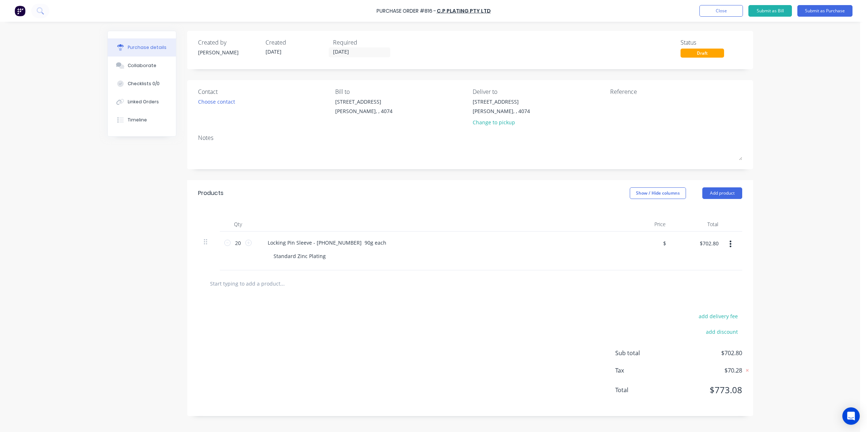
click at [583, 305] on div "add delivery fee add discount Sub total $702.80 Tax $70.28 Total $773.08" at bounding box center [470, 356] width 566 height 119
drag, startPoint x: 826, startPoint y: 244, endPoint x: 781, endPoint y: 248, distance: 45.2
click at [823, 244] on div "Purchase Order #816 - C.P Plating Pty Ltd Add product Close Submit as Bill Subm…" at bounding box center [430, 216] width 860 height 432
drag, startPoint x: 712, startPoint y: 245, endPoint x: 724, endPoint y: 247, distance: 12.9
click at [724, 247] on div "20 20 Locking Pin Sleeve - 35-8100-15 90g each Standard Zinc Plating $ $ $702.8…" at bounding box center [470, 251] width 544 height 39
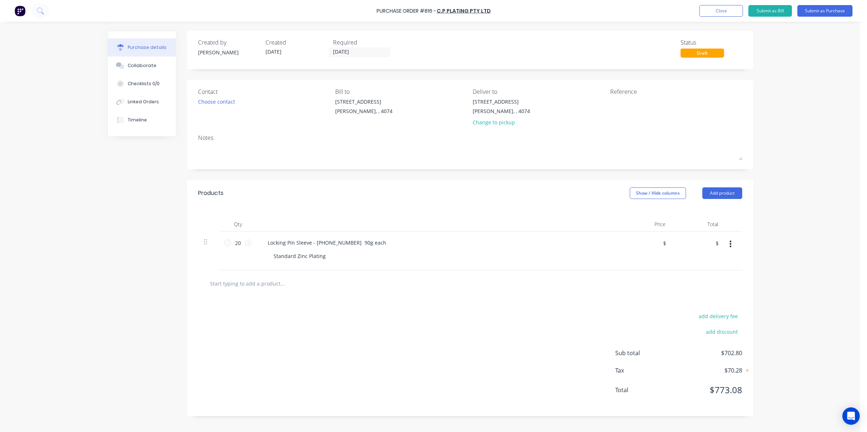
type input "$702.80"
click at [762, 282] on div "Purchase Order #816 - C.P Plating Pty Ltd Add product Close Submit as Bill Subm…" at bounding box center [430, 216] width 860 height 432
click at [715, 245] on input "$702.80" at bounding box center [709, 244] width 28 height 12
type input "$702.80"
click at [780, 265] on div "Purchase Order #816 - C.P Plating Pty Ltd Add product Close Submit as Bill Subm…" at bounding box center [430, 216] width 860 height 432
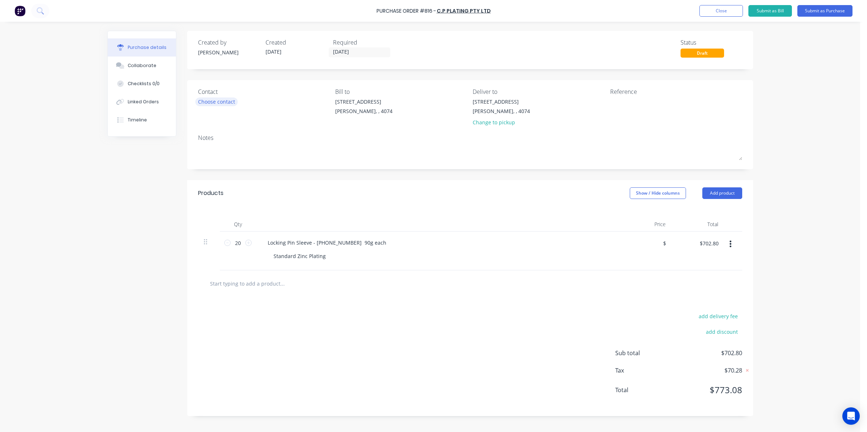
click at [223, 104] on div "Choose contact" at bounding box center [216, 102] width 37 height 8
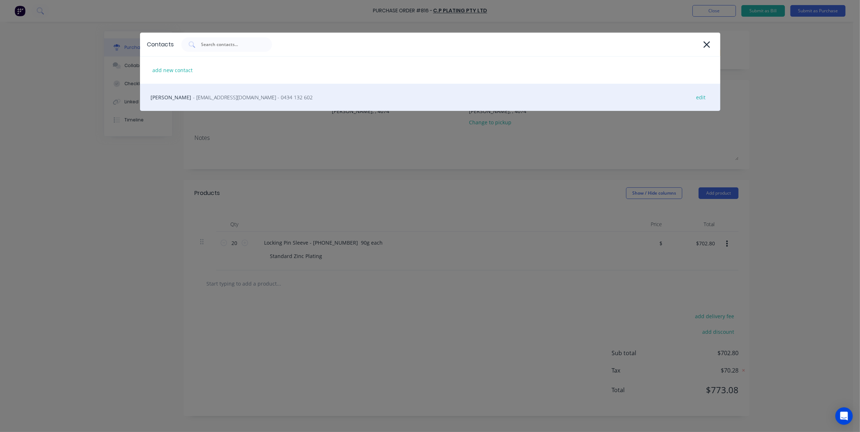
click at [194, 100] on span "- factory@cpplating.com.au - 0434 132 602" at bounding box center [253, 98] width 120 height 8
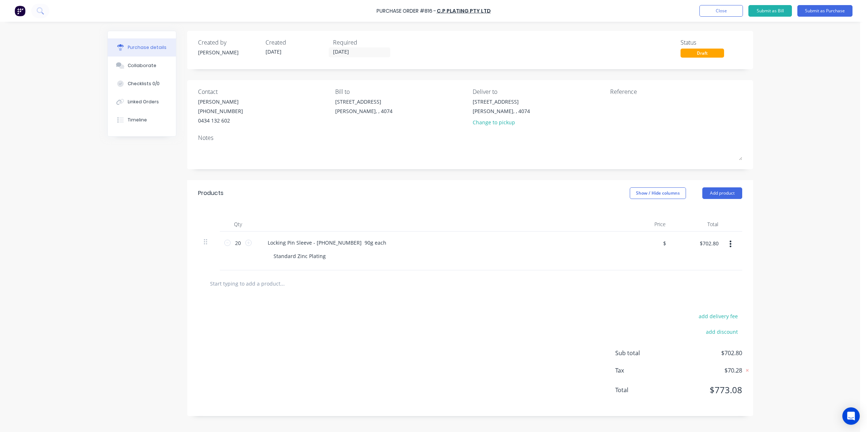
drag, startPoint x: 827, startPoint y: 9, endPoint x: 820, endPoint y: 21, distance: 14.2
click at [828, 9] on button "Submit as Purchase" at bounding box center [824, 11] width 55 height 12
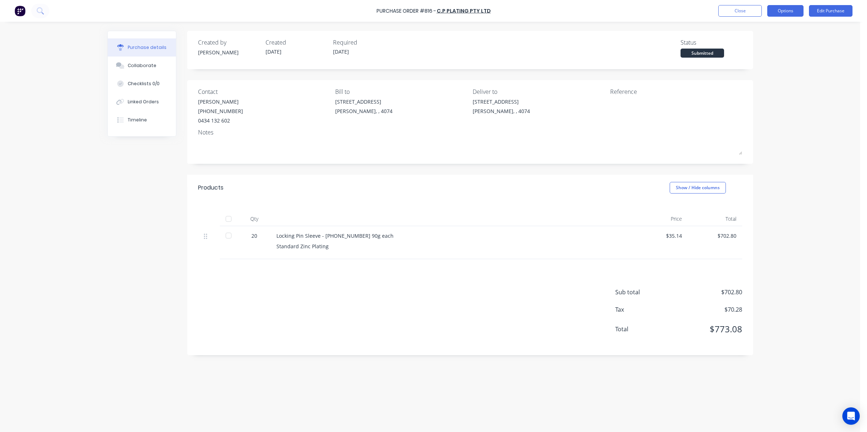
click at [770, 12] on button "Options" at bounding box center [785, 11] width 36 height 12
click at [761, 32] on div "Print / Email" at bounding box center [769, 29] width 56 height 11
click at [751, 58] on div "Without pricing" at bounding box center [769, 58] width 56 height 11
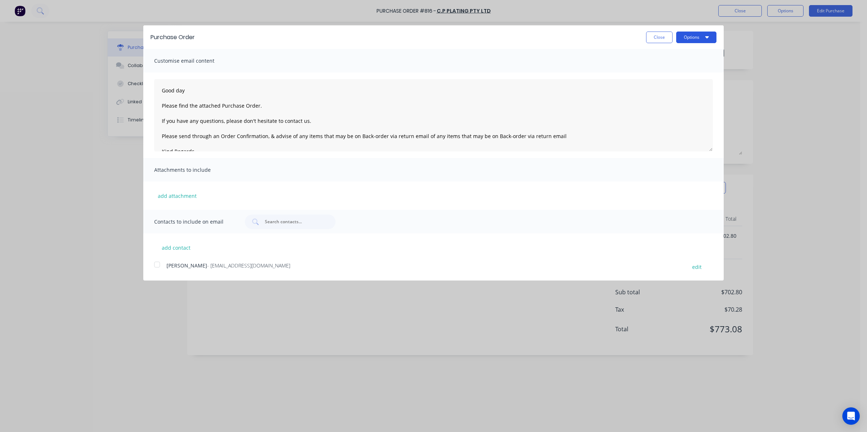
click at [703, 38] on button "Options" at bounding box center [696, 38] width 40 height 12
click at [658, 62] on button "Print" at bounding box center [681, 56] width 69 height 15
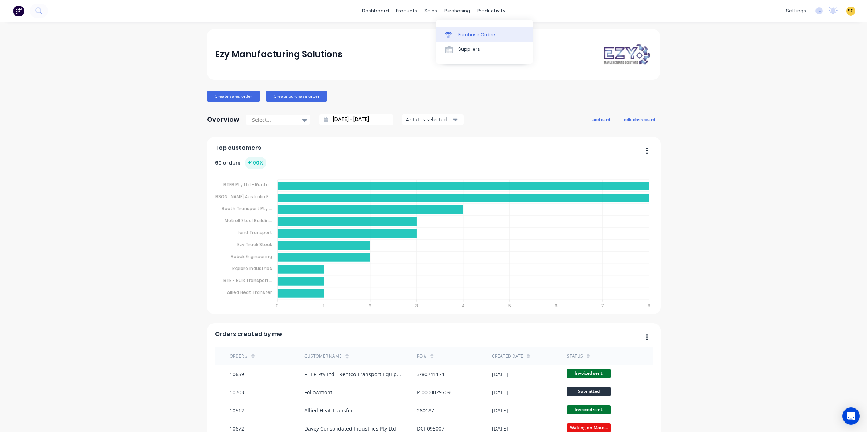
click at [454, 30] on link "Purchase Orders" at bounding box center [484, 34] width 96 height 15
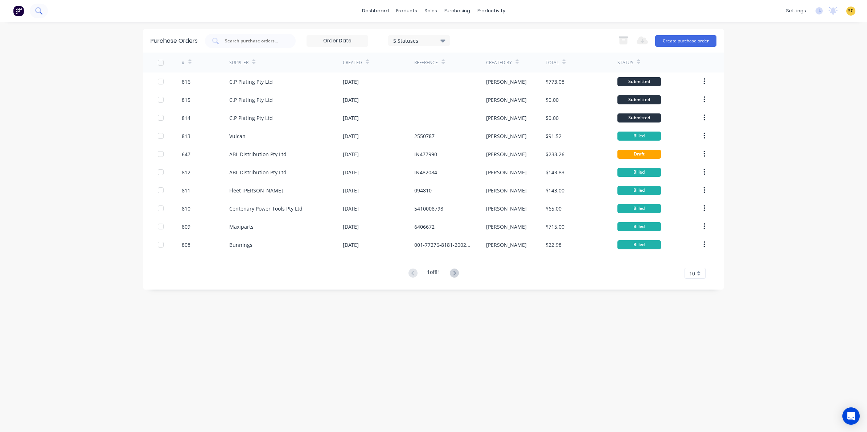
click at [41, 8] on button at bounding box center [39, 11] width 18 height 15
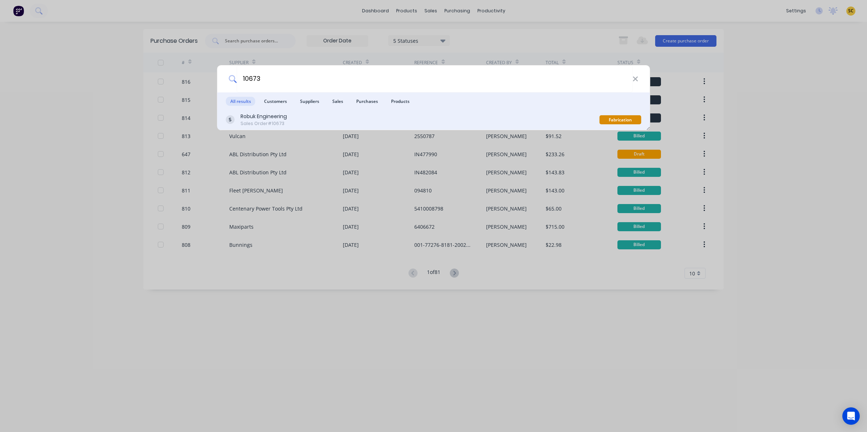
type input "10673"
click at [279, 119] on div "Robuk Engineering" at bounding box center [263, 117] width 46 height 8
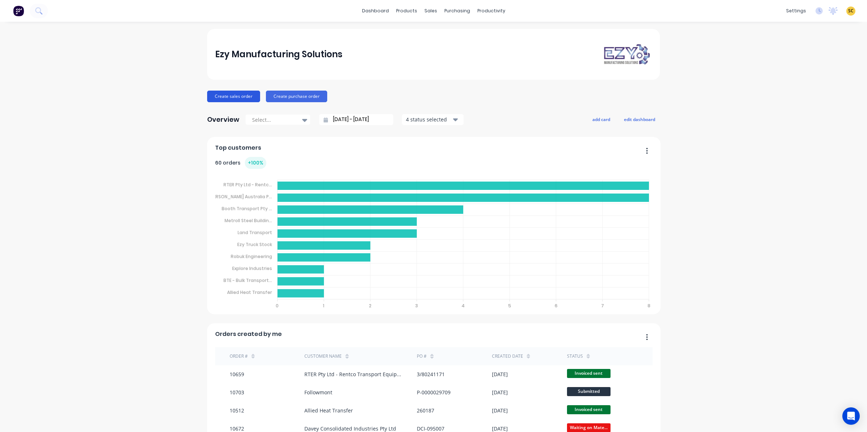
click at [243, 95] on button "Create sales order" at bounding box center [233, 97] width 53 height 12
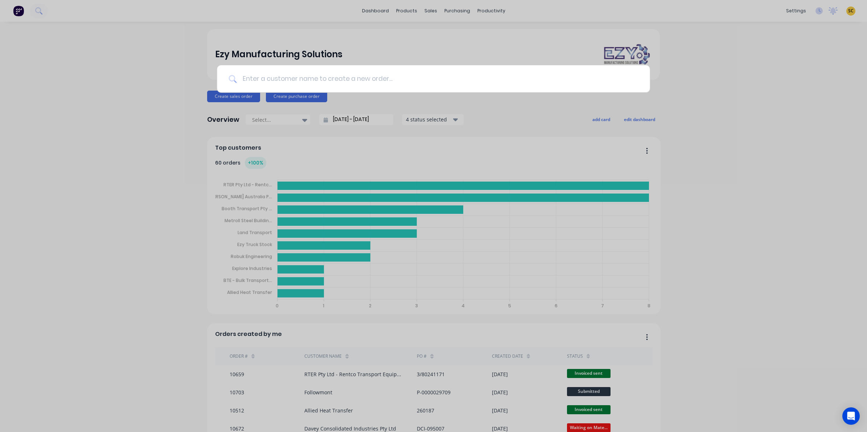
click at [253, 81] on input at bounding box center [437, 78] width 402 height 27
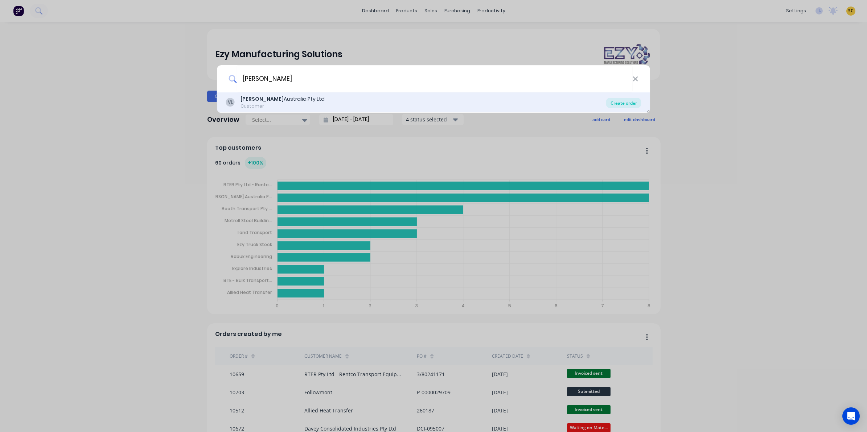
type input "[PERSON_NAME]"
click at [630, 105] on div "Create order" at bounding box center [623, 103] width 35 height 10
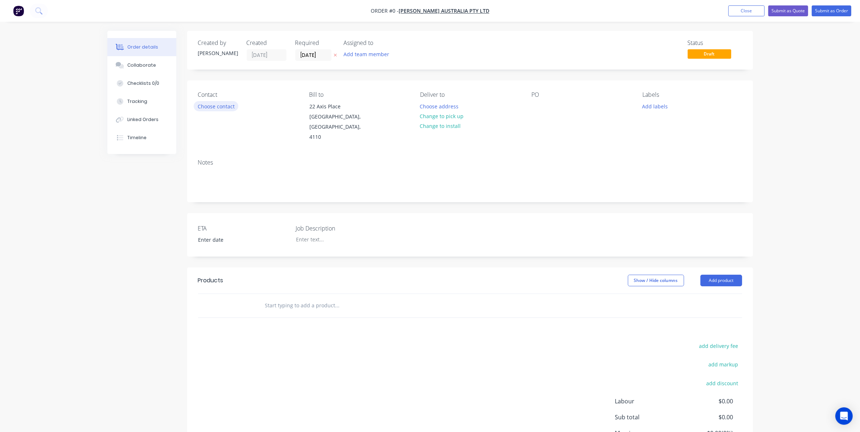
click at [210, 106] on button "Choose contact" at bounding box center [216, 106] width 45 height 10
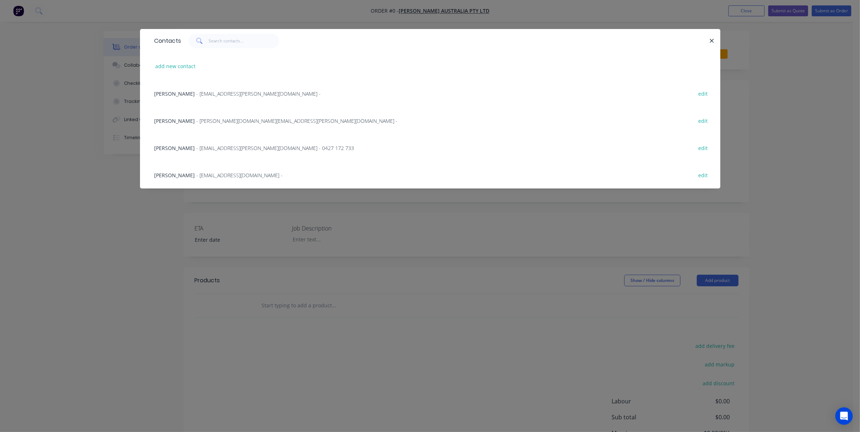
click at [151, 144] on div "[PERSON_NAME] - [EMAIL_ADDRESS][PERSON_NAME][DOMAIN_NAME] - 0427 172 733 edit" at bounding box center [430, 147] width 559 height 27
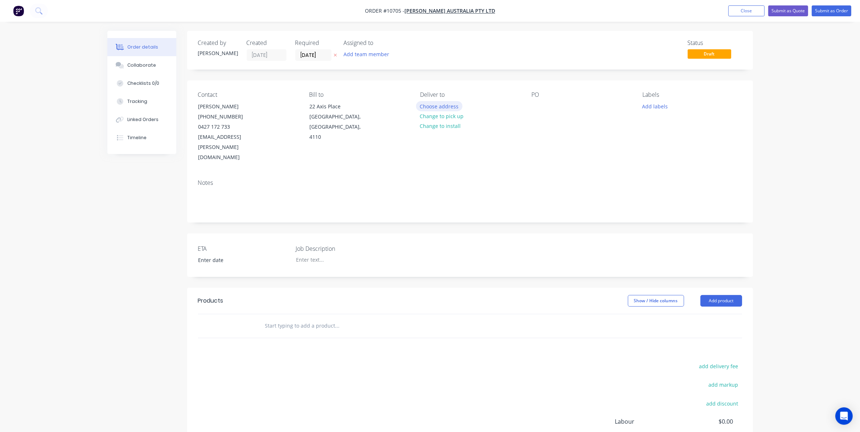
click at [450, 104] on button "Choose address" at bounding box center [439, 106] width 46 height 10
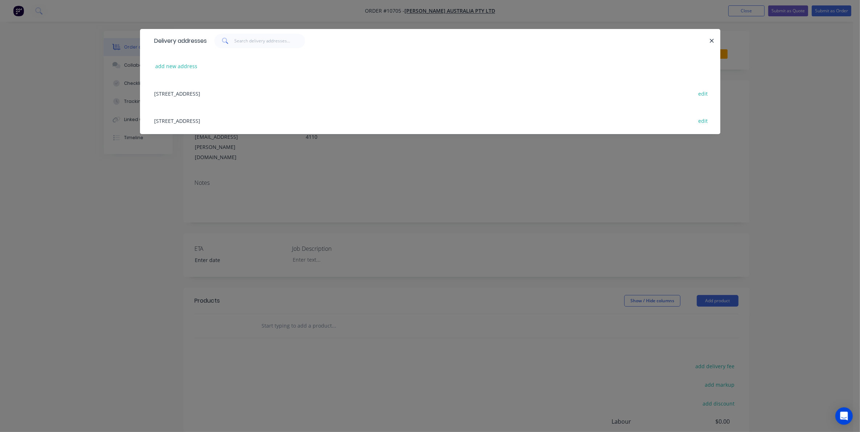
click at [193, 93] on div "[STREET_ADDRESS] edit" at bounding box center [430, 93] width 559 height 27
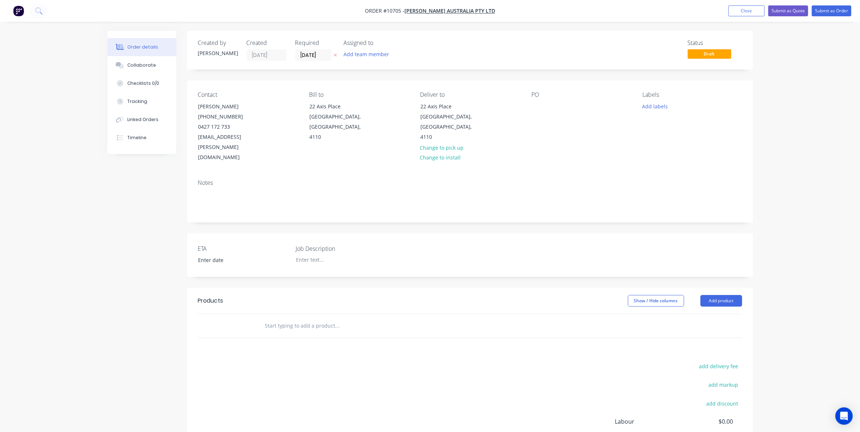
click at [534, 113] on div "PO" at bounding box center [580, 126] width 99 height 71
click at [532, 106] on div at bounding box center [537, 106] width 12 height 11
click at [363, 250] on div "ETA Job Description" at bounding box center [470, 256] width 566 height 44
click at [328, 244] on div "Job Description" at bounding box center [341, 255] width 91 height 22
drag, startPoint x: 328, startPoint y: 233, endPoint x: 318, endPoint y: 236, distance: 10.0
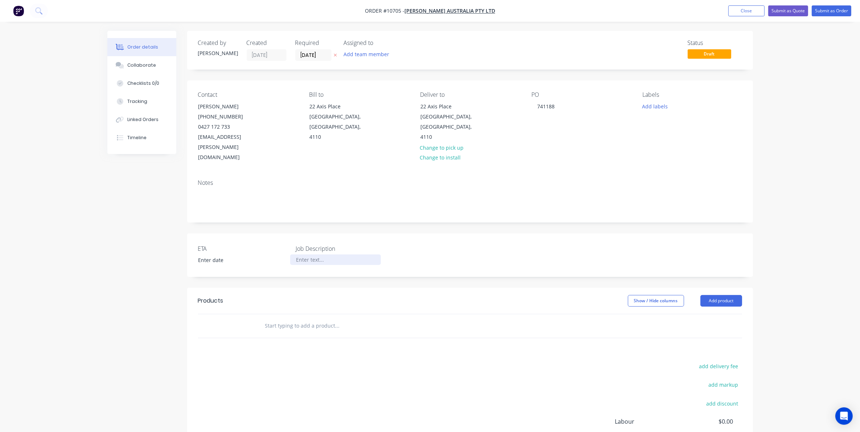
click at [318, 255] on div at bounding box center [335, 260] width 91 height 11
click at [306, 324] on div "Products Show / Hide columns Add product add delivery fee add markup add discou…" at bounding box center [470, 400] width 566 height 225
click at [294, 319] on input "text" at bounding box center [337, 326] width 145 height 15
drag, startPoint x: 333, startPoint y: 241, endPoint x: 272, endPoint y: 243, distance: 60.6
click at [273, 243] on div "ETA Job Description Guid Assembly" at bounding box center [470, 256] width 566 height 44
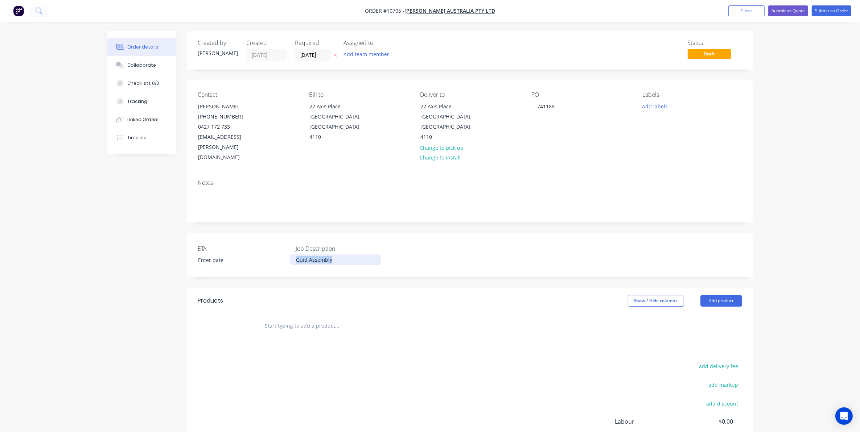
copy div "Guid Assembly"
drag, startPoint x: 256, startPoint y: 297, endPoint x: 273, endPoint y: 302, distance: 17.2
click at [260, 314] on div at bounding box center [386, 326] width 261 height 24
click at [276, 319] on input "text" at bounding box center [337, 326] width 145 height 15
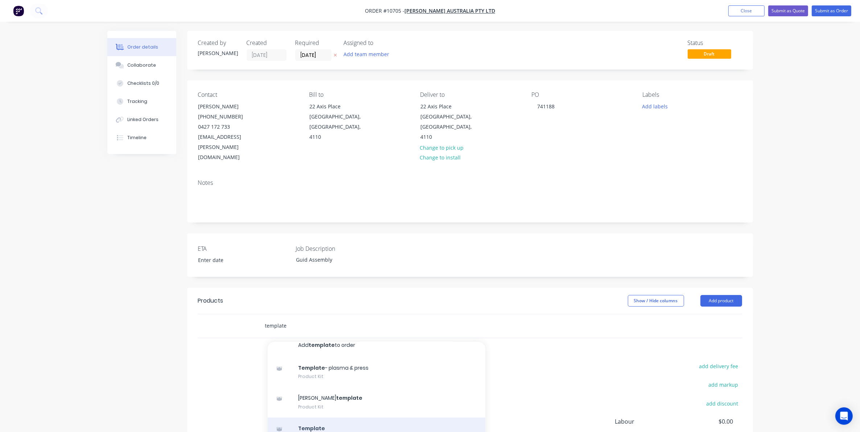
scroll to position [10, 0]
type input "template"
click at [335, 416] on div "Template Product Kit" at bounding box center [377, 431] width 218 height 30
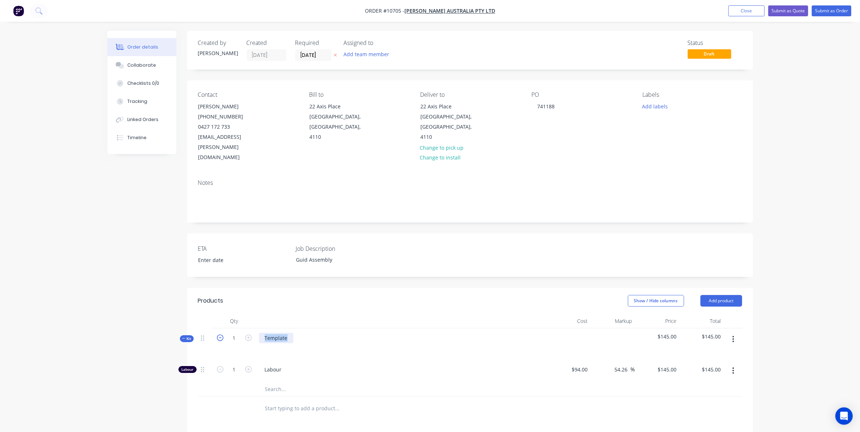
drag, startPoint x: 288, startPoint y: 320, endPoint x: 222, endPoint y: 320, distance: 66.0
click at [222, 329] on div "Kit 1 Template $145.00 $145.00" at bounding box center [470, 345] width 544 height 32
paste div
click at [273, 343] on div at bounding box center [271, 348] width 12 height 11
click at [732, 333] on button "button" at bounding box center [733, 339] width 17 height 13
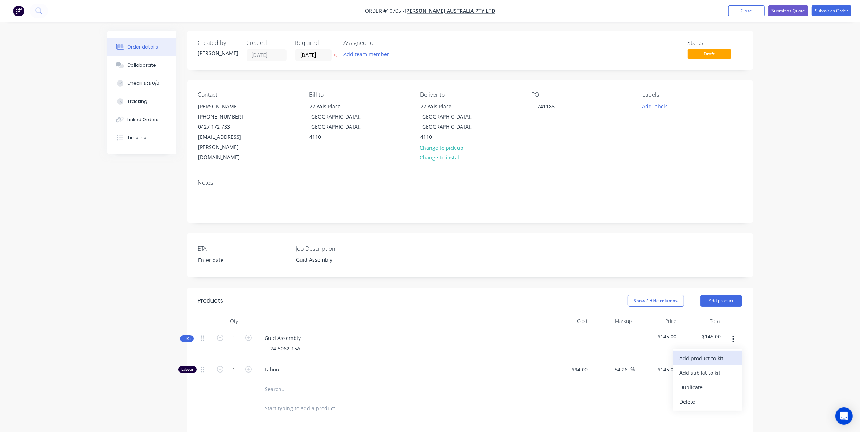
click at [704, 353] on div "Add product to kit" at bounding box center [708, 358] width 56 height 11
click at [465, 366] on span "Labour" at bounding box center [404, 370] width 279 height 8
click at [267, 382] on input "text" at bounding box center [337, 389] width 145 height 15
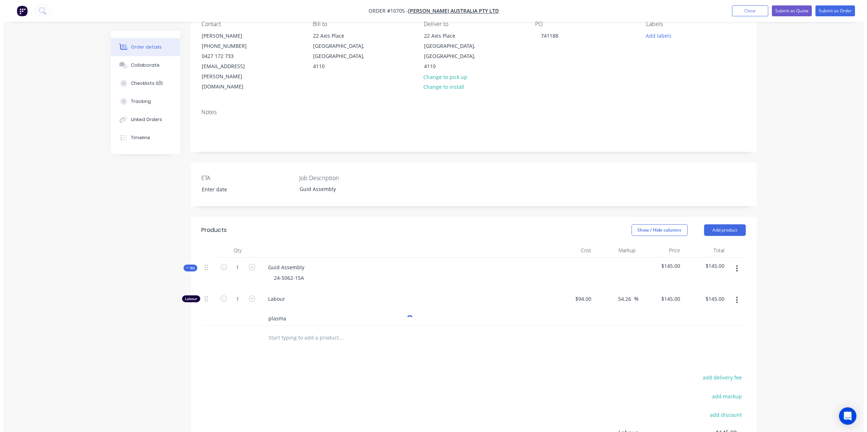
scroll to position [91, 0]
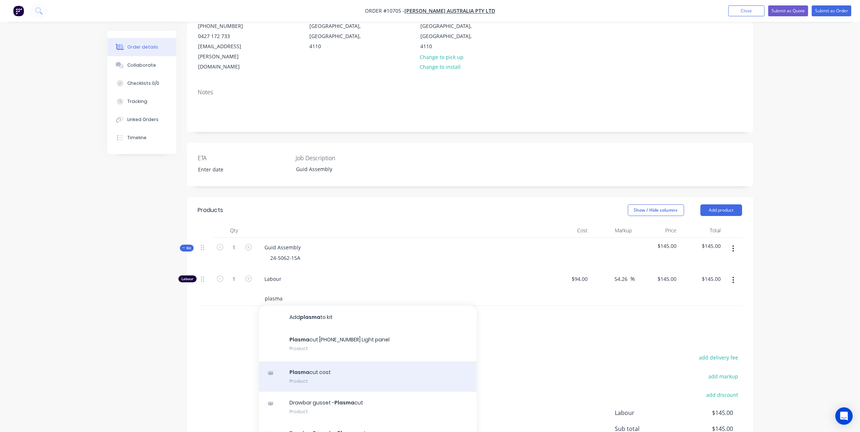
type input "plasma"
click at [351, 362] on div "Plasma cut cost Product" at bounding box center [368, 377] width 218 height 30
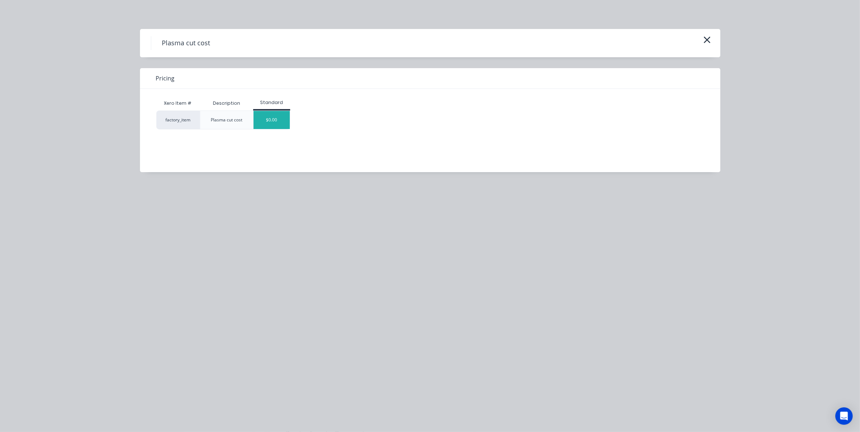
click at [282, 116] on div "$0.00" at bounding box center [272, 120] width 36 height 18
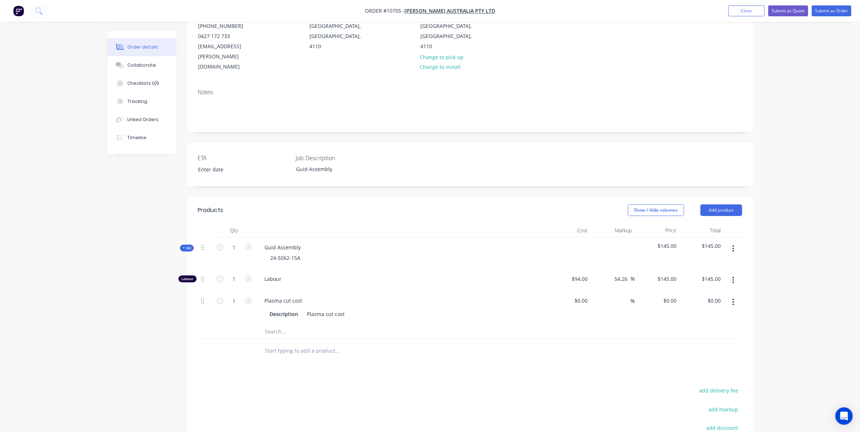
click at [276, 324] on input "text" at bounding box center [337, 331] width 145 height 15
click at [730, 242] on button "button" at bounding box center [733, 248] width 17 height 13
click at [705, 263] on div "Add product to kit" at bounding box center [708, 268] width 56 height 11
click at [697, 347] on button "Labour" at bounding box center [707, 354] width 69 height 15
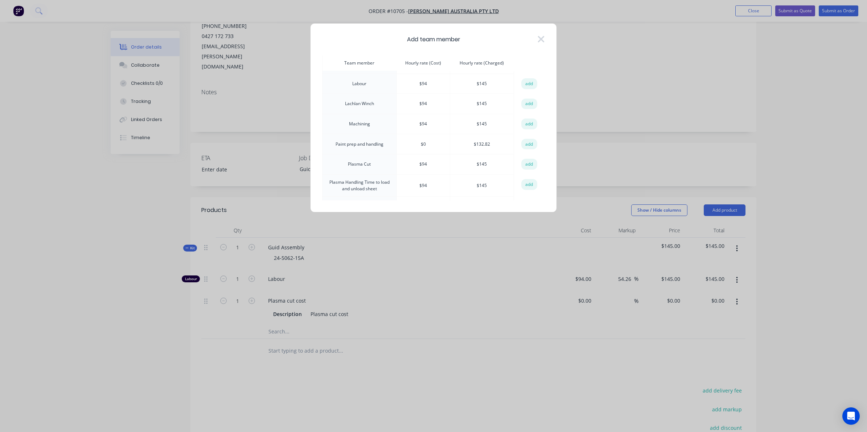
scroll to position [363, 0]
click at [530, 134] on button "add" at bounding box center [529, 139] width 16 height 11
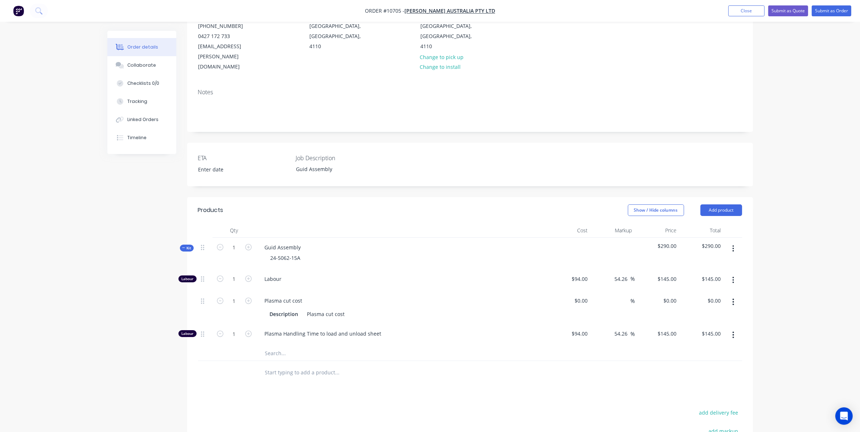
click at [734, 242] on button "button" at bounding box center [733, 248] width 17 height 13
click at [706, 263] on div "Add product to kit" at bounding box center [708, 268] width 56 height 11
click at [713, 347] on button "Labour" at bounding box center [707, 354] width 69 height 15
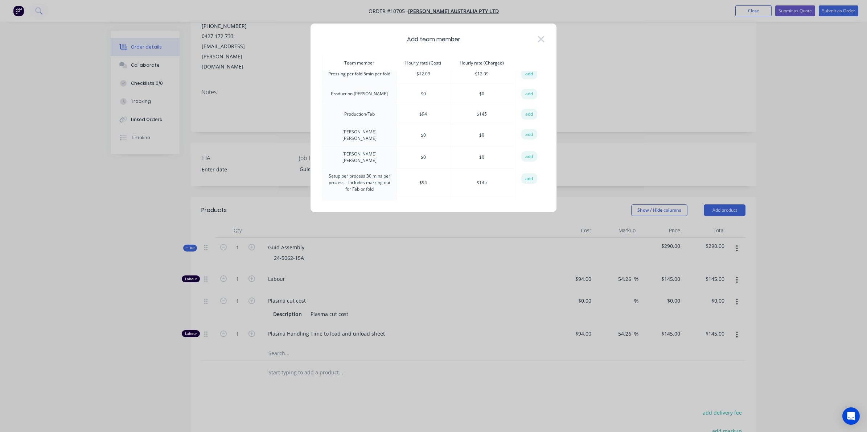
scroll to position [456, 0]
click at [531, 190] on button "add" at bounding box center [529, 195] width 16 height 11
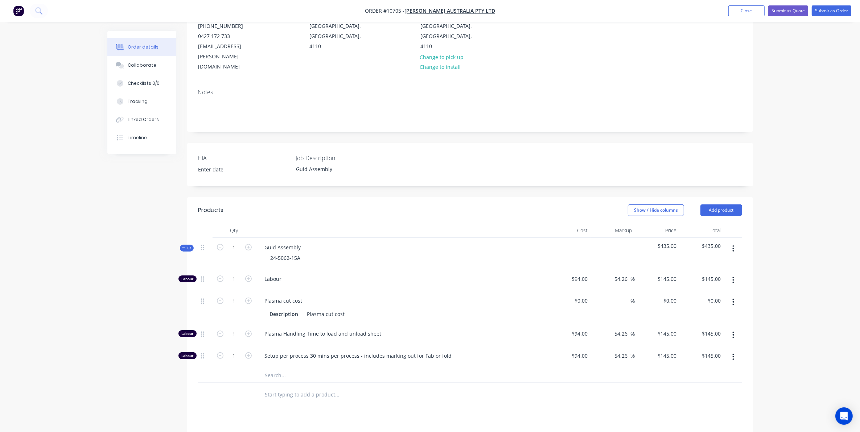
click at [738, 197] on header "Products Show / Hide columns Add product" at bounding box center [470, 210] width 566 height 26
click at [737, 205] on button "Add product" at bounding box center [721, 211] width 42 height 12
click at [797, 199] on div "Order details Collaborate Checklists 0/0 Tracking Linked Orders Timeline Order …" at bounding box center [430, 250] width 860 height 682
click at [731, 242] on button "button" at bounding box center [733, 248] width 17 height 13
click at [235, 285] on input "1" at bounding box center [234, 279] width 19 height 11
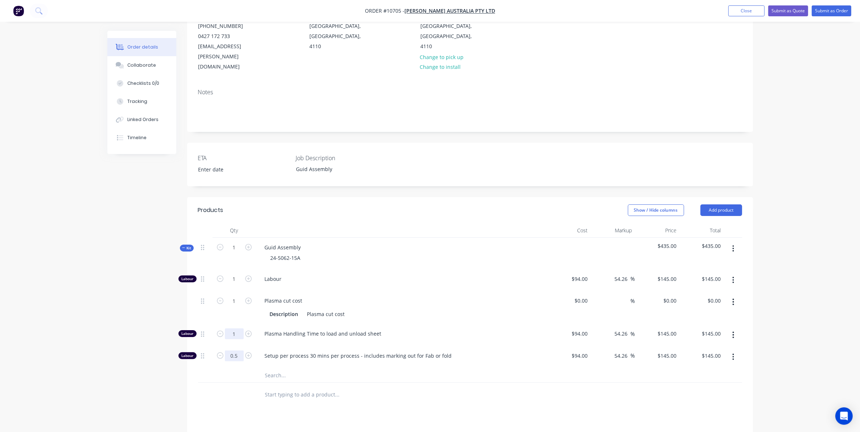
type input "0.5"
type input "$72.50"
click at [234, 285] on input "1" at bounding box center [234, 279] width 19 height 11
type input "0.5"
type input "$72.50"
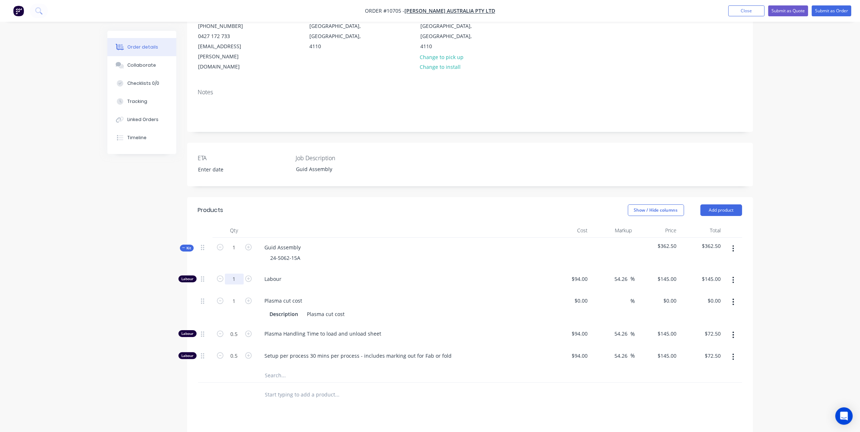
click at [233, 274] on input "1" at bounding box center [234, 279] width 19 height 11
click at [734, 274] on button "button" at bounding box center [733, 280] width 17 height 13
click at [694, 323] on div "Delete" at bounding box center [708, 328] width 56 height 11
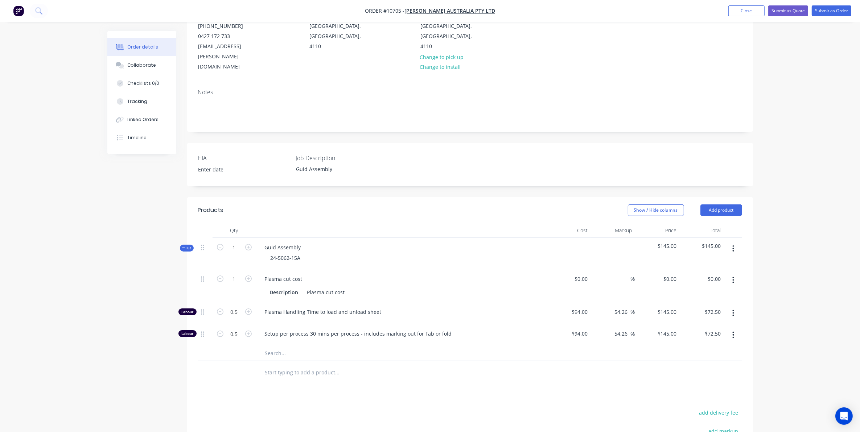
click at [732, 245] on icon "button" at bounding box center [733, 249] width 2 height 8
click at [695, 263] on div "Add product to kit" at bounding box center [708, 268] width 56 height 11
click at [693, 350] on div "Labour" at bounding box center [708, 355] width 56 height 11
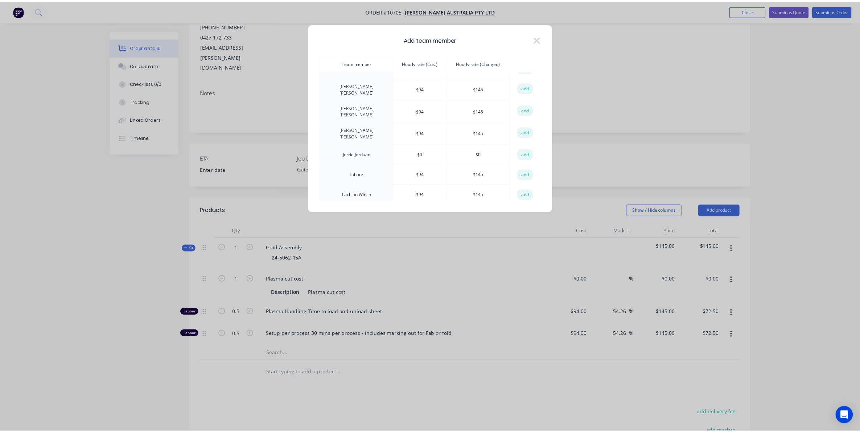
scroll to position [408, 0]
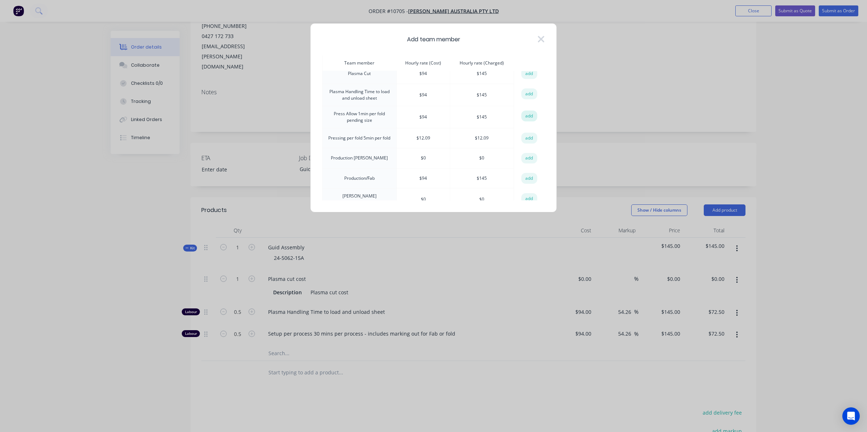
click at [526, 112] on button "add" at bounding box center [529, 116] width 16 height 11
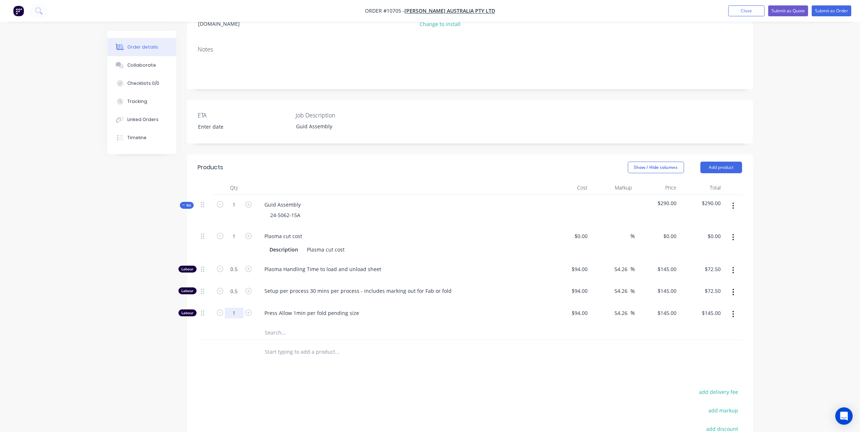
click at [238, 335] on div "Qty Cost Markup Price Total Kit 1 Guid Assembly 24-5062-15A $290.00 $290.00 1 P…" at bounding box center [470, 273] width 566 height 184
type input "0.032"
type input "$4.64"
click at [251, 338] on div at bounding box center [235, 350] width 44 height 24
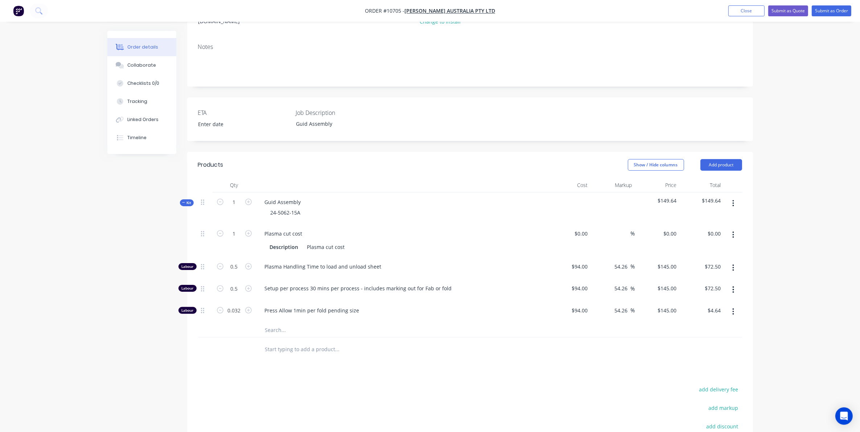
click at [746, 316] on div "Qty Cost Markup Price Total Kit 1 Guid Assembly 24-5062-15A $149.64 $149.64 1 P…" at bounding box center [470, 270] width 566 height 184
click at [842, 5] on nav "Order #10705 - [PERSON_NAME] Australia Pty Ltd Add product Close Submit as Quot…" at bounding box center [430, 11] width 860 height 22
click at [842, 6] on button "Submit as Order" at bounding box center [832, 10] width 40 height 11
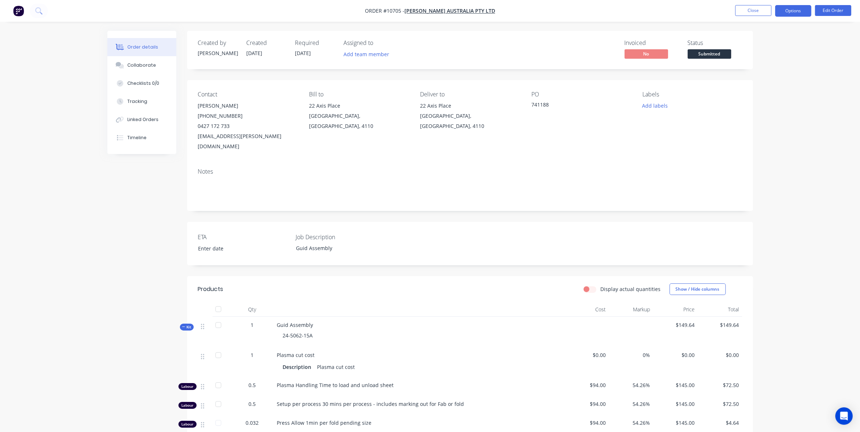
drag, startPoint x: 799, startPoint y: 7, endPoint x: 796, endPoint y: 18, distance: 11.9
click at [799, 8] on button "Options" at bounding box center [793, 11] width 36 height 12
click at [486, 162] on div "Notes" at bounding box center [470, 186] width 566 height 49
click at [836, 7] on button "Edit Order" at bounding box center [833, 10] width 36 height 11
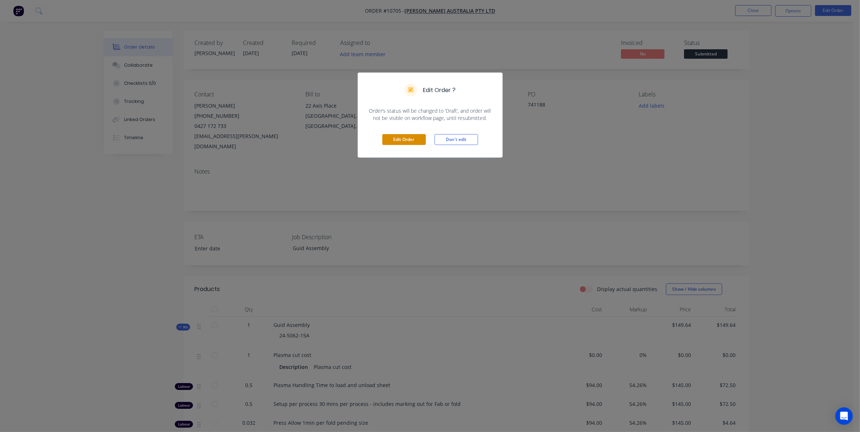
click at [404, 137] on button "Edit Order" at bounding box center [404, 139] width 44 height 11
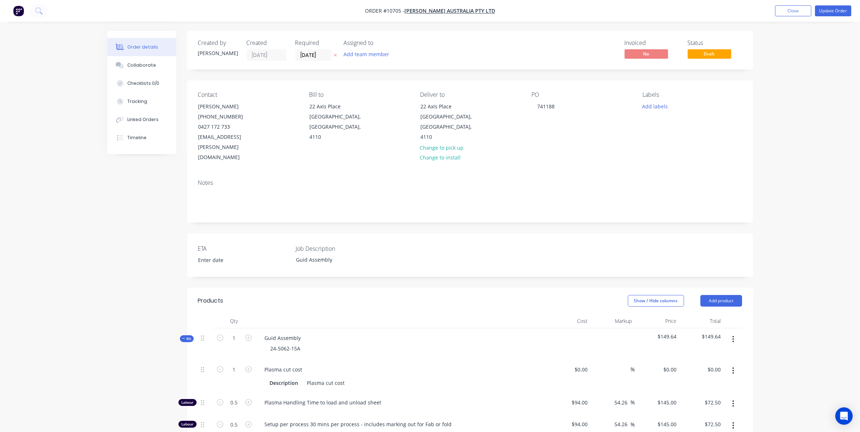
click at [734, 333] on button "button" at bounding box center [733, 339] width 17 height 13
click at [699, 353] on div "Add product to kit" at bounding box center [708, 358] width 56 height 11
click at [696, 382] on div "Product catalogue" at bounding box center [708, 387] width 56 height 11
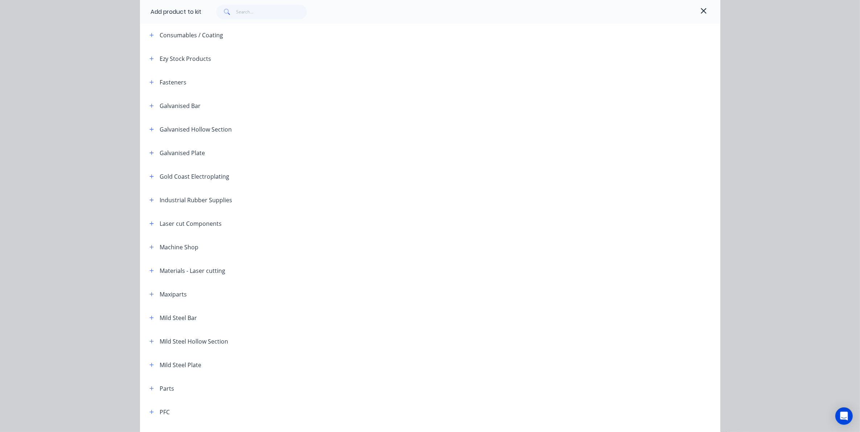
scroll to position [227, 0]
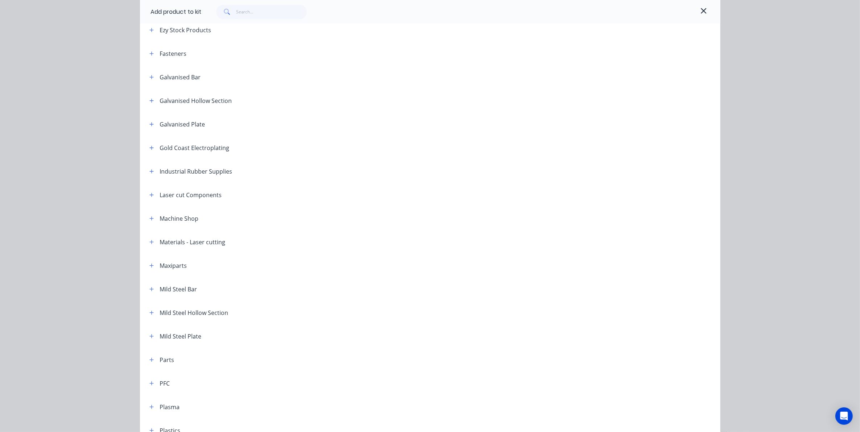
click at [146, 331] on header "Mild Steel Plate" at bounding box center [430, 337] width 580 height 24
click at [150, 336] on icon "button" at bounding box center [151, 336] width 4 height 5
click at [228, 368] on header "Parts" at bounding box center [430, 378] width 580 height 24
click at [221, 357] on span "MS Plate" at bounding box center [414, 357] width 408 height 8
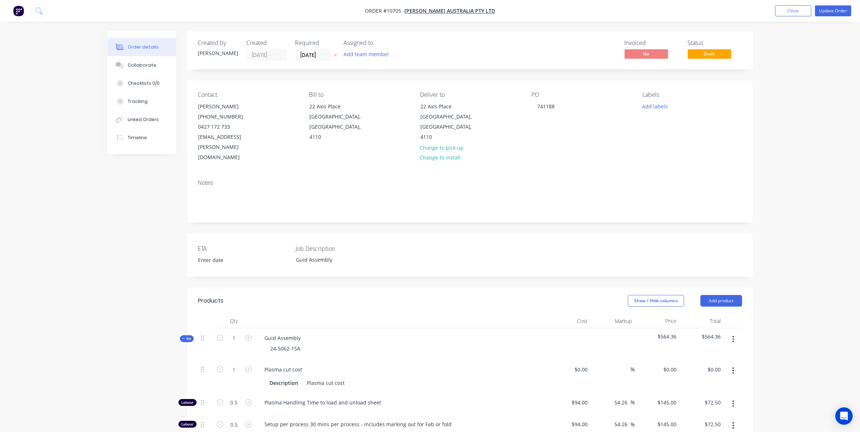
scroll to position [91, 0]
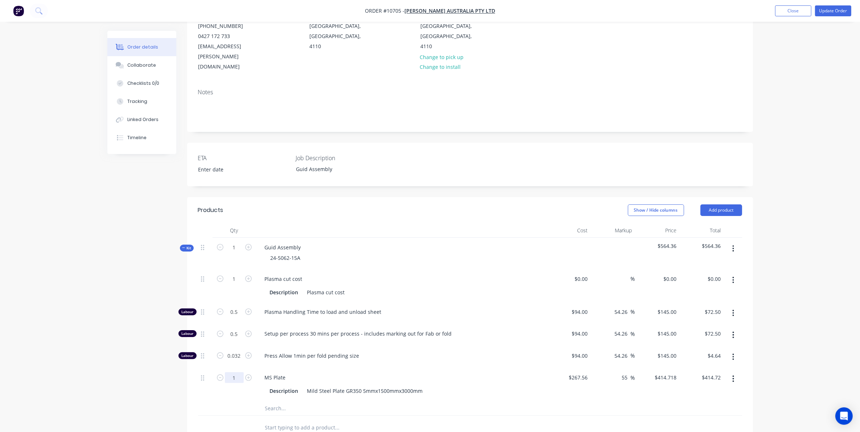
click at [236, 285] on input "1" at bounding box center [234, 279] width 19 height 11
type input "0.1"
type input "$41.47"
click at [160, 367] on div "Created by [PERSON_NAME] Created [DATE] Required [DATE] Assigned to Add team me…" at bounding box center [430, 282] width 646 height 684
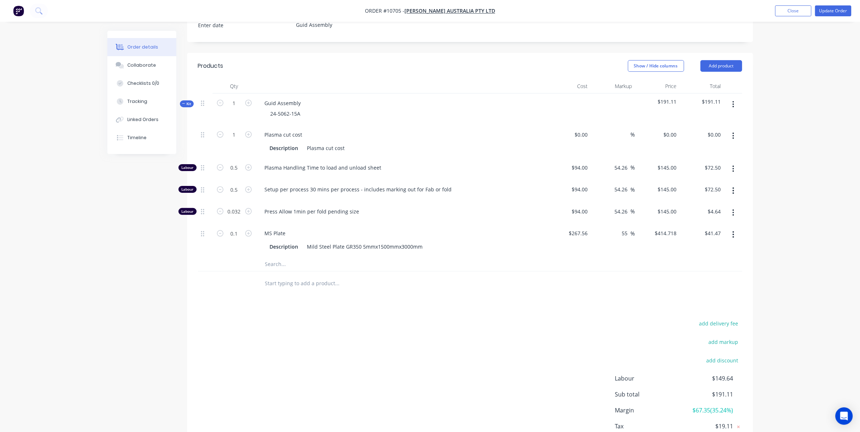
scroll to position [219, 0]
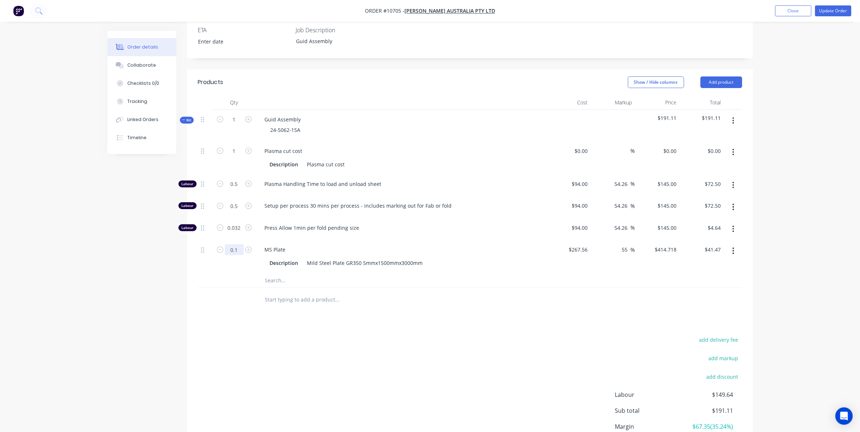
click at [233, 157] on input "0.1" at bounding box center [234, 151] width 19 height 11
type input "0.015"
type input "$6.22"
click at [429, 305] on div "Products Show / Hide columns Add product Qty Cost Markup Price Total Kit 1 Guid…" at bounding box center [470, 277] width 566 height 417
click at [231, 157] on input "0.015" at bounding box center [234, 151] width 19 height 11
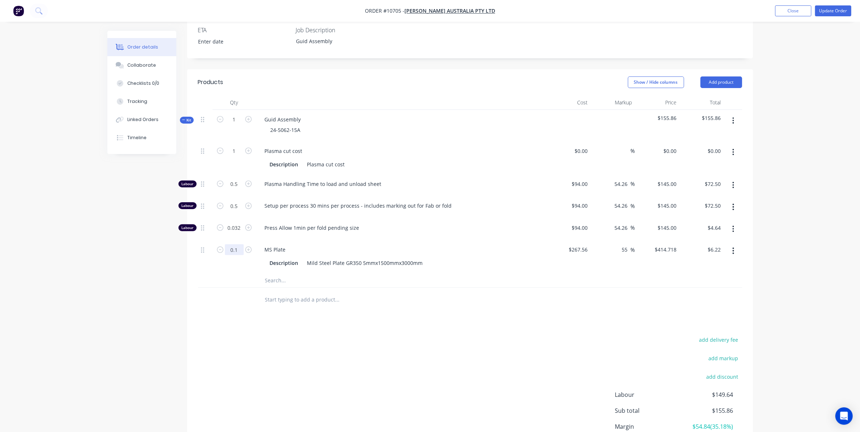
type input "0.1"
type input "$41.47"
drag, startPoint x: 200, startPoint y: 374, endPoint x: 196, endPoint y: 372, distance: 4.2
click at [199, 374] on div "add delivery fee add markup add discount Labour $149.64 Sub total $155.86 Margi…" at bounding box center [470, 405] width 544 height 140
click at [840, 7] on button "Update Order" at bounding box center [833, 10] width 36 height 11
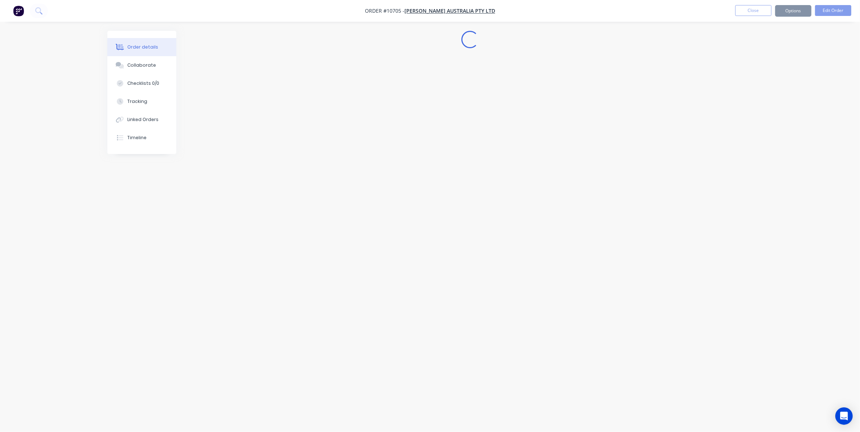
scroll to position [0, 0]
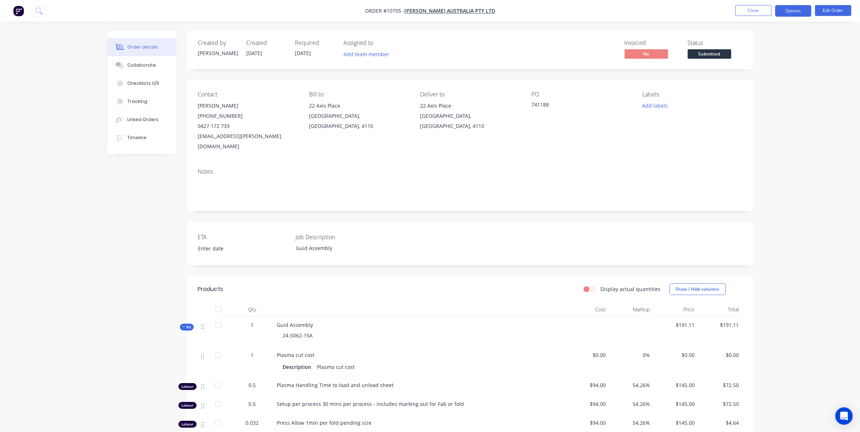
click at [800, 10] on button "Options" at bounding box center [793, 11] width 36 height 12
click at [766, 83] on div "Work Order" at bounding box center [771, 87] width 67 height 11
click at [751, 87] on div "Custom" at bounding box center [771, 87] width 67 height 11
click at [752, 72] on div "Without pricing" at bounding box center [771, 73] width 67 height 11
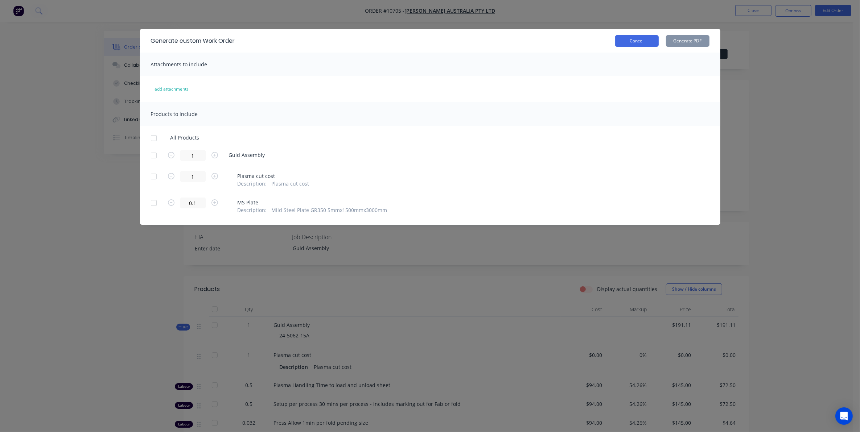
click at [632, 45] on button "Cancel" at bounding box center [637, 41] width 44 height 12
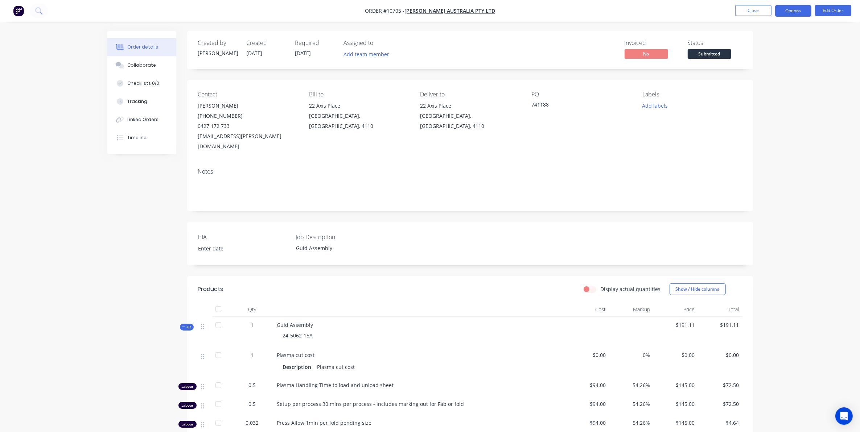
click at [806, 9] on button "Options" at bounding box center [793, 11] width 36 height 12
click at [764, 86] on div "Work Order" at bounding box center [771, 87] width 67 height 11
click at [762, 74] on div "Without pricing" at bounding box center [771, 73] width 67 height 11
drag, startPoint x: 156, startPoint y: 62, endPoint x: 0, endPoint y: 55, distance: 156.1
click at [155, 62] on button "Collaborate" at bounding box center [141, 65] width 69 height 18
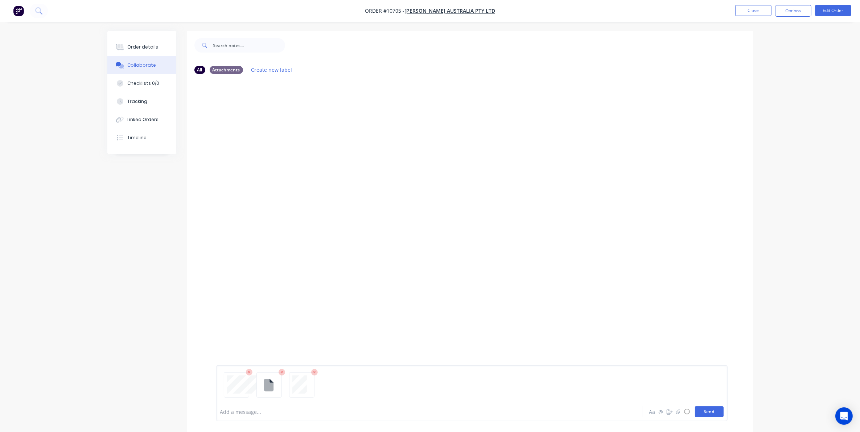
click at [722, 408] on button "Send" at bounding box center [709, 412] width 29 height 11
